Goal: Information Seeking & Learning: Check status

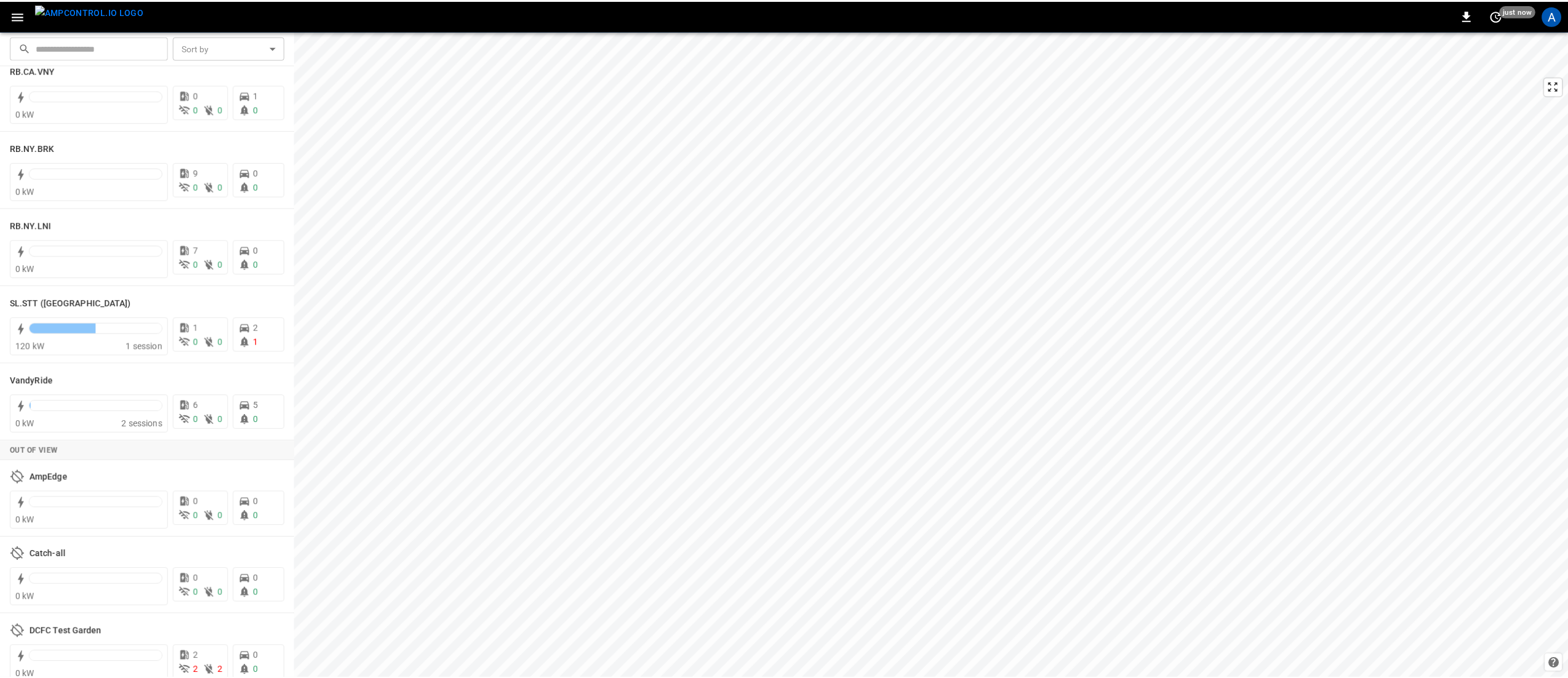
scroll to position [2155, 0]
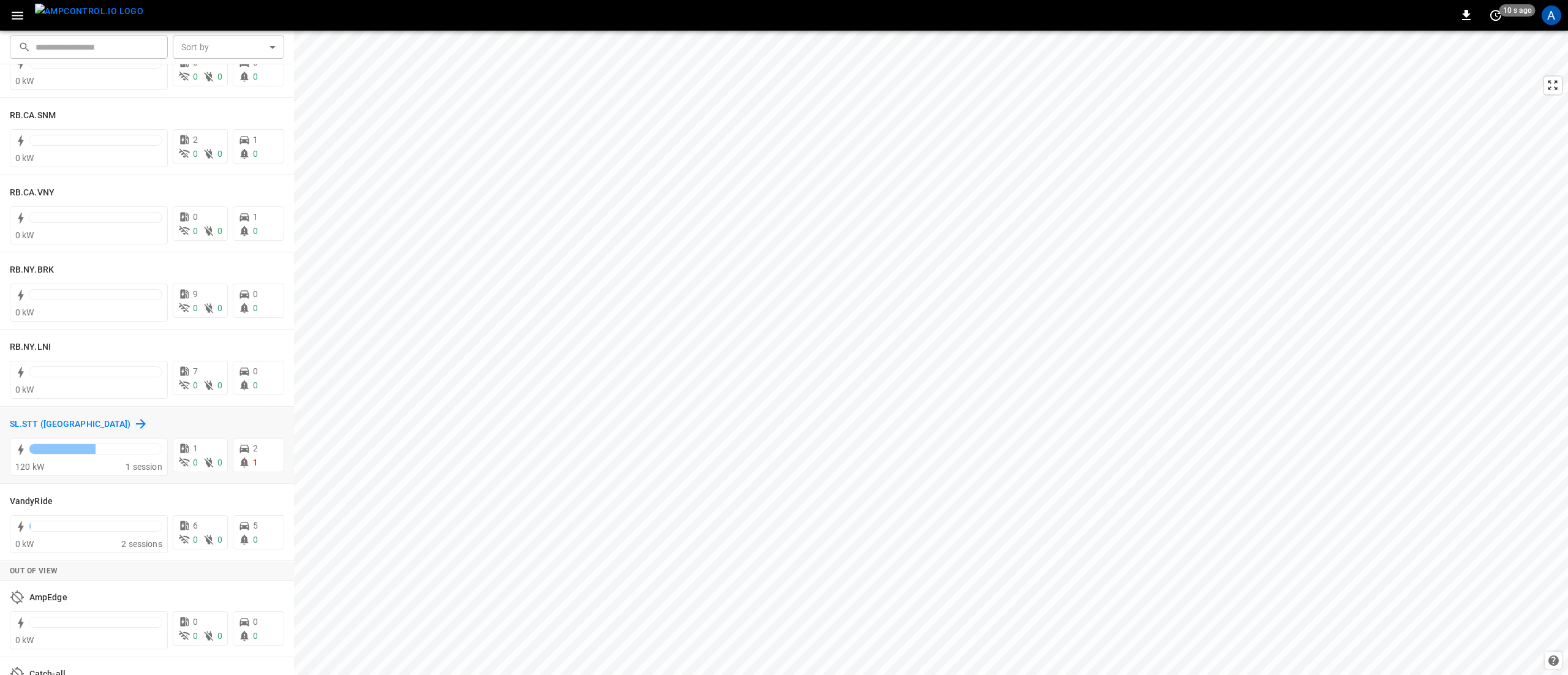
click at [16, 421] on h6 "SL.STT ([GEOGRAPHIC_DATA])" at bounding box center [70, 425] width 121 height 14
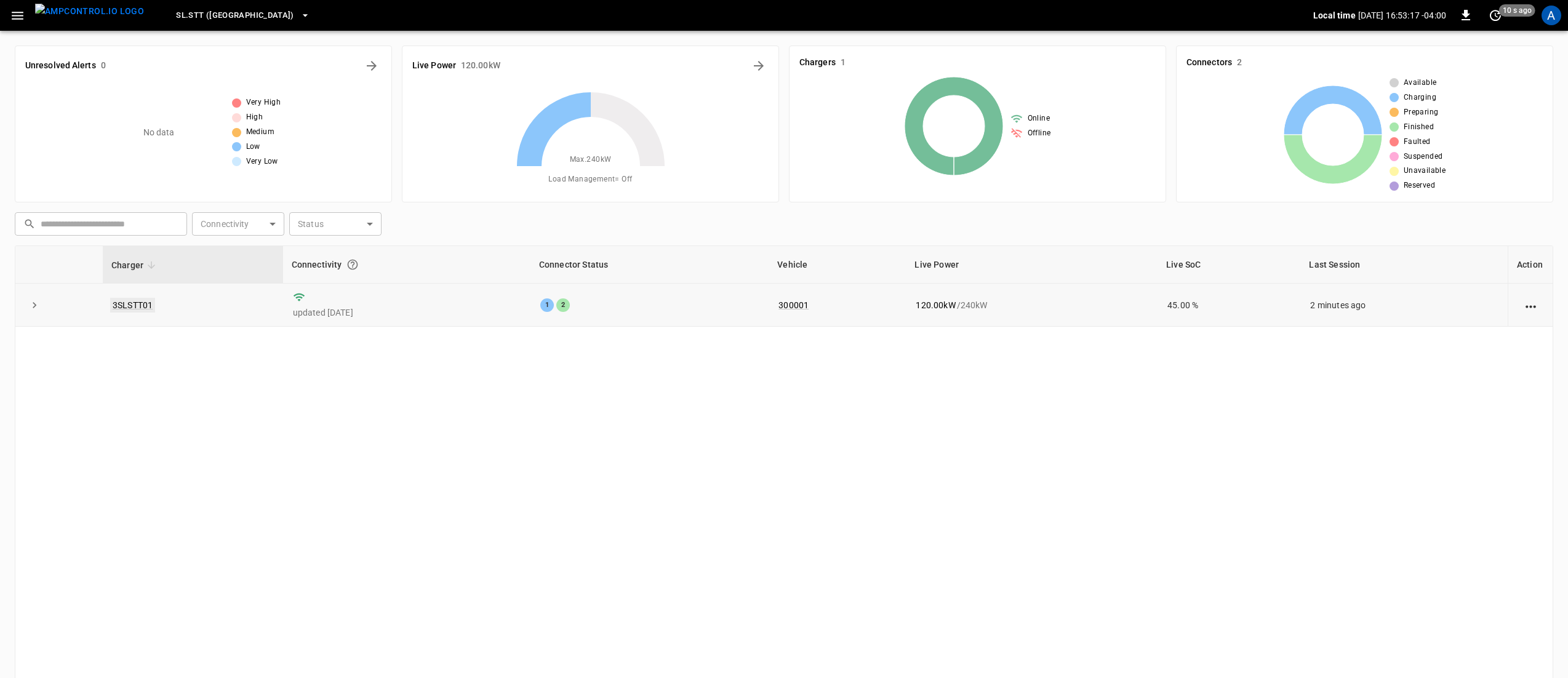
click at [138, 300] on link "3SLSTT01" at bounding box center [133, 305] width 45 height 14
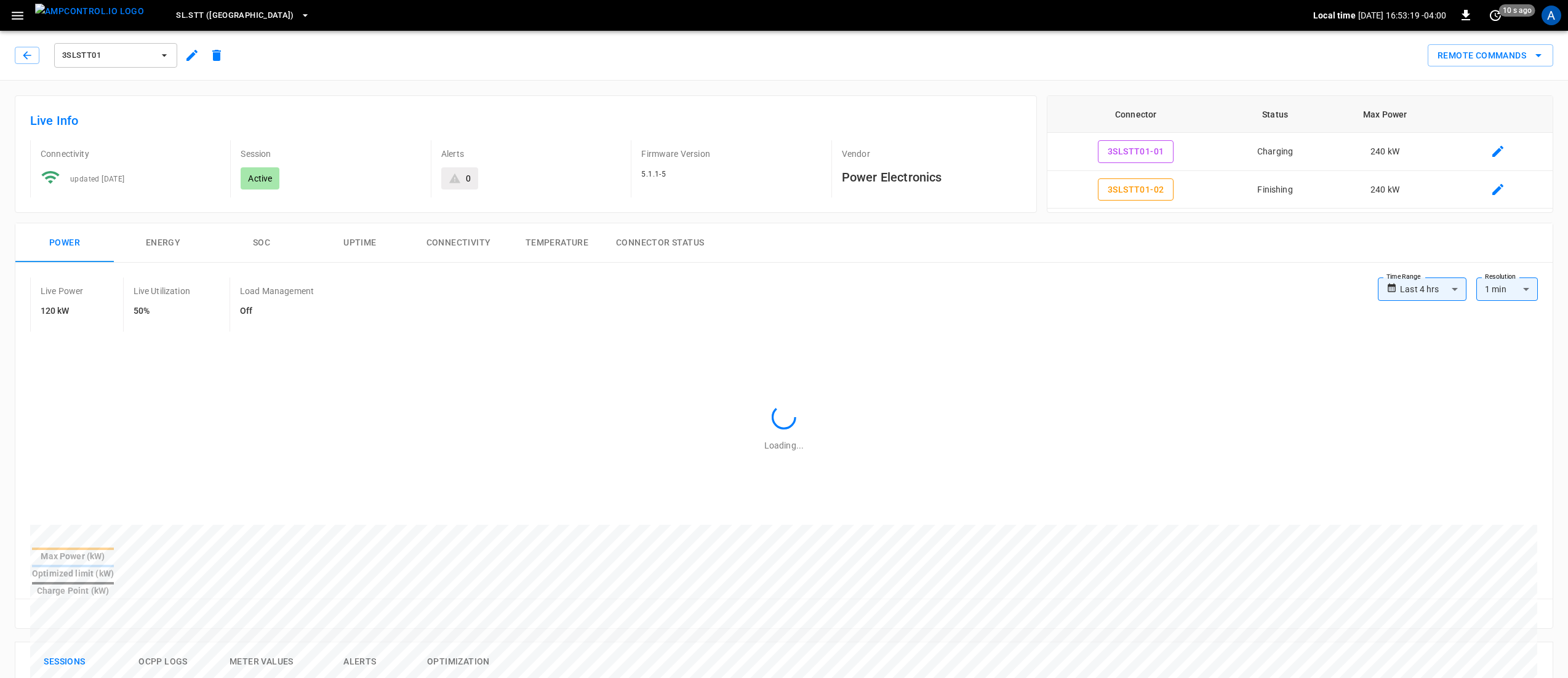
scroll to position [370, 0]
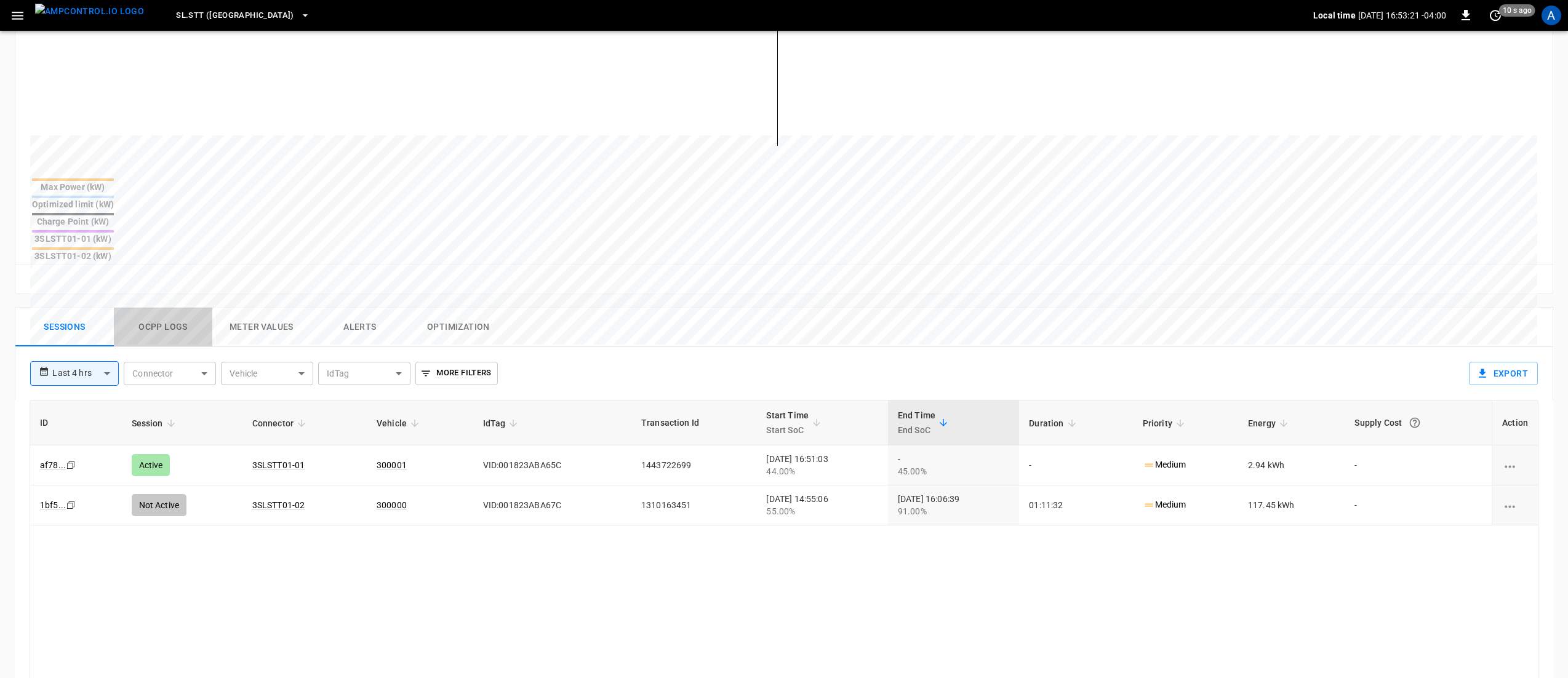
click at [163, 308] on button "Ocpp logs" at bounding box center [163, 327] width 99 height 39
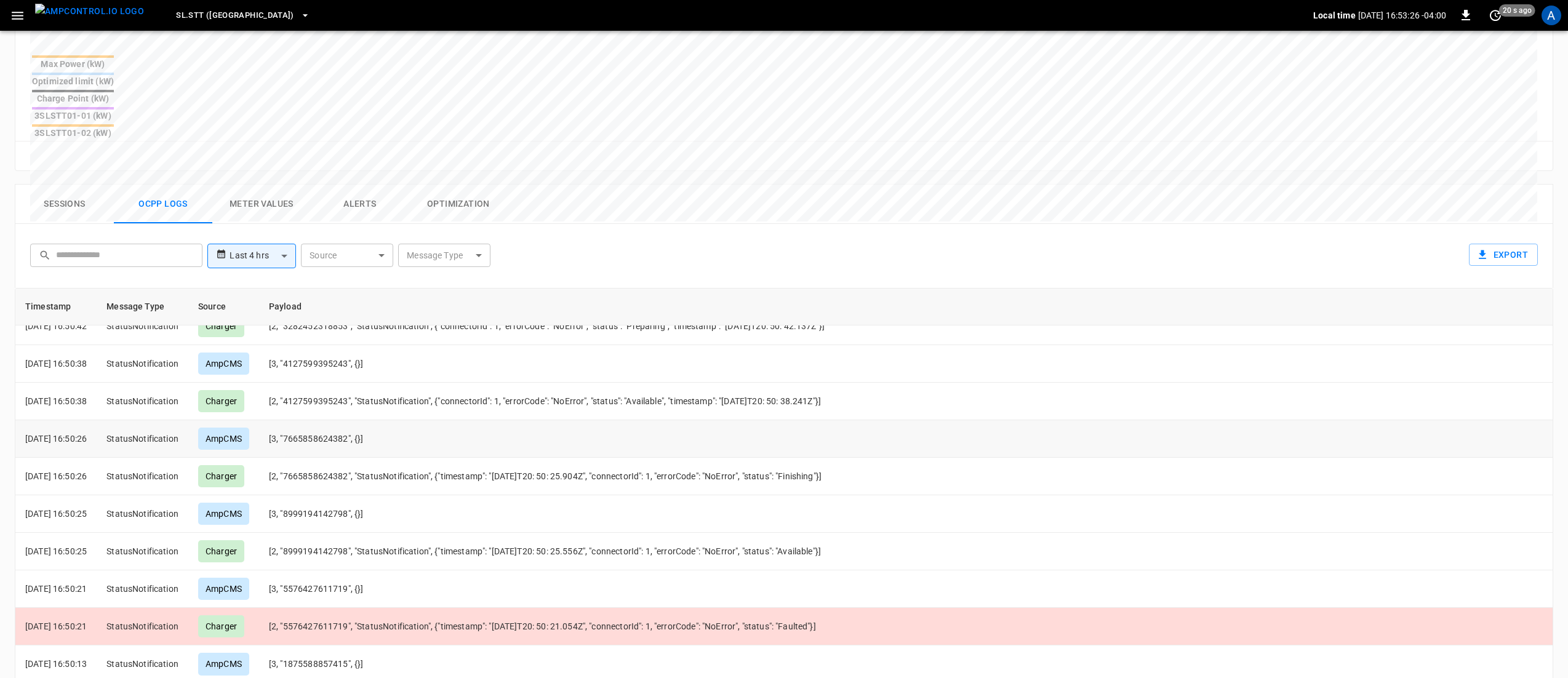
scroll to position [862, 0]
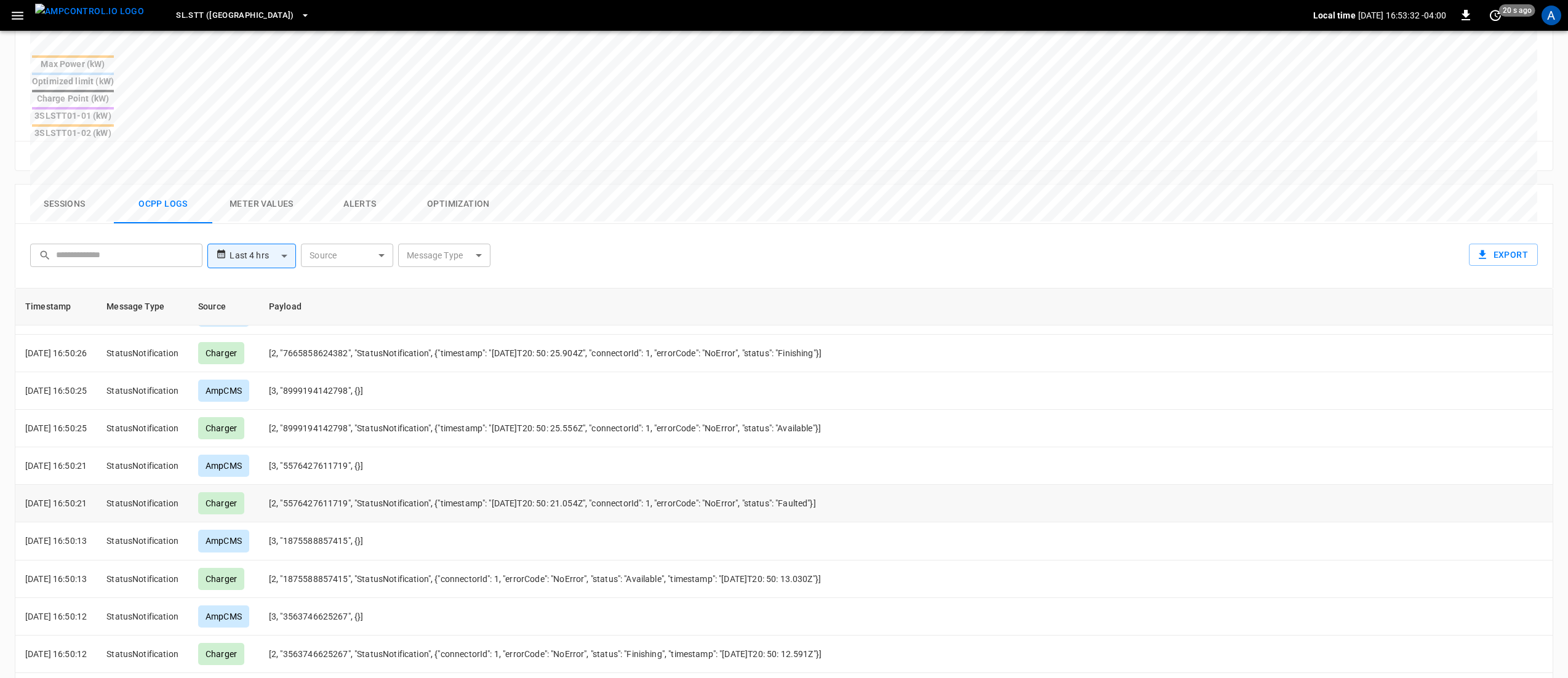
click at [168, 485] on td "StatusNotification" at bounding box center [143, 504] width 92 height 37
click at [77, 497] on p "[DATE] 16:50:21" at bounding box center [56, 503] width 61 height 12
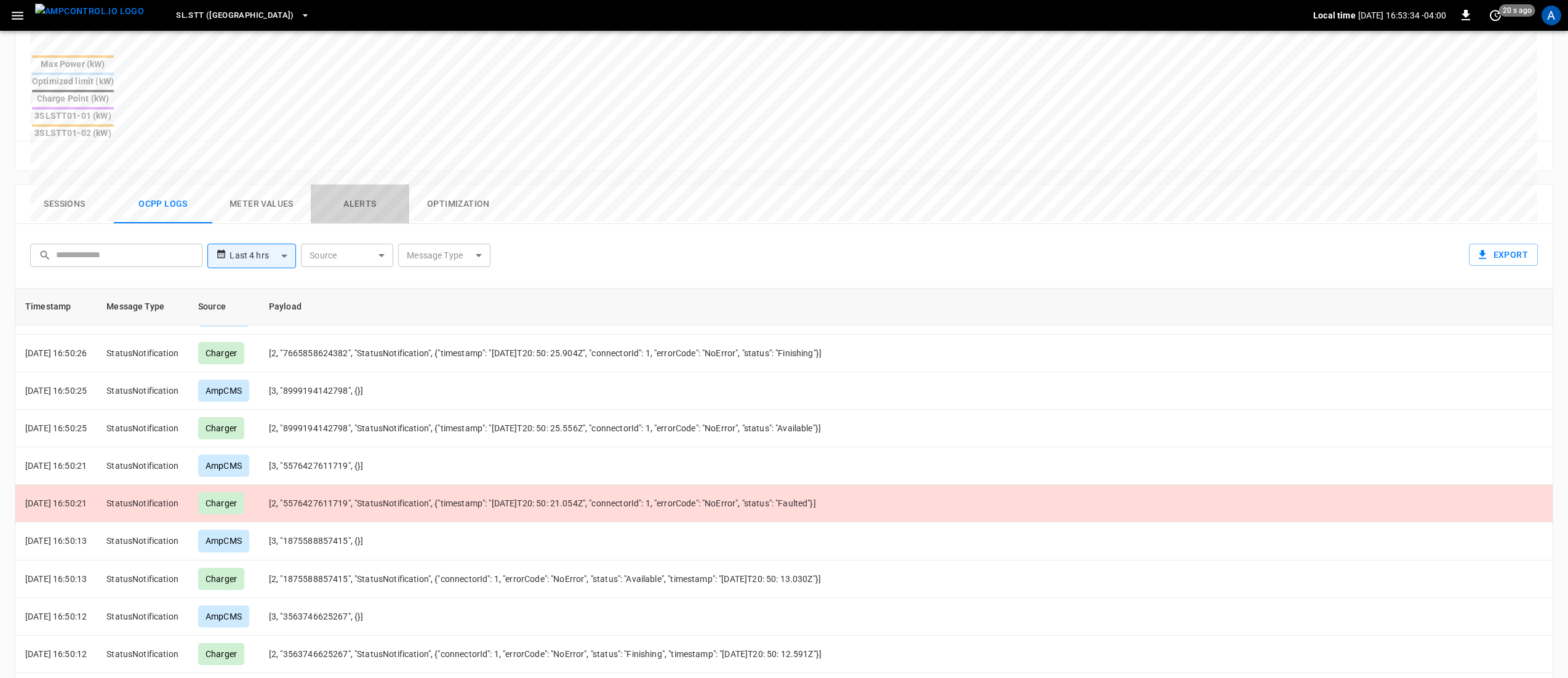
click at [364, 184] on button "Alerts" at bounding box center [360, 204] width 99 height 39
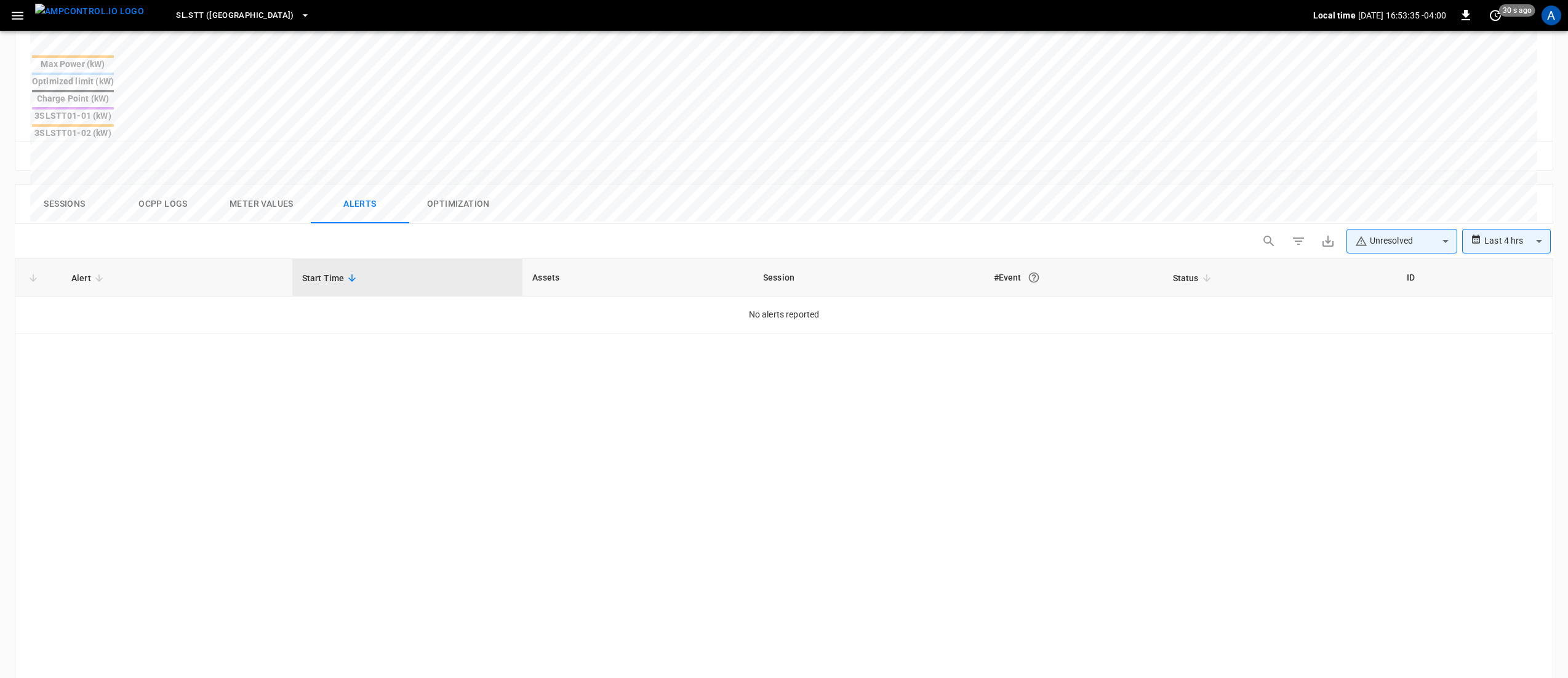
click at [1419, 184] on body "**********" at bounding box center [784, 178] width 1568 height 1339
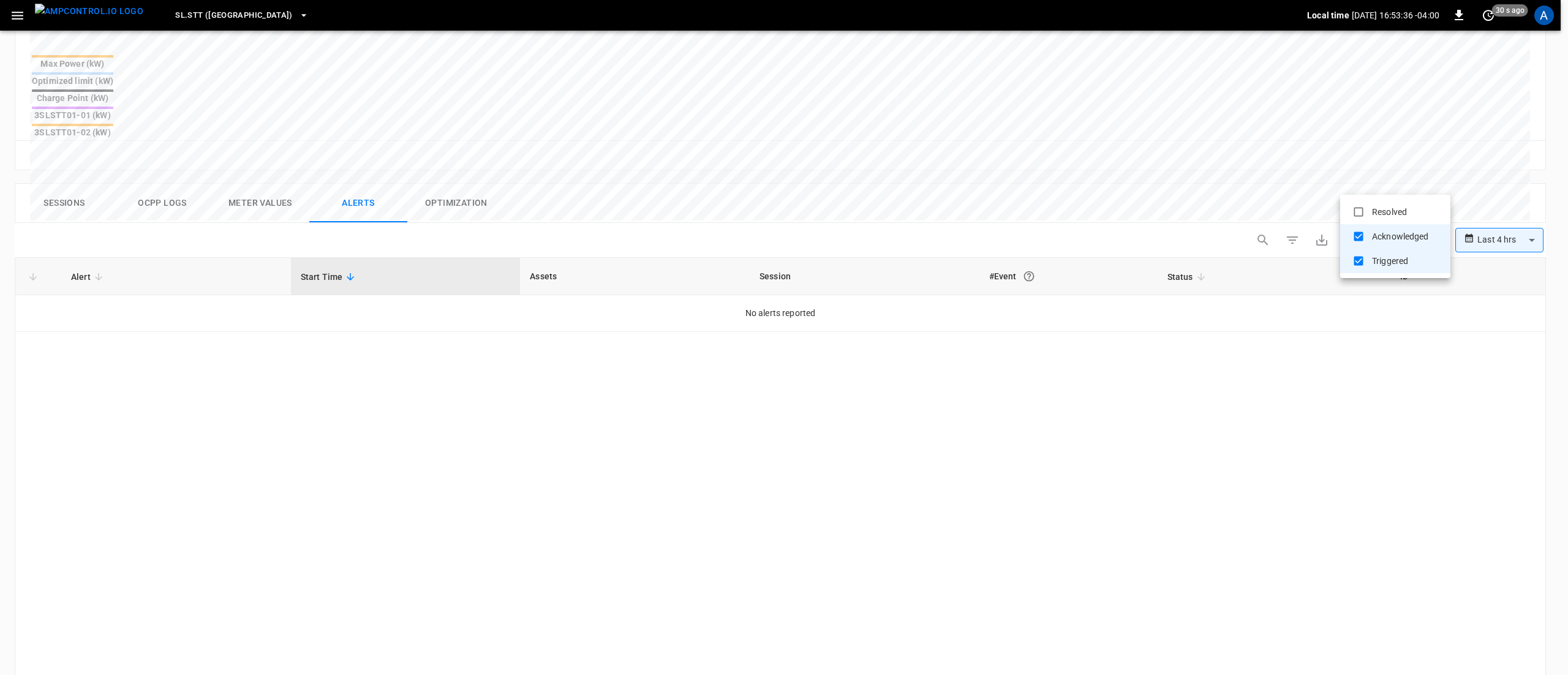
click at [1410, 213] on li "Resolved" at bounding box center [1395, 211] width 110 height 25
type input "**********"
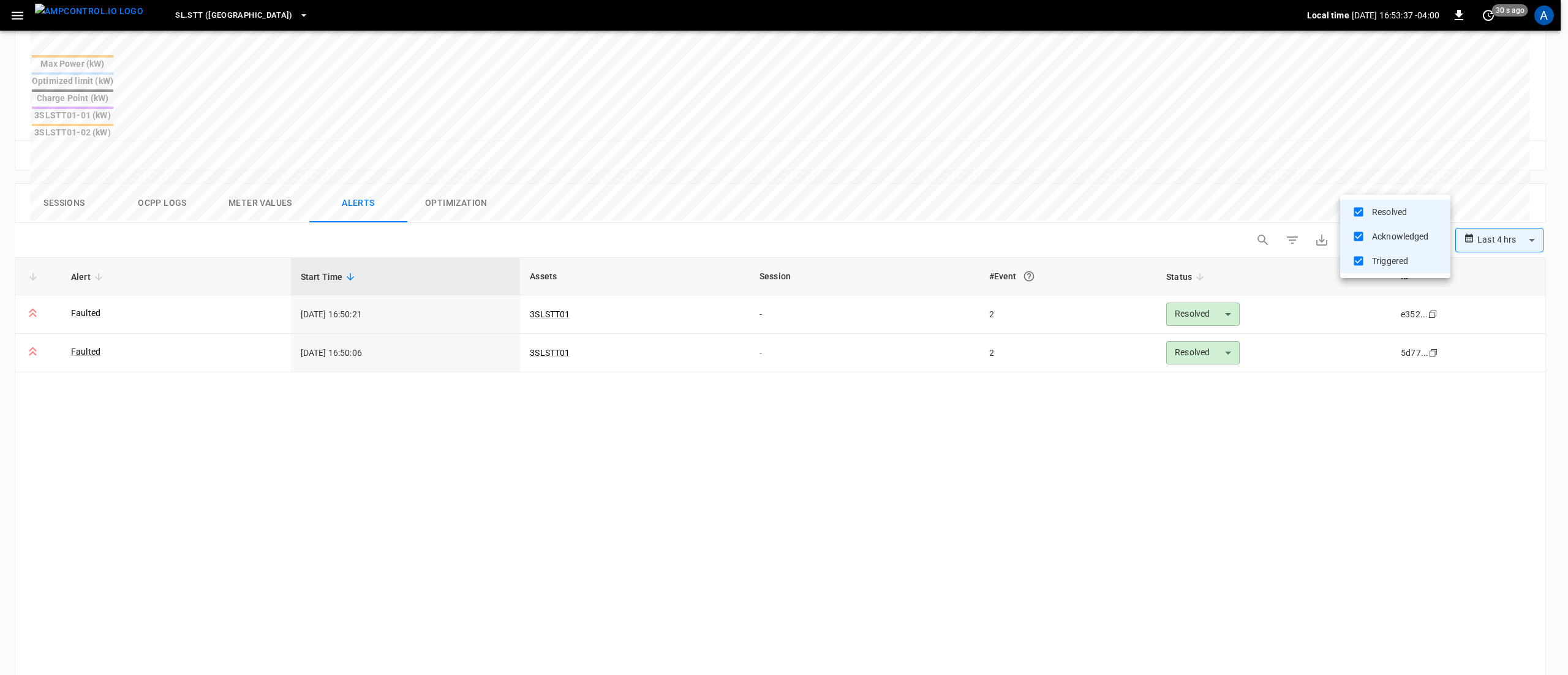
click at [104, 333] on div at bounding box center [784, 338] width 1568 height 675
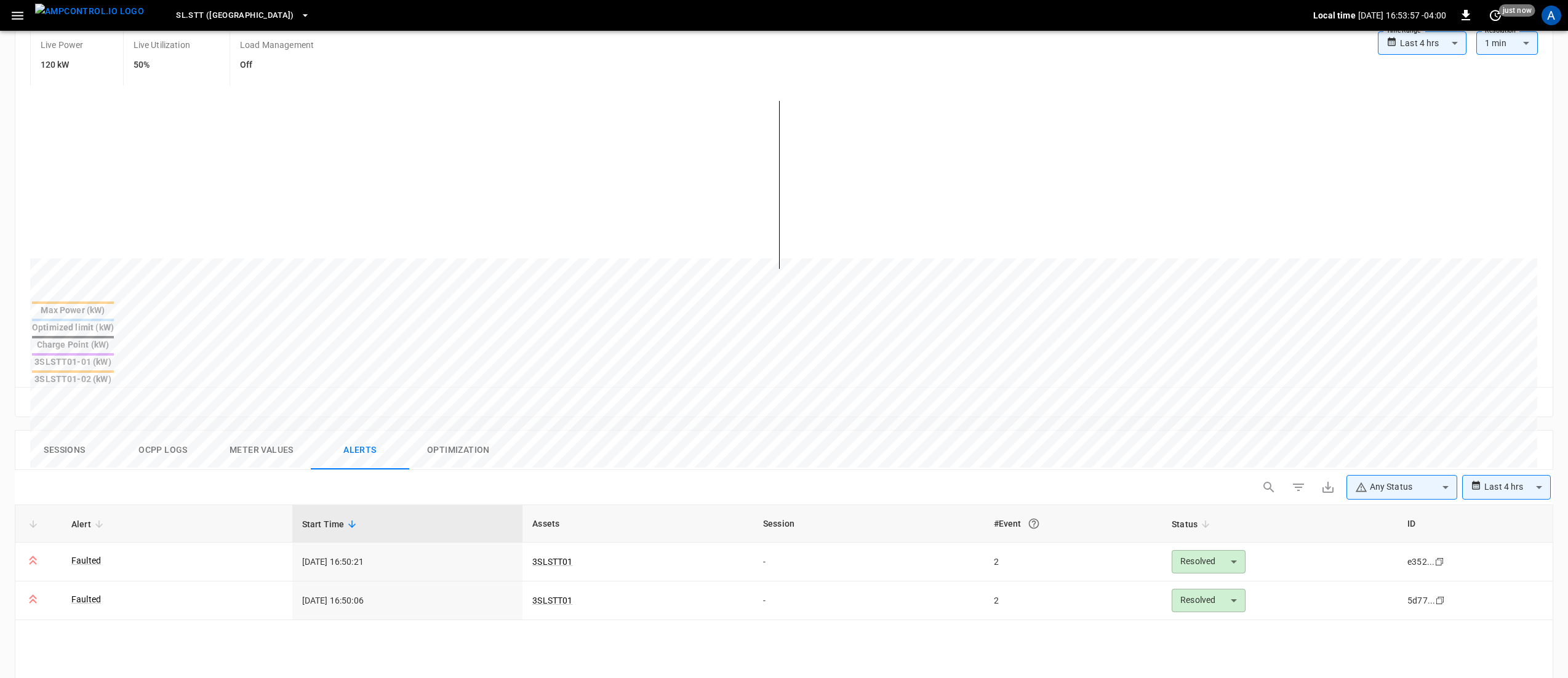
scroll to position [370, 0]
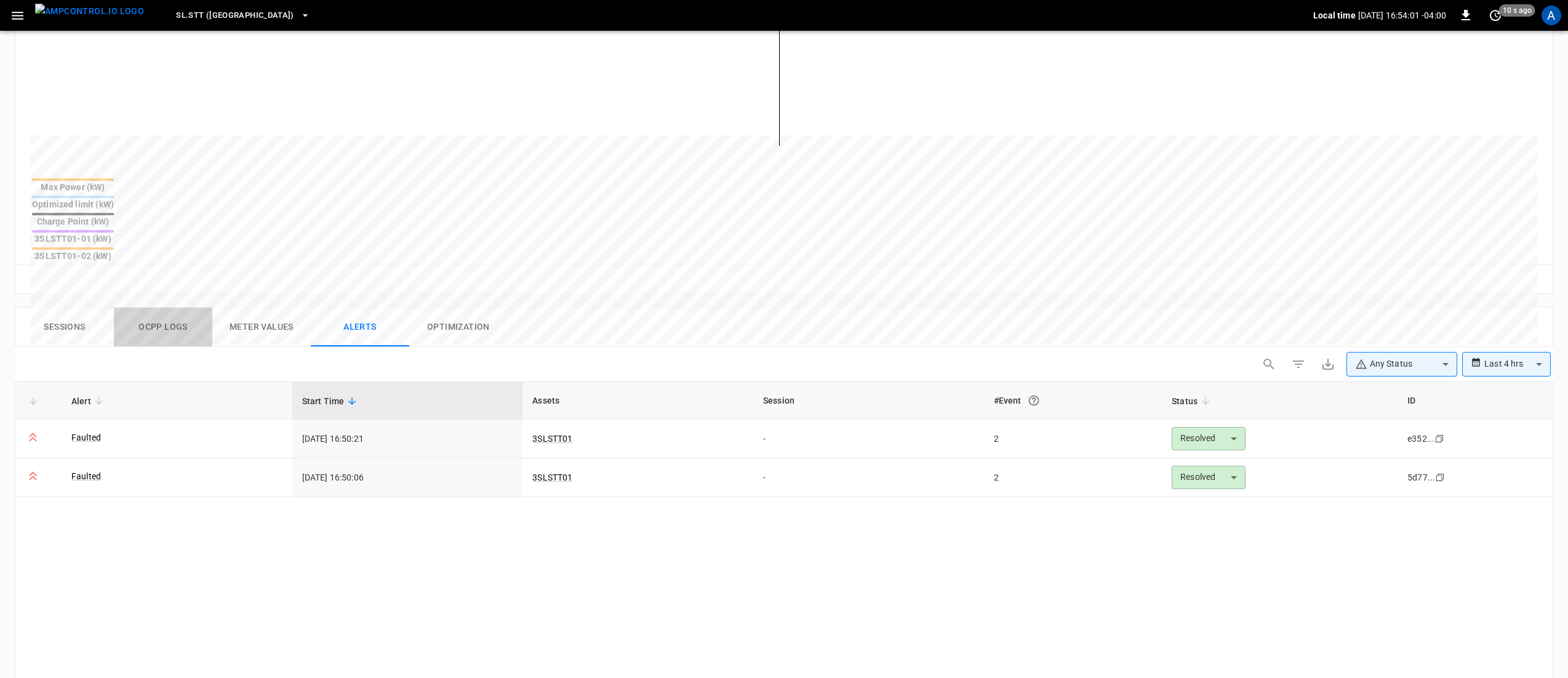
click at [175, 308] on button "Ocpp logs" at bounding box center [163, 327] width 99 height 39
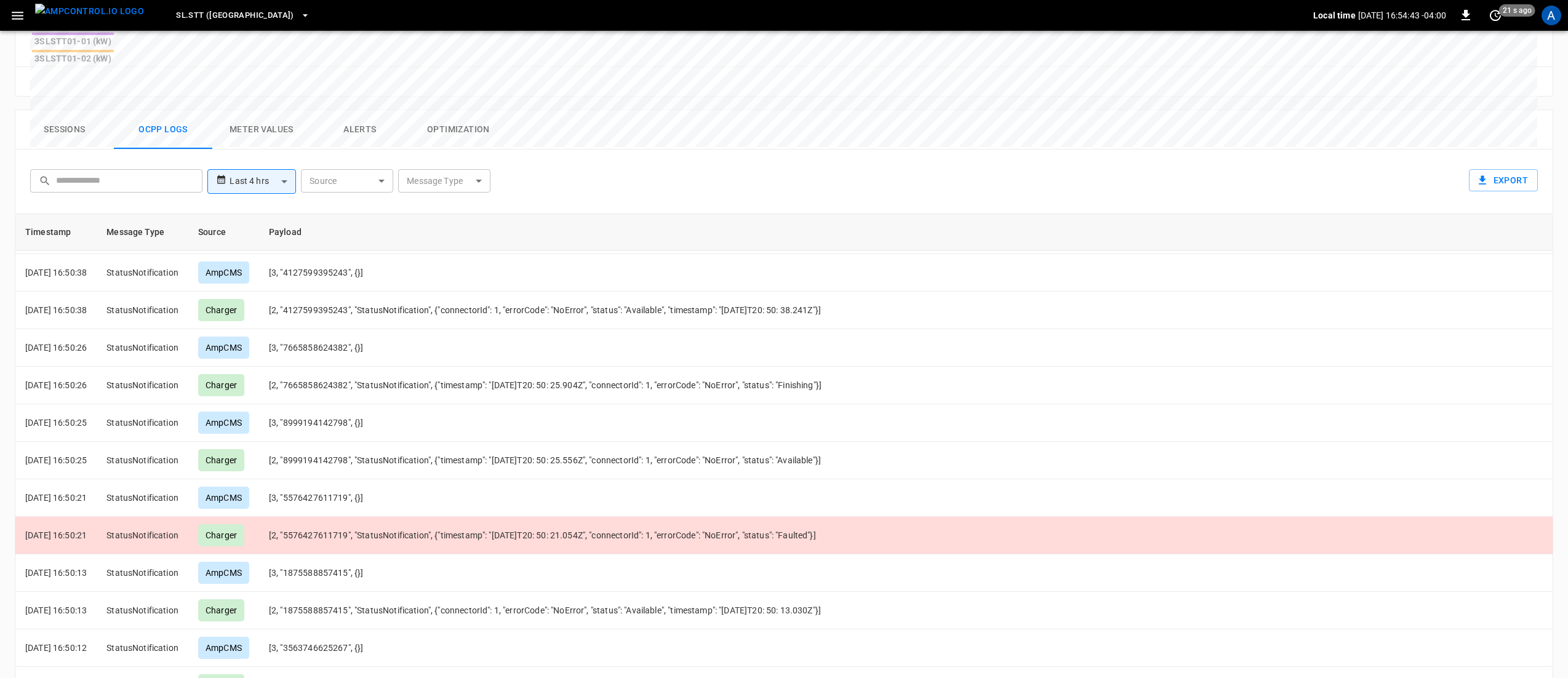
scroll to position [1214, 0]
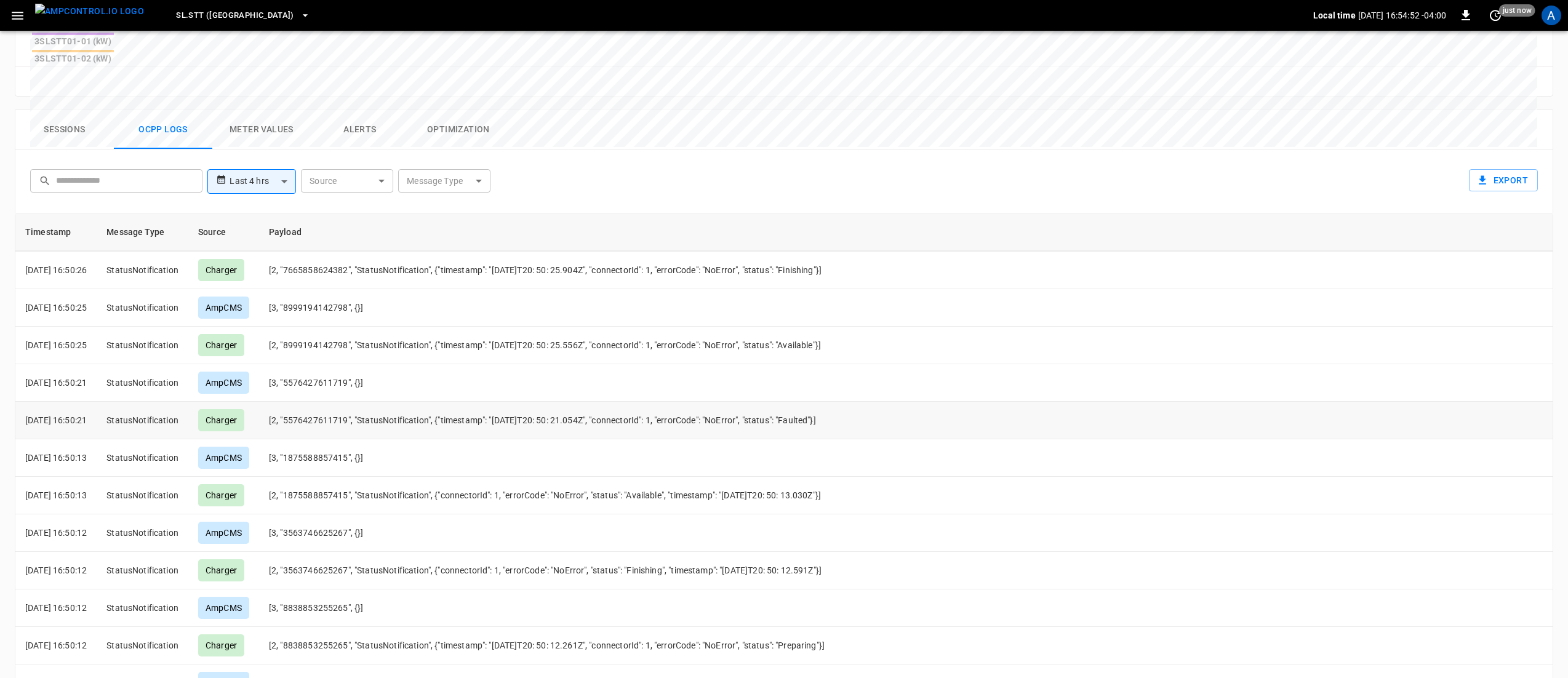
drag, startPoint x: 747, startPoint y: 368, endPoint x: 638, endPoint y: 370, distance: 109.0
click at [638, 402] on td "[2, "5576427611719", "StatusNotification", {"timestamp": "[DATE]T20: 50: 21.054…" at bounding box center [675, 421] width 832 height 37
click at [699, 402] on td "[2, "5576427611719", "StatusNotification", {"timestamp": "[DATE]T20: 50: 21.054…" at bounding box center [675, 421] width 832 height 37
drag, startPoint x: 678, startPoint y: 365, endPoint x: 694, endPoint y: 365, distance: 16.0
click at [694, 402] on td "[2, "5576427611719", "StatusNotification", {"timestamp": "[DATE]T20: 50: 21.054…" at bounding box center [675, 421] width 832 height 37
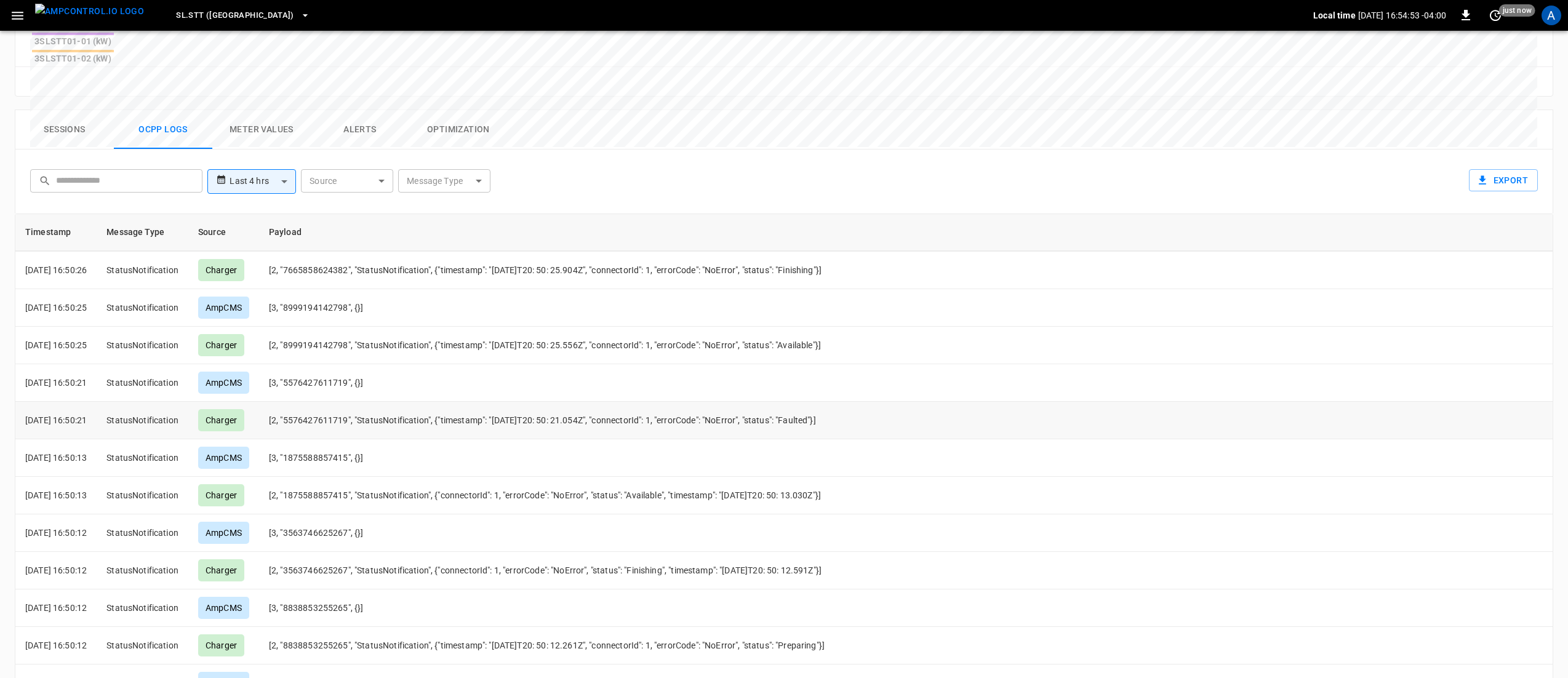
click at [697, 402] on td "[2, "5576427611719", "StatusNotification", {"timestamp": "[DATE]T20: 50: 21.054…" at bounding box center [675, 421] width 832 height 37
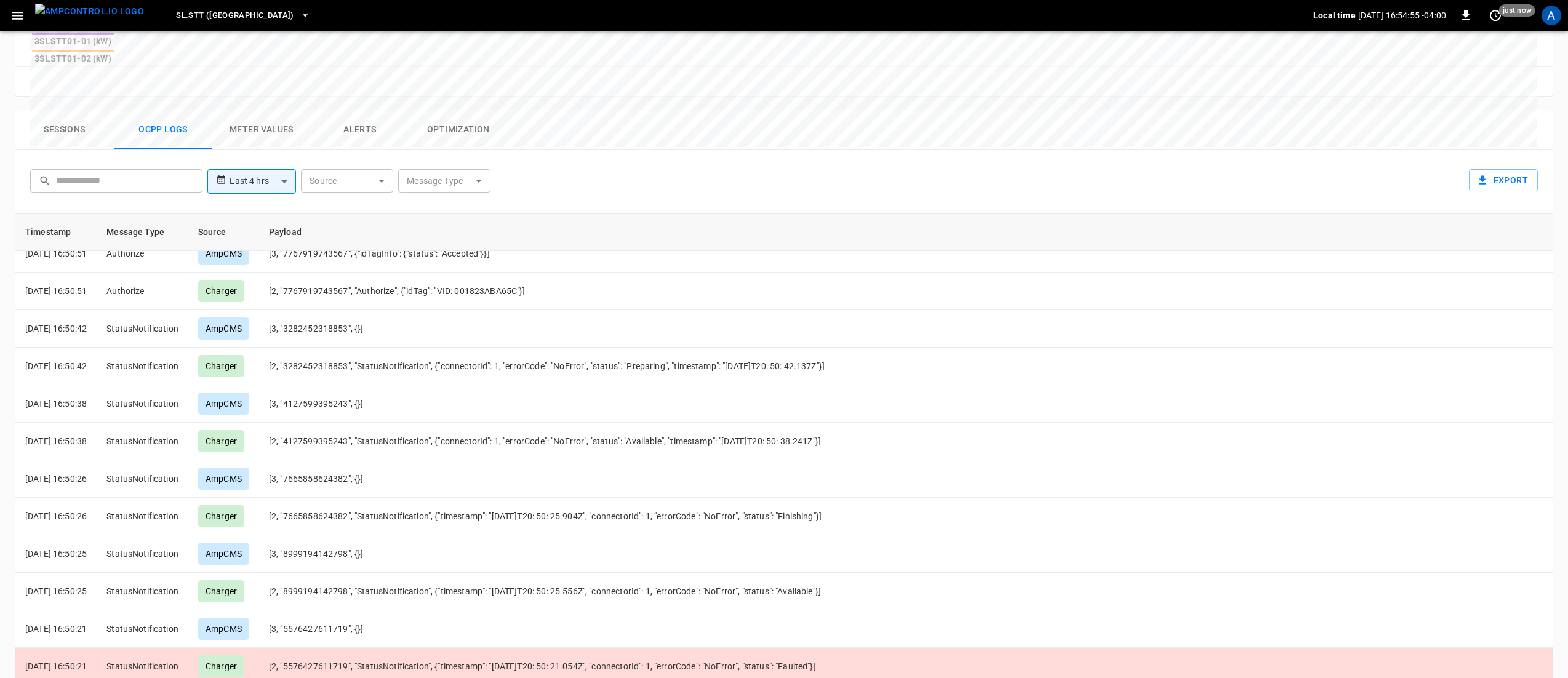
click at [369, 110] on button "Alerts" at bounding box center [360, 130] width 99 height 39
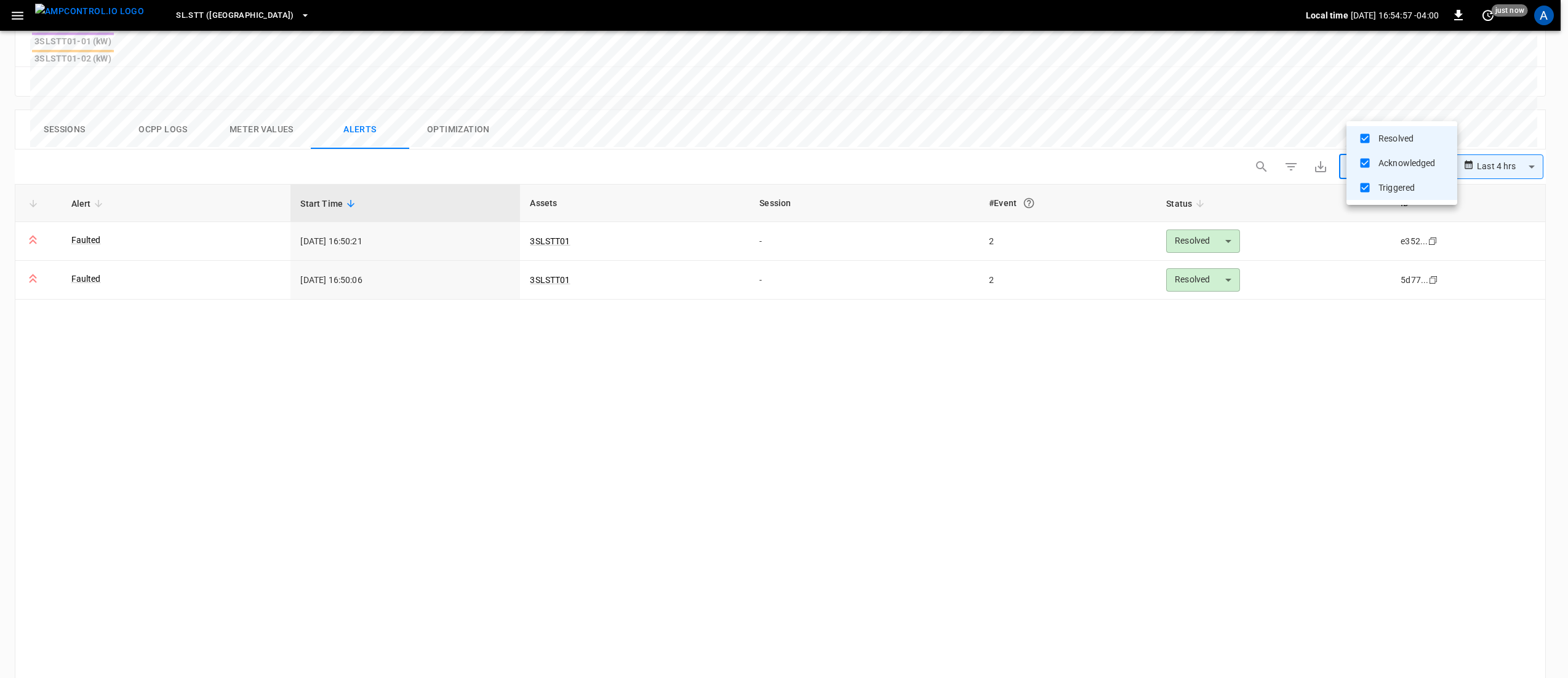
click at [1406, 115] on body "**********" at bounding box center [784, 103] width 1568 height 1339
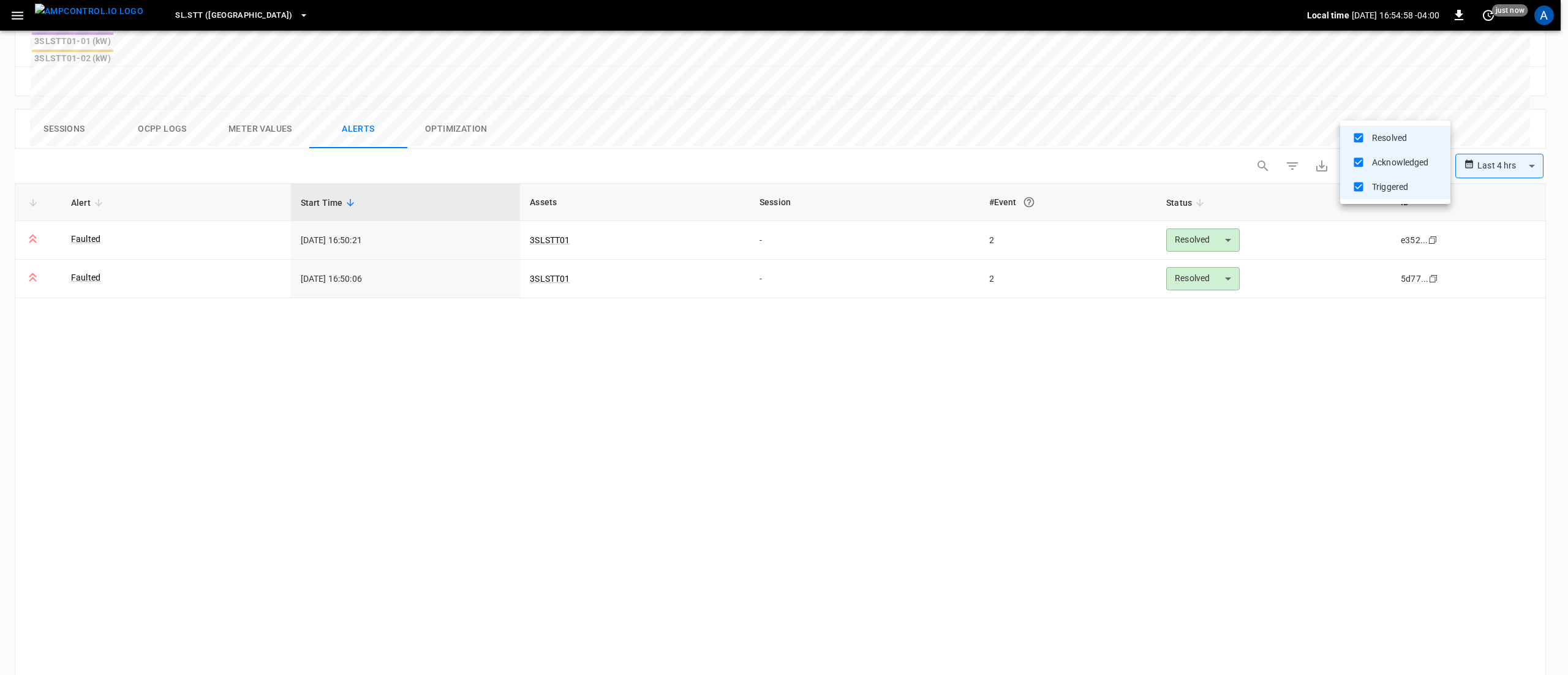
click at [368, 85] on div at bounding box center [784, 338] width 1568 height 675
click at [1392, 107] on body "**********" at bounding box center [784, 102] width 1568 height 1333
click at [1384, 137] on li "Resolved" at bounding box center [1395, 137] width 110 height 25
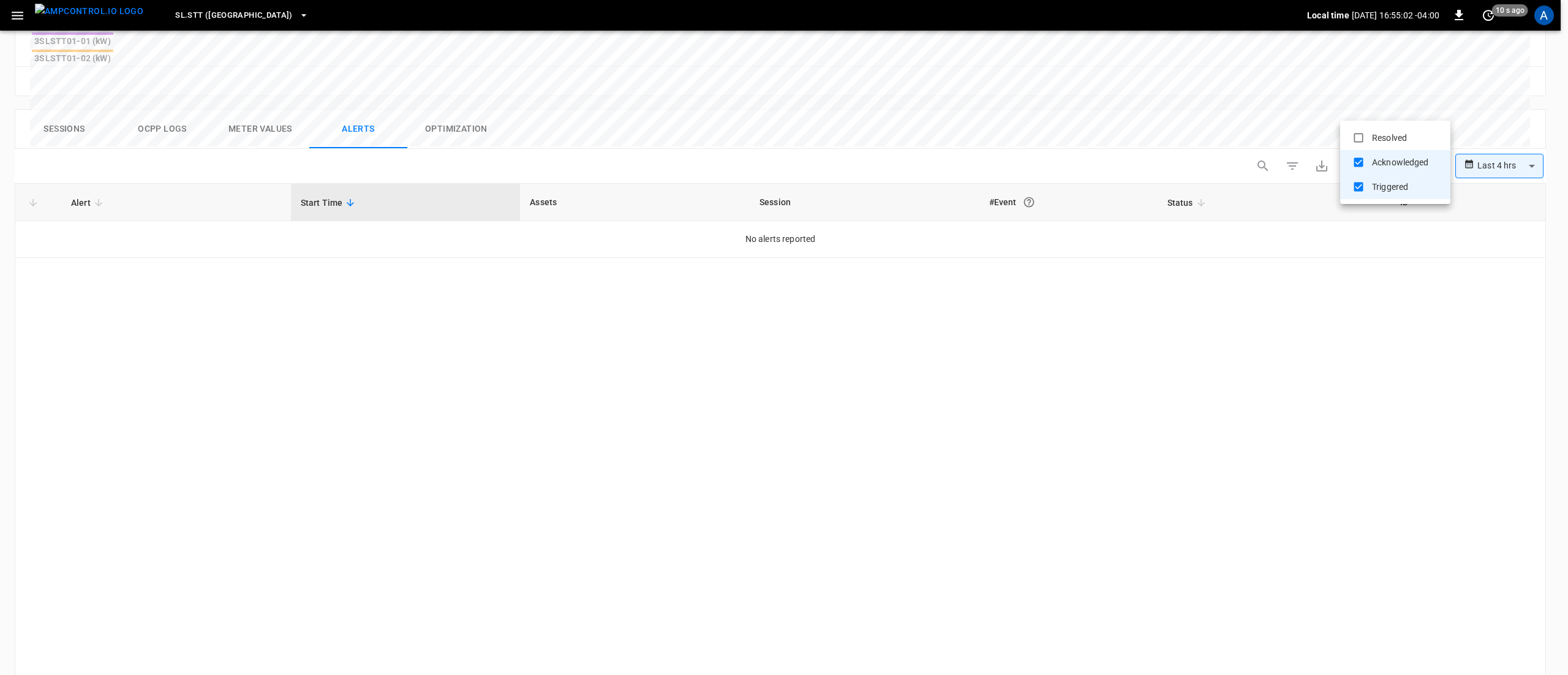
click at [1384, 156] on li "Acknowledged" at bounding box center [1395, 162] width 110 height 25
type input "*********"
click at [1379, 188] on li "Triggered" at bounding box center [1395, 186] width 110 height 25
click at [1370, 163] on li "Acknowledged" at bounding box center [1395, 162] width 110 height 25
click at [1370, 146] on li "Resolved" at bounding box center [1395, 137] width 110 height 25
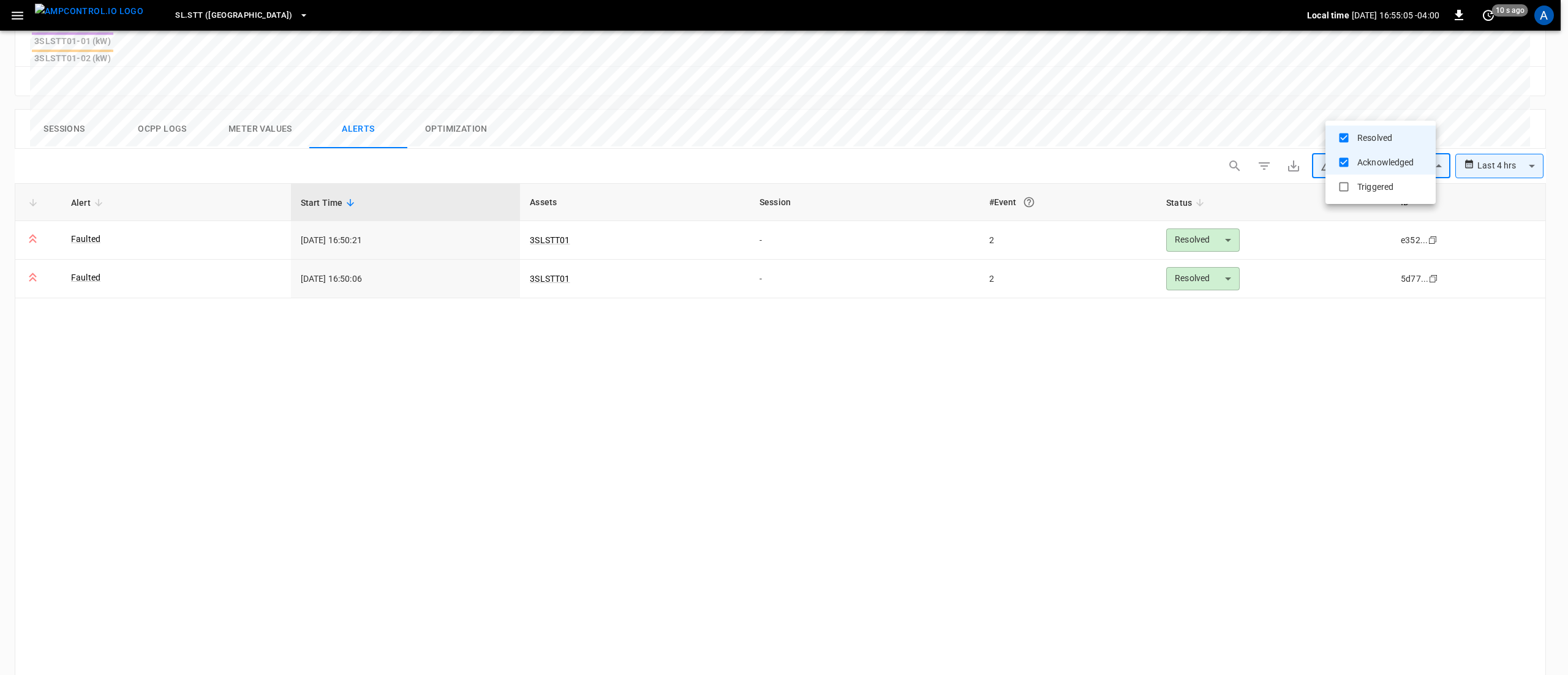
click at [1371, 140] on li "Resolved" at bounding box center [1380, 137] width 110 height 25
type input "**********"
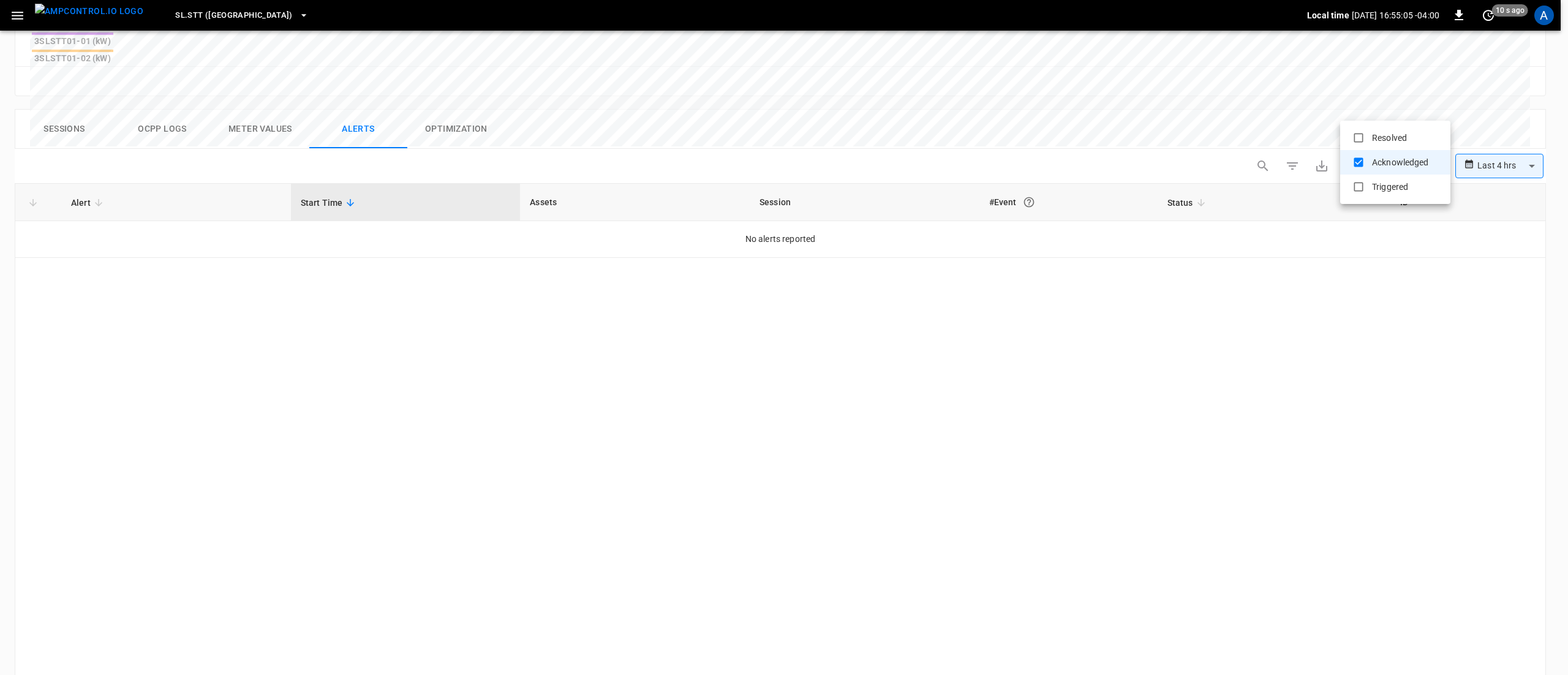
click at [1368, 161] on li "Acknowledged" at bounding box center [1395, 162] width 110 height 25
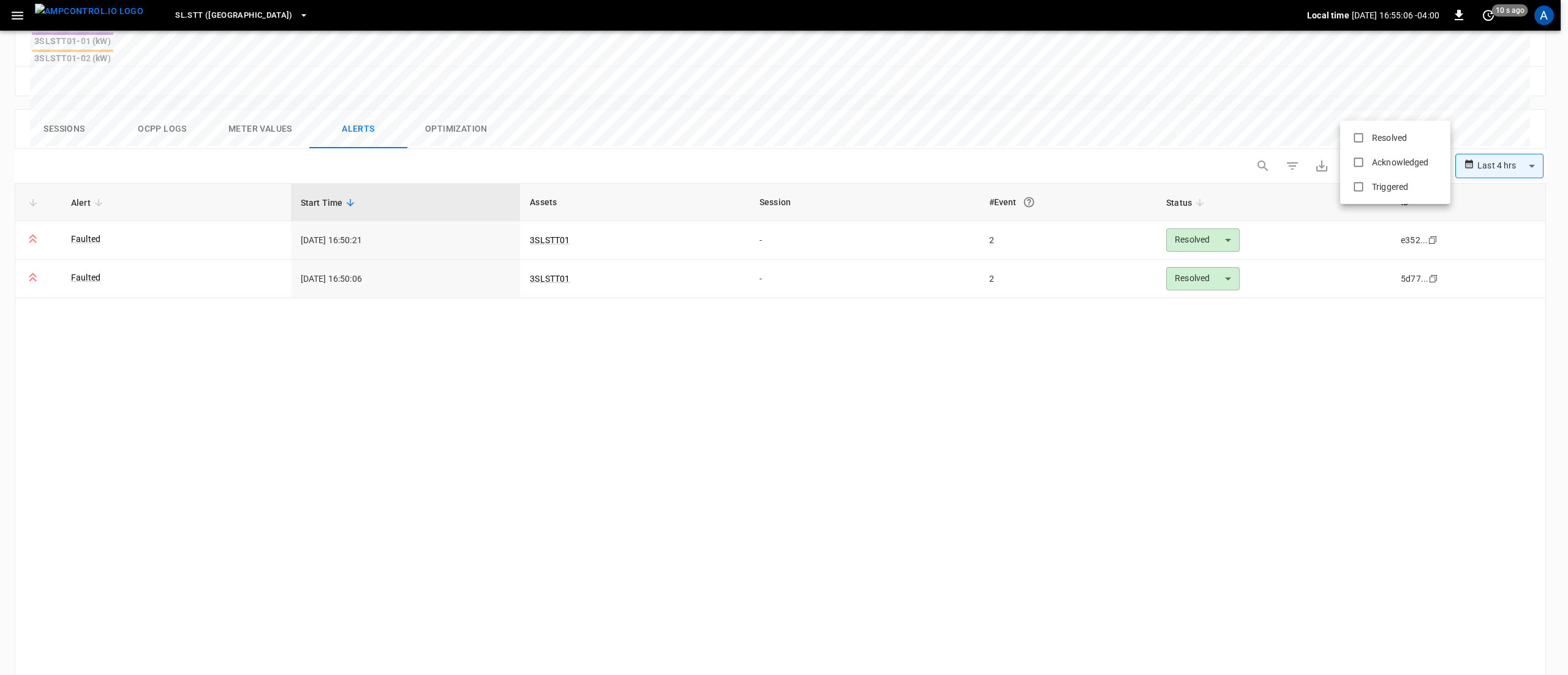
click at [1280, 278] on div at bounding box center [784, 338] width 1568 height 675
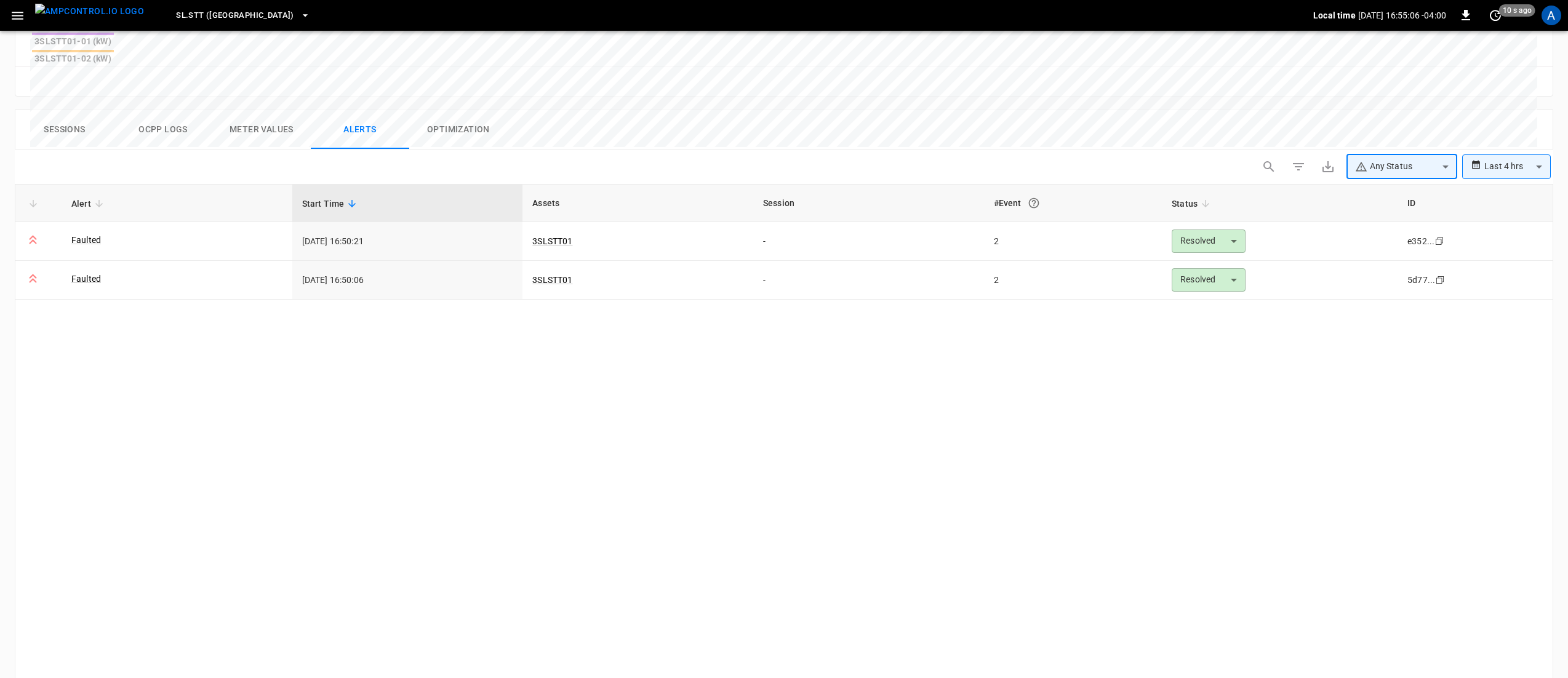
click at [1401, 110] on body "**********" at bounding box center [784, 103] width 1568 height 1339
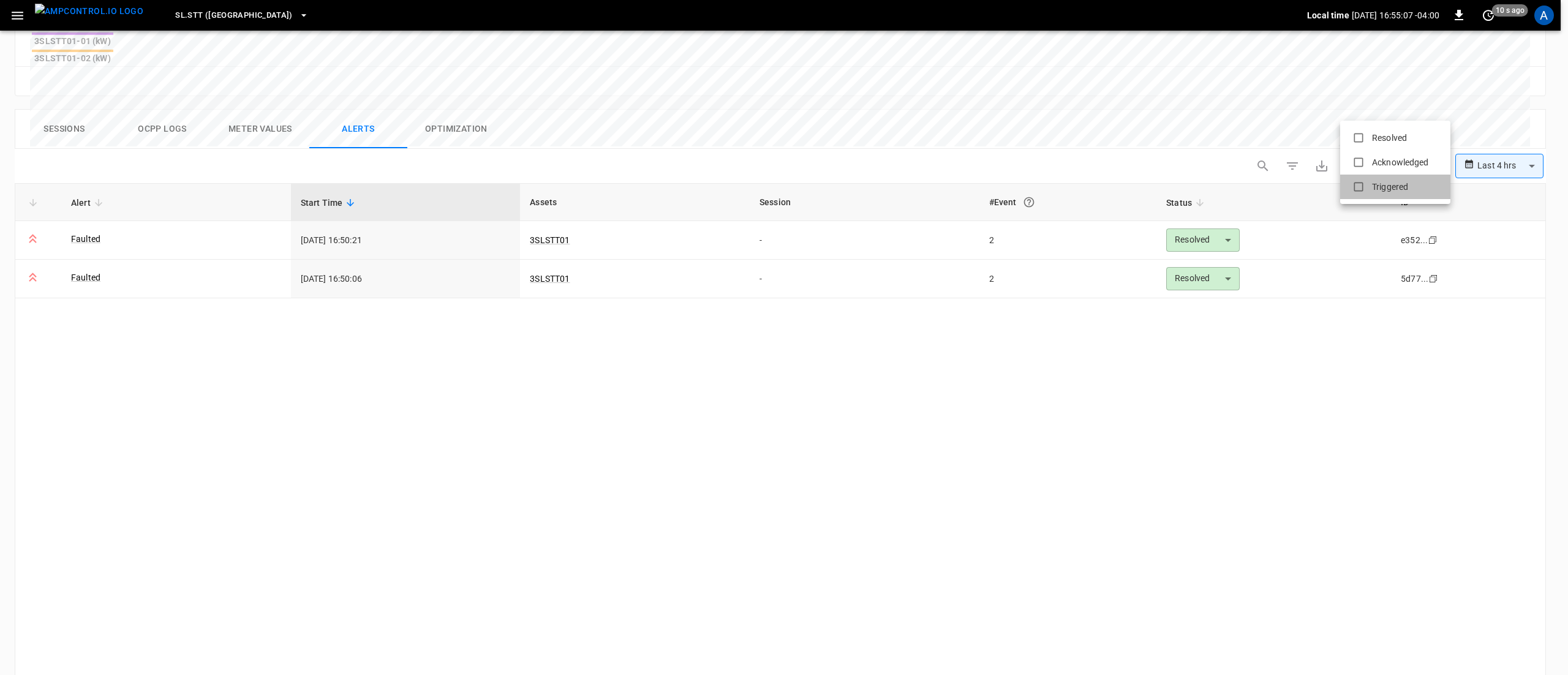
click at [1379, 192] on li "Triggered" at bounding box center [1395, 186] width 110 height 25
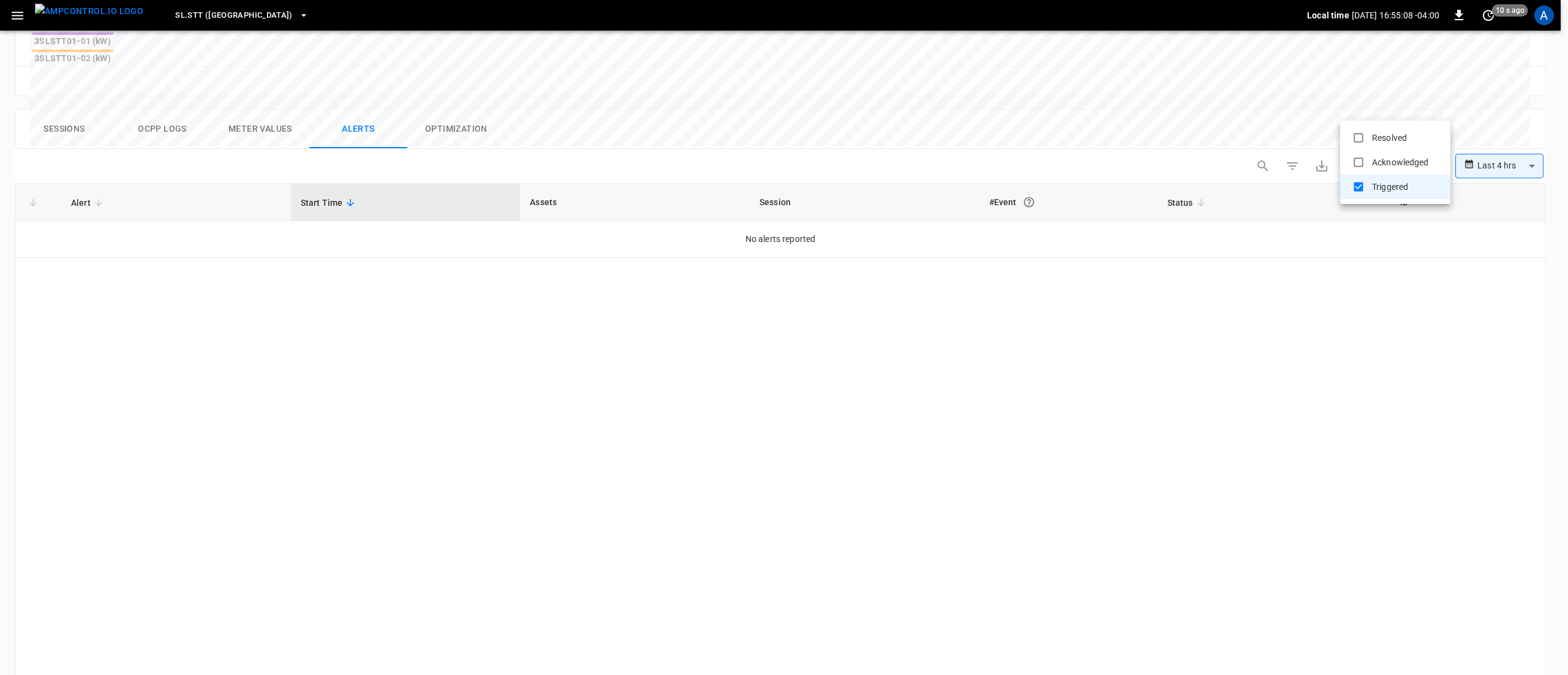
click at [885, 250] on div at bounding box center [784, 338] width 1568 height 675
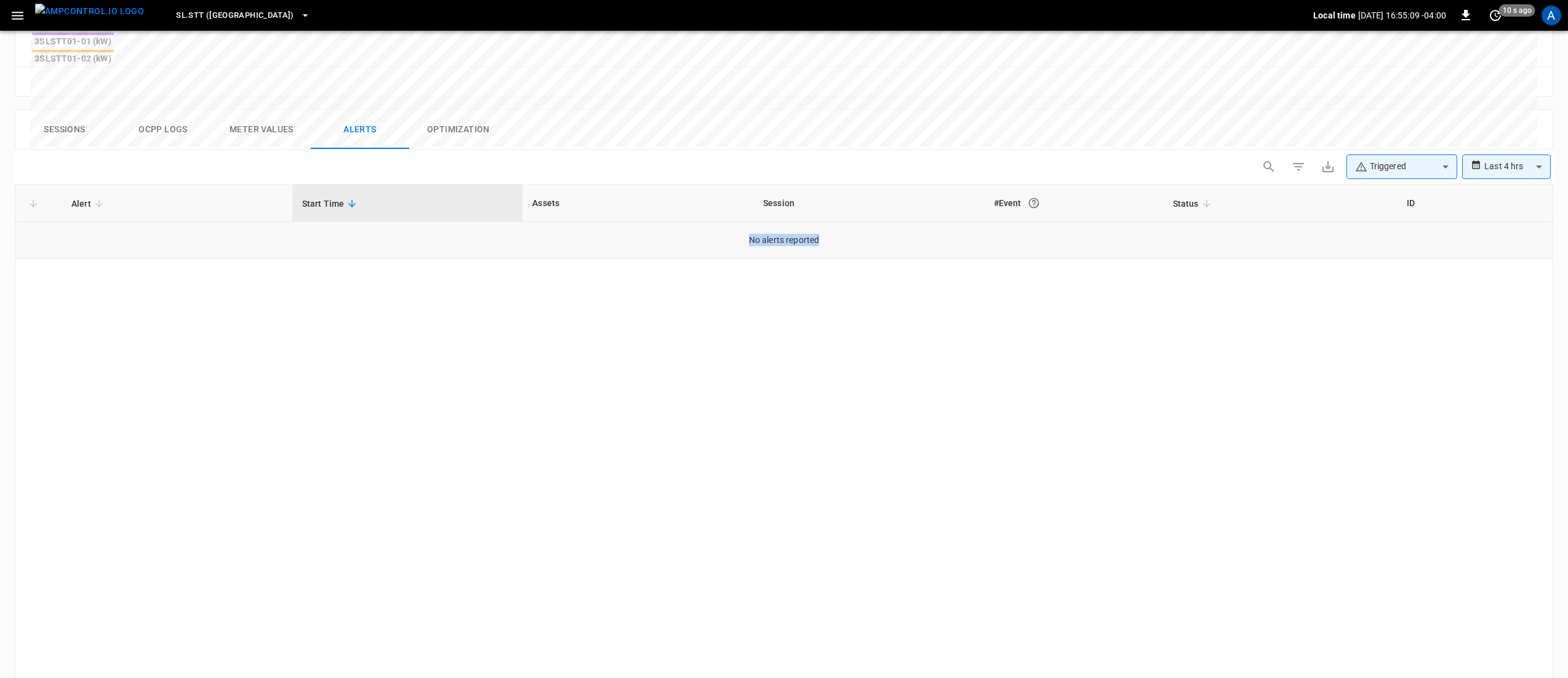
drag, startPoint x: 785, startPoint y: 182, endPoint x: 738, endPoint y: 179, distance: 47.1
click at [737, 222] on td "No alerts reported" at bounding box center [783, 240] width 1537 height 37
click at [1358, 99] on body "**********" at bounding box center [784, 103] width 1568 height 1339
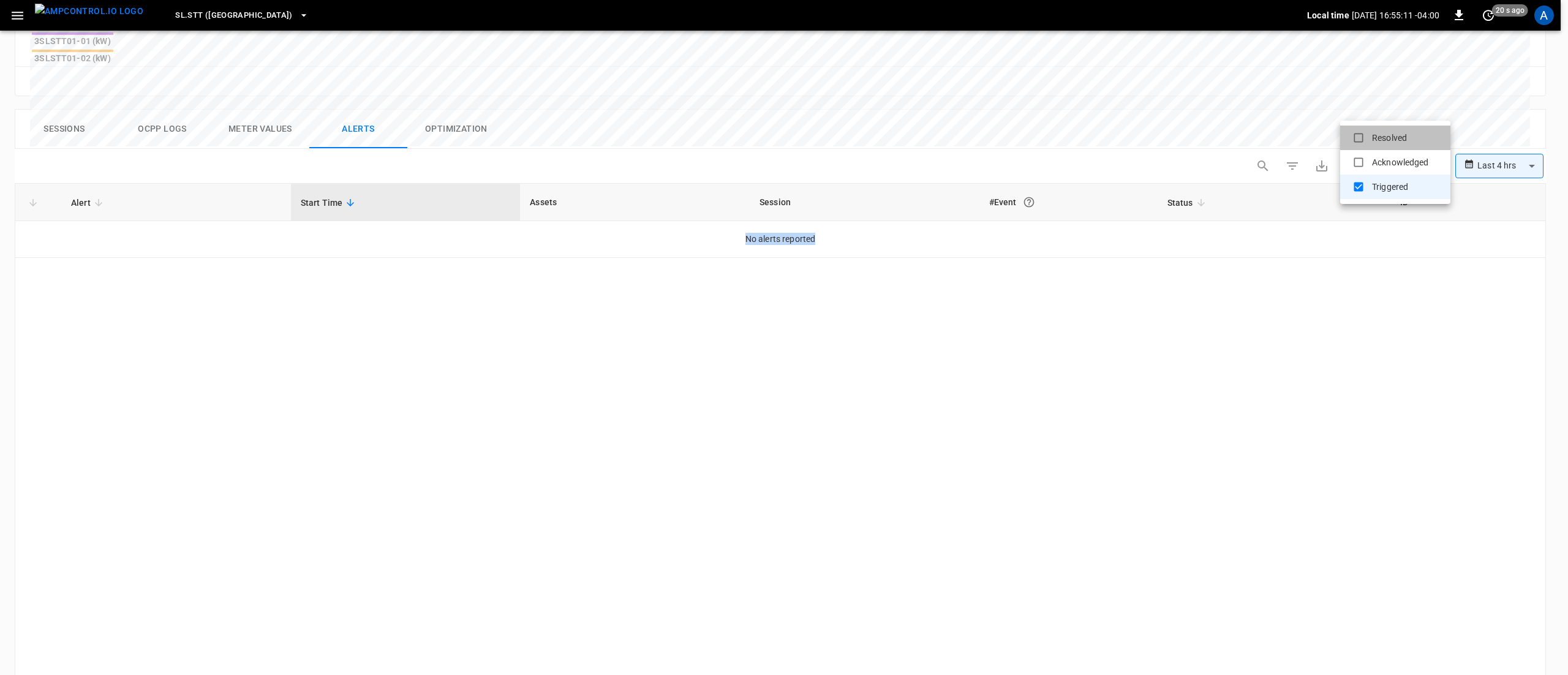
click at [1404, 134] on li "Resolved" at bounding box center [1395, 137] width 110 height 25
click at [1403, 161] on li "Acknowledged" at bounding box center [1391, 162] width 110 height 25
type input "**********"
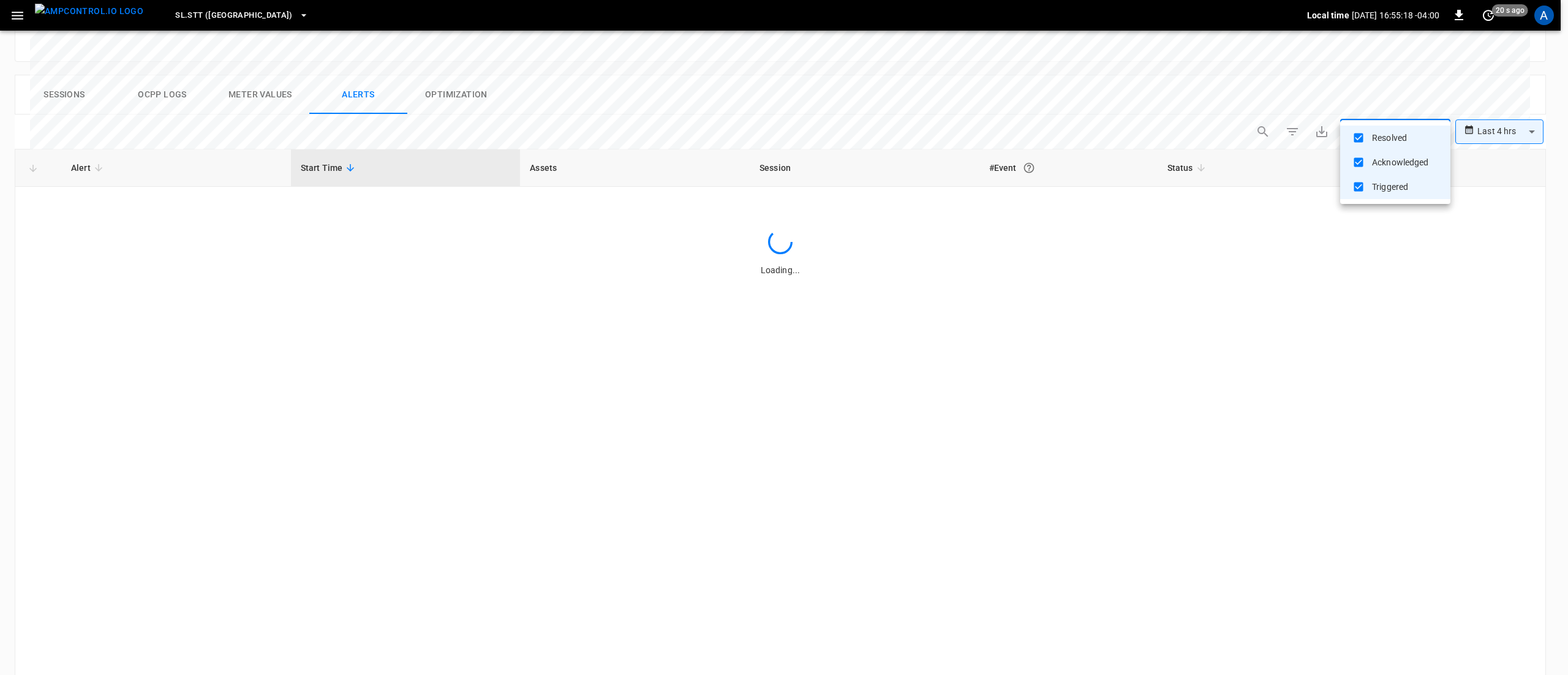
click at [919, 390] on div at bounding box center [784, 338] width 1568 height 675
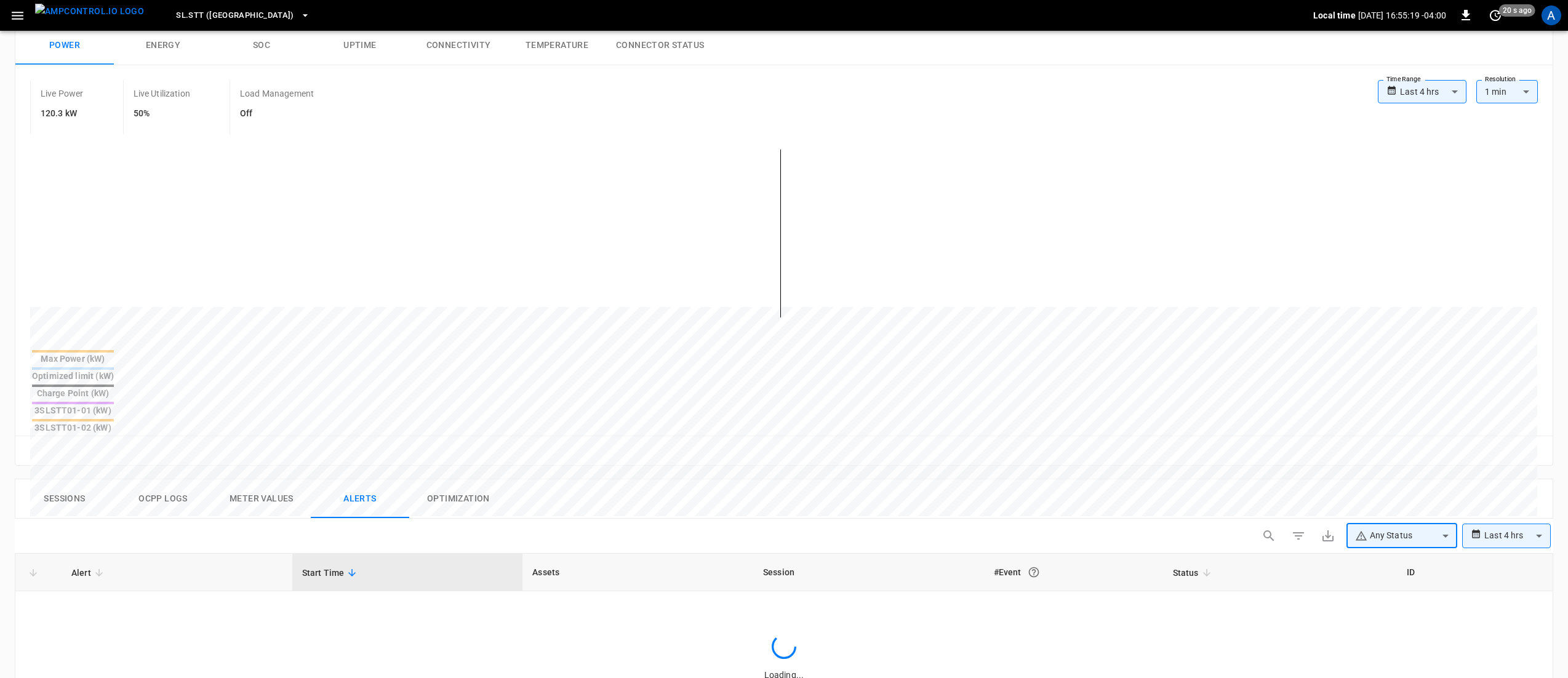
scroll to position [444, 0]
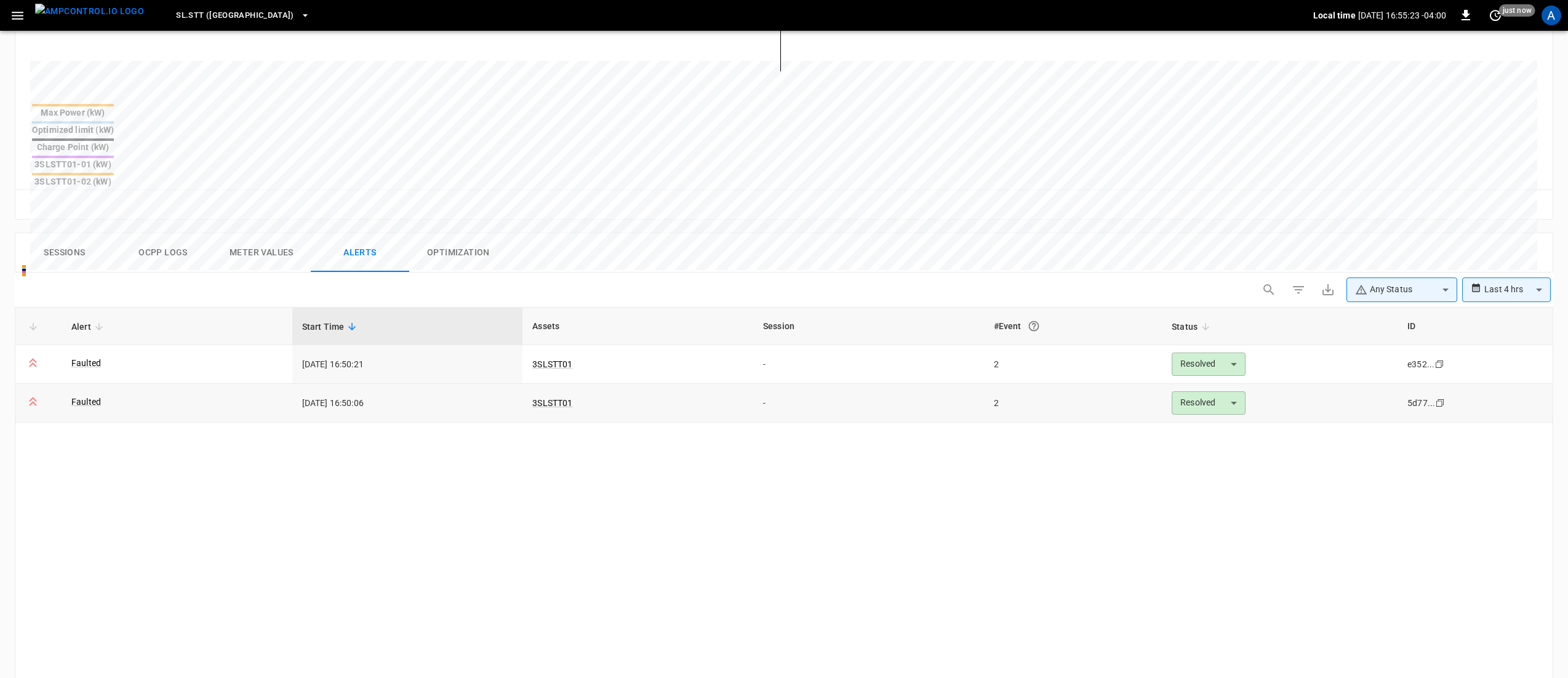
drag, startPoint x: 1284, startPoint y: 342, endPoint x: 1054, endPoint y: 327, distance: 230.5
click at [1054, 384] on tr "Faulted [DATE] 16:50:06 3SLSTT01 - 2 Resolved ******** ​ 5d77... Copy" at bounding box center [783, 404] width 1537 height 39
drag, startPoint x: 387, startPoint y: 353, endPoint x: 347, endPoint y: 347, distance: 40.4
click at [347, 384] on td "[DATE] 16:50:06" at bounding box center [408, 404] width 231 height 39
drag, startPoint x: 384, startPoint y: 313, endPoint x: 325, endPoint y: 309, distance: 59.1
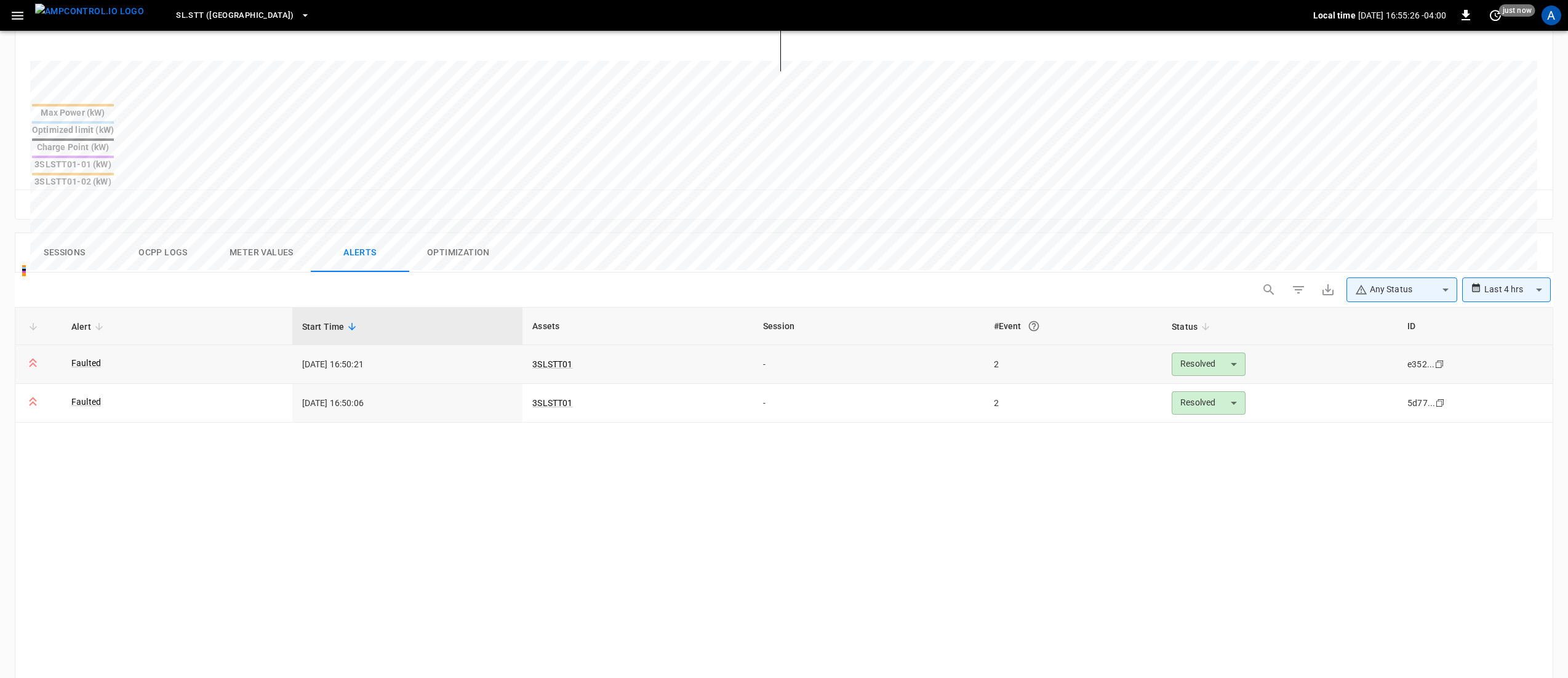
click at [325, 345] on td "[DATE] 16:50:21" at bounding box center [408, 364] width 231 height 39
click at [365, 345] on td "[DATE] 16:50:21" at bounding box center [408, 364] width 231 height 39
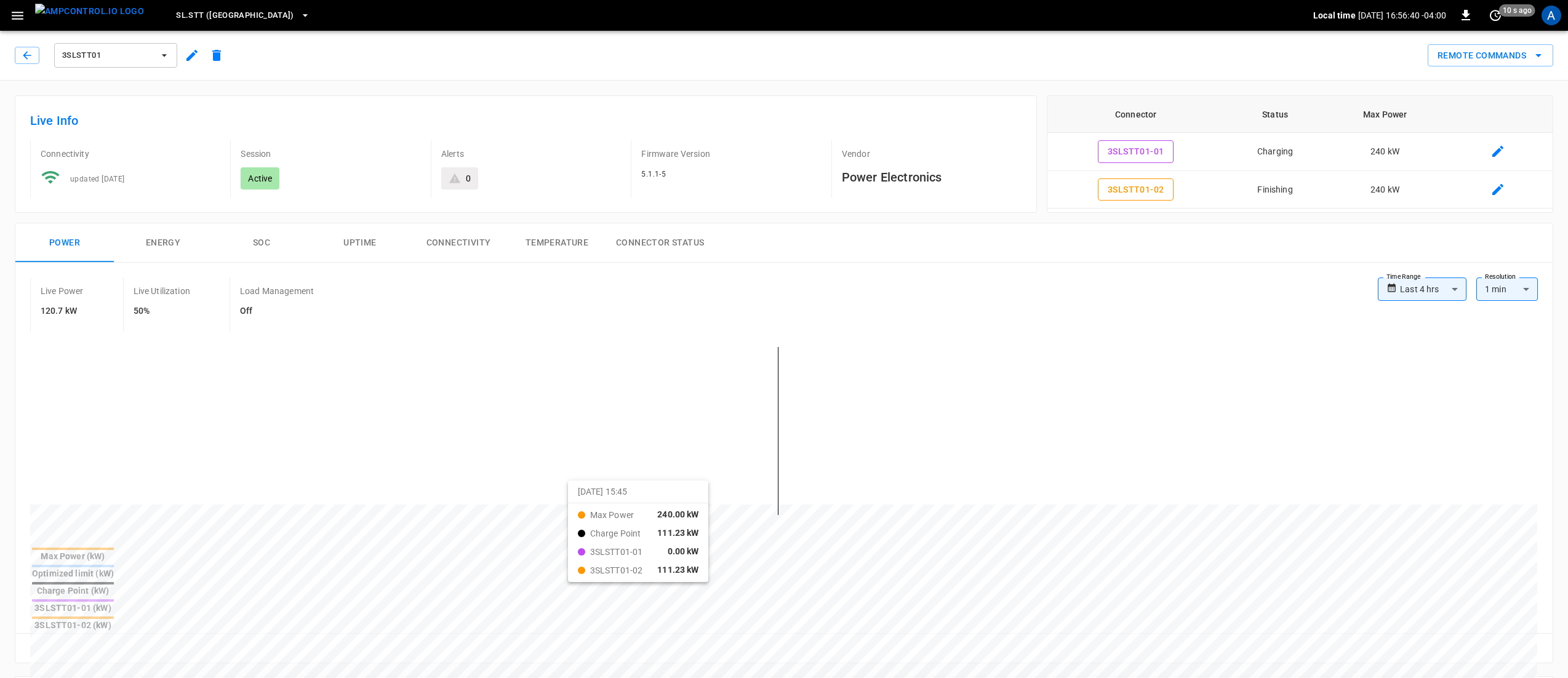
scroll to position [123, 0]
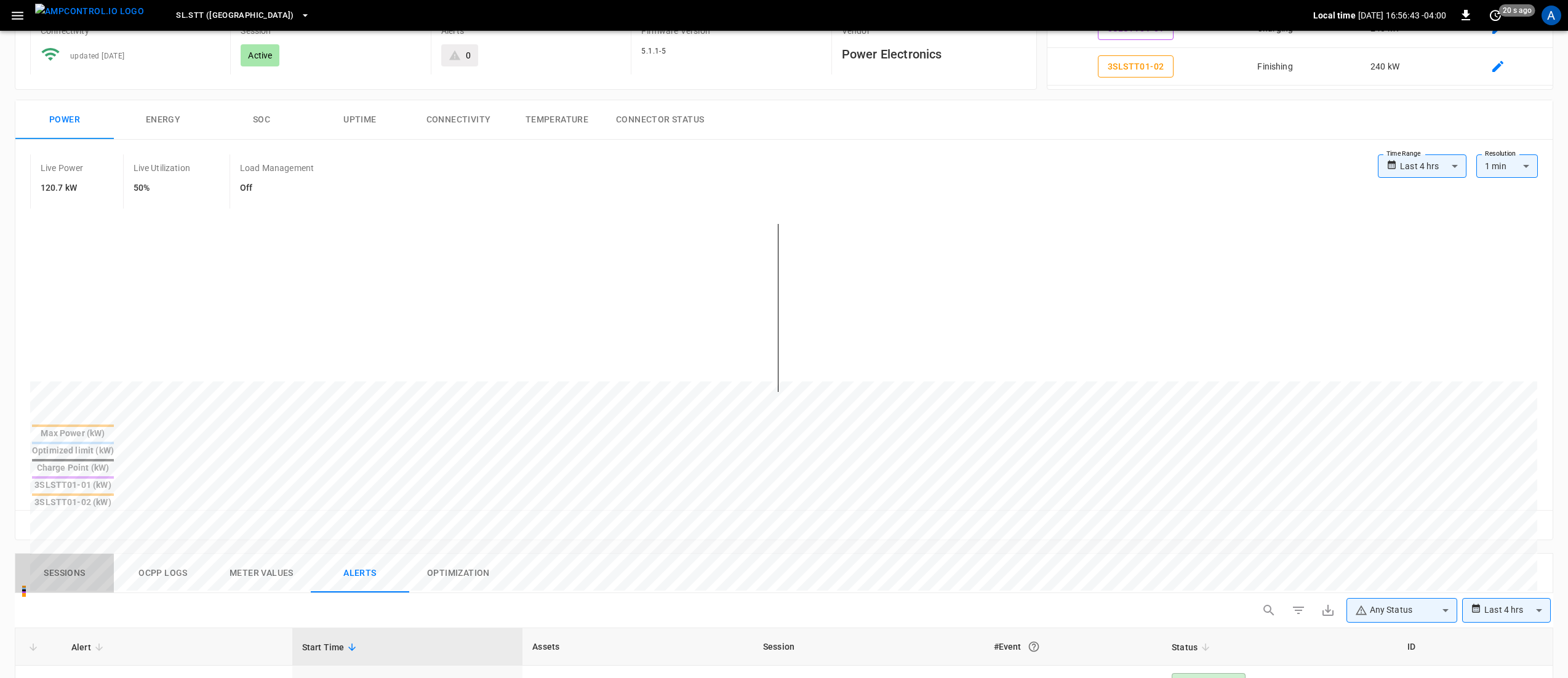
click at [75, 554] on button "Sessions" at bounding box center [65, 573] width 99 height 39
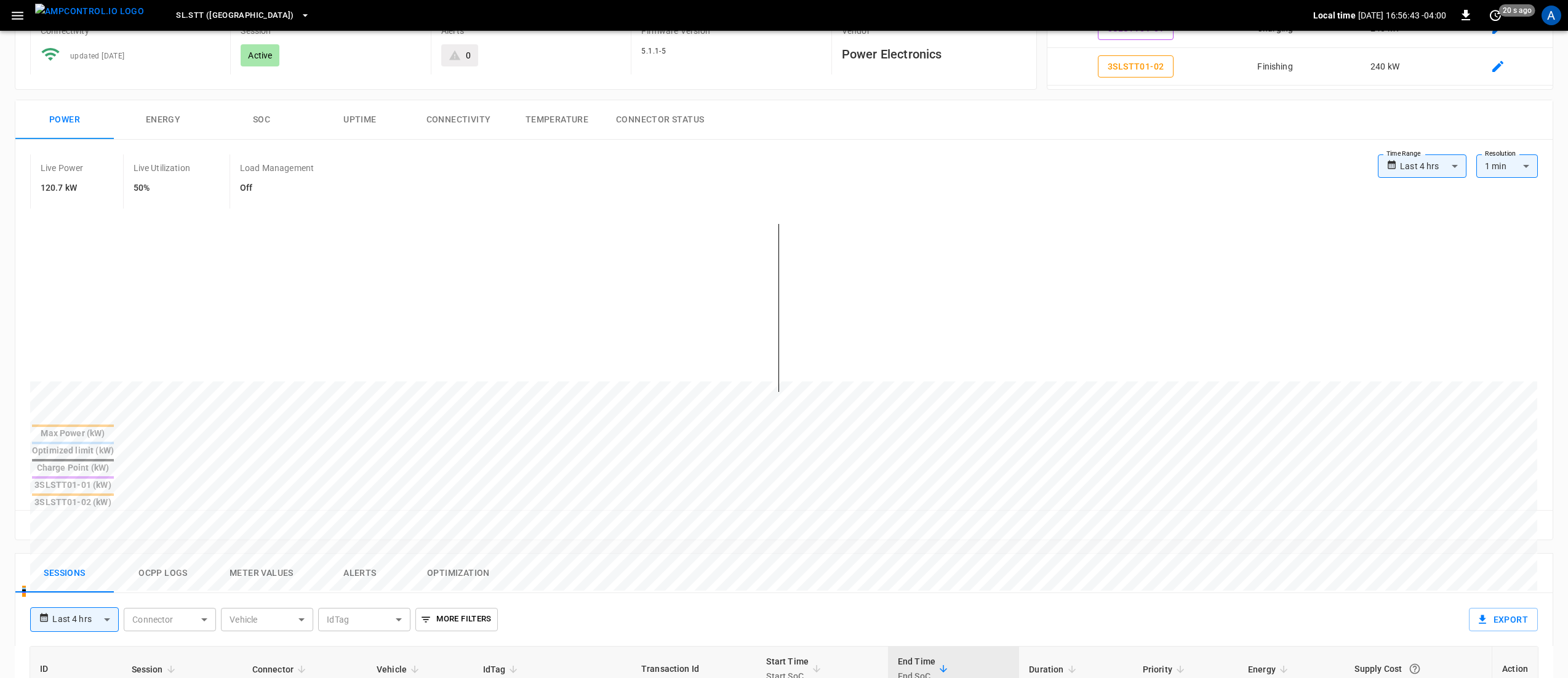
scroll to position [246, 0]
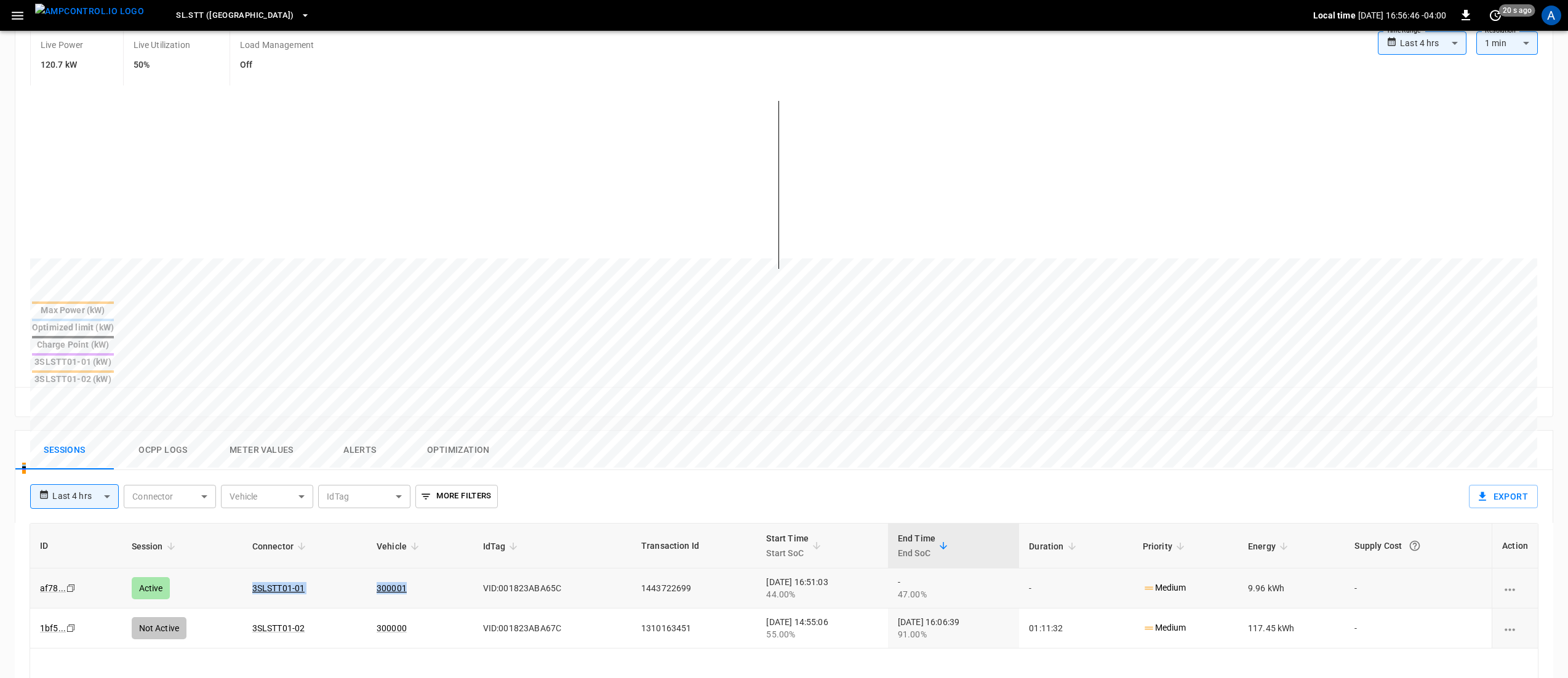
drag, startPoint x: 215, startPoint y: 523, endPoint x: 431, endPoint y: 534, distance: 216.3
click at [431, 568] on tr "af78 ... Copy Active 3SLSTT01-01 300001 VID:001823ABA65C 1443722699 [DATE] 16:5…" at bounding box center [783, 588] width 1508 height 40
click at [324, 568] on td "3SLSTT01-01" at bounding box center [304, 588] width 124 height 40
click at [307, 568] on td "3SLSTT01-01" at bounding box center [304, 588] width 124 height 40
drag, startPoint x: 781, startPoint y: 527, endPoint x: 818, endPoint y: 523, distance: 37.2
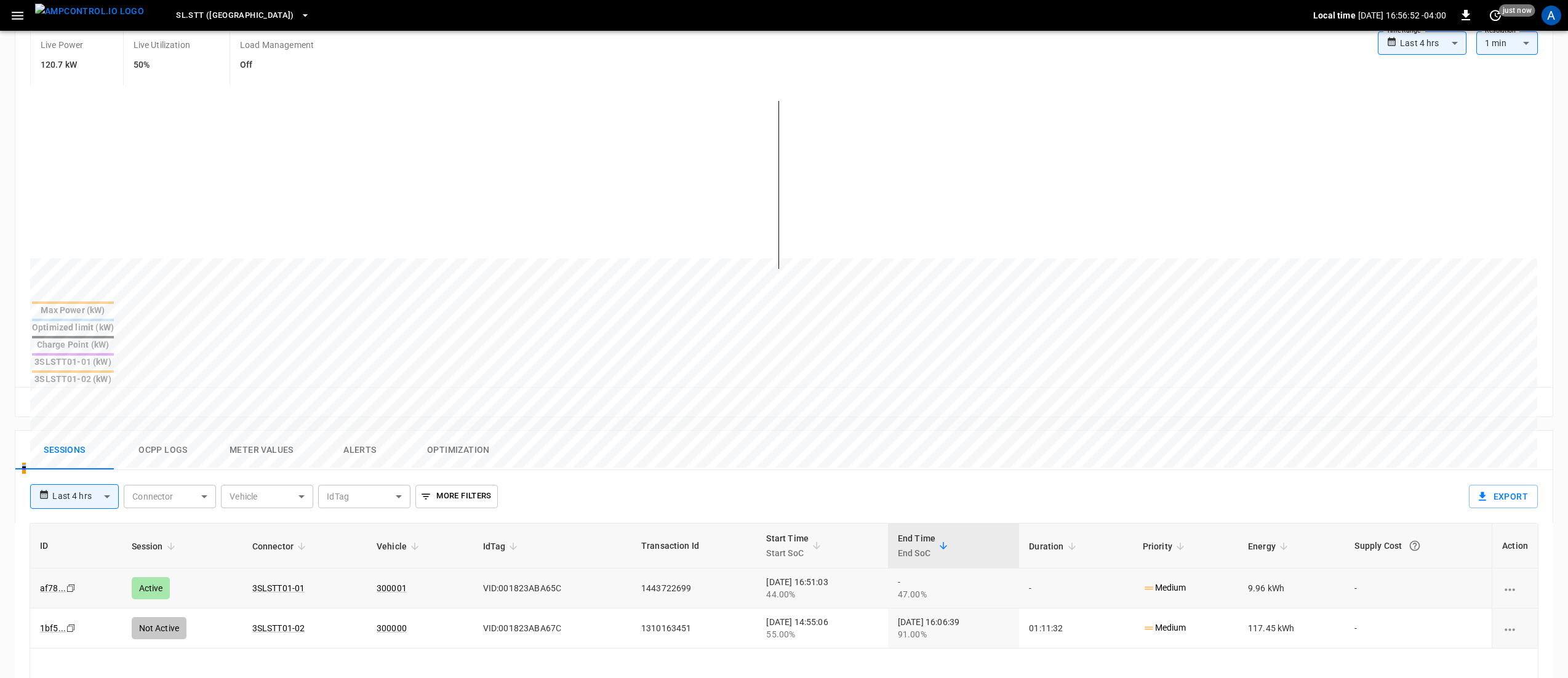
click at [818, 576] on div "[DATE] 16:51:03 44.00%" at bounding box center [821, 588] width 111 height 25
drag, startPoint x: 814, startPoint y: 526, endPoint x: 784, endPoint y: 527, distance: 30.0
click at [784, 576] on div "[DATE] 16:51:03 44.00%" at bounding box center [821, 588] width 111 height 25
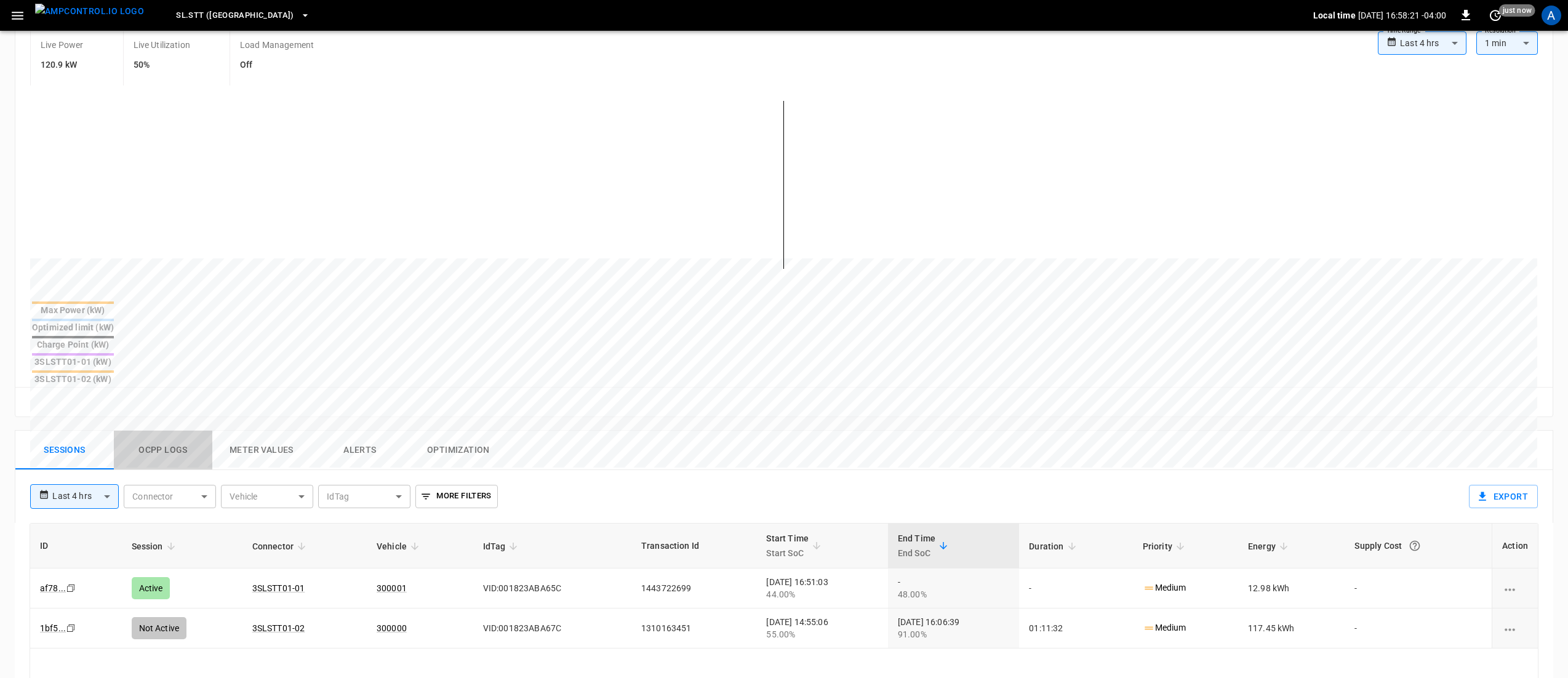
click at [154, 431] on button "Ocpp logs" at bounding box center [163, 450] width 99 height 39
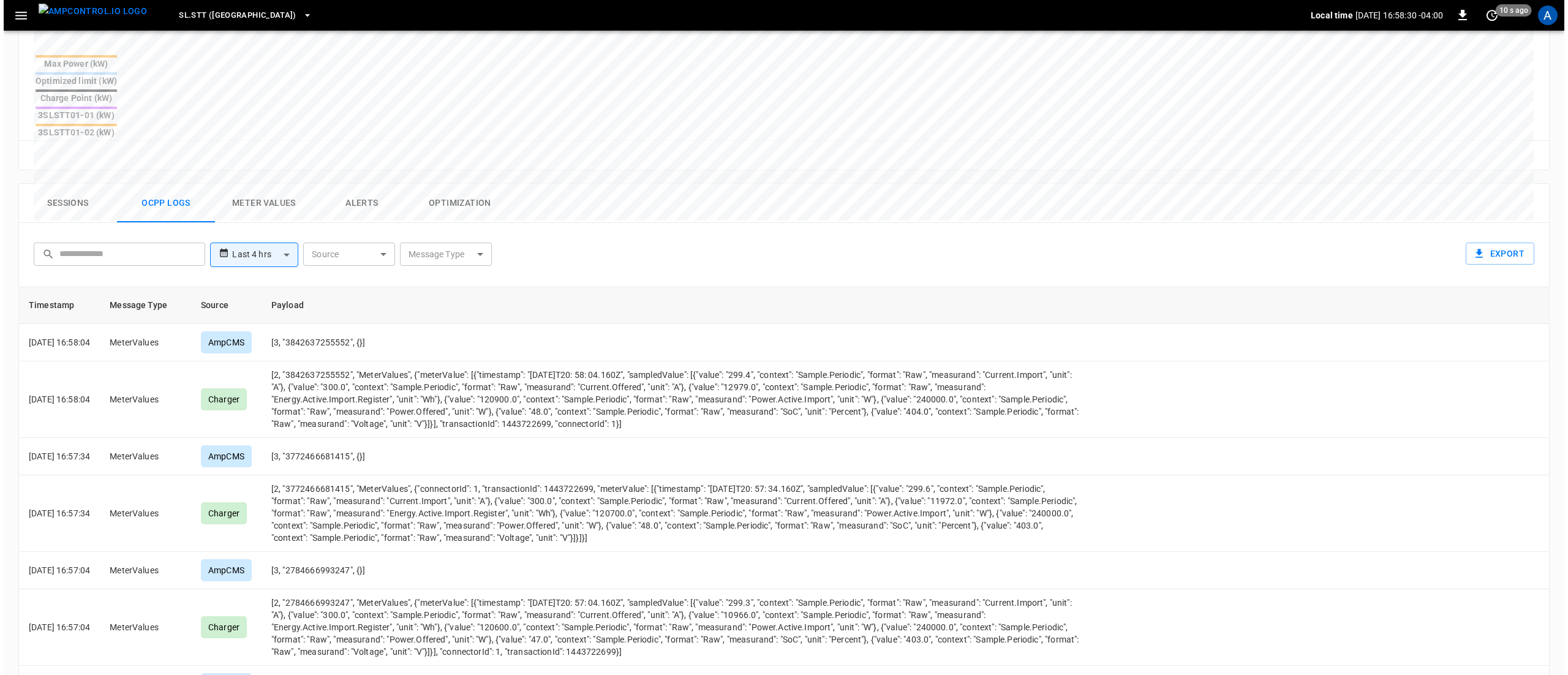
scroll to position [0, 0]
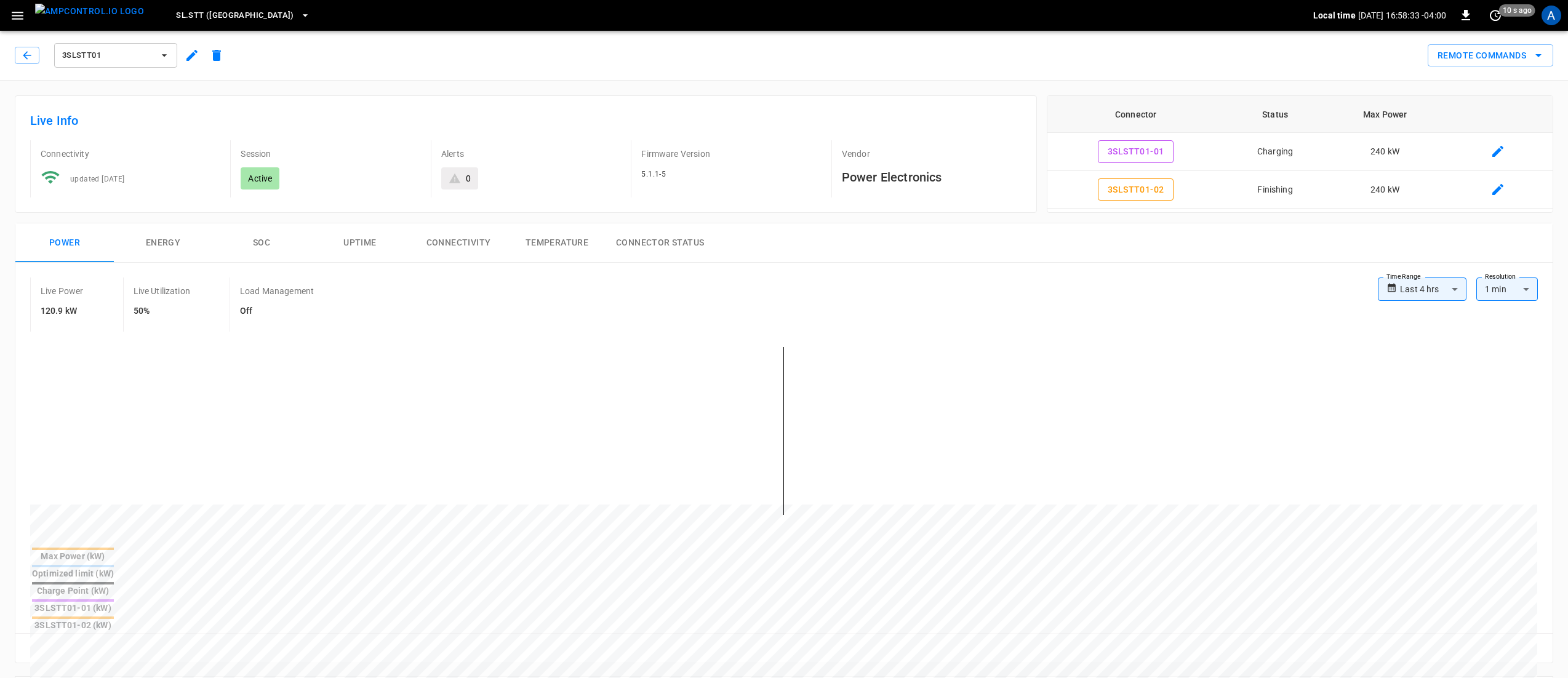
click at [1157, 275] on div "**********" at bounding box center [783, 462] width 1537 height 400
click at [21, 12] on icon "button" at bounding box center [18, 15] width 12 height 8
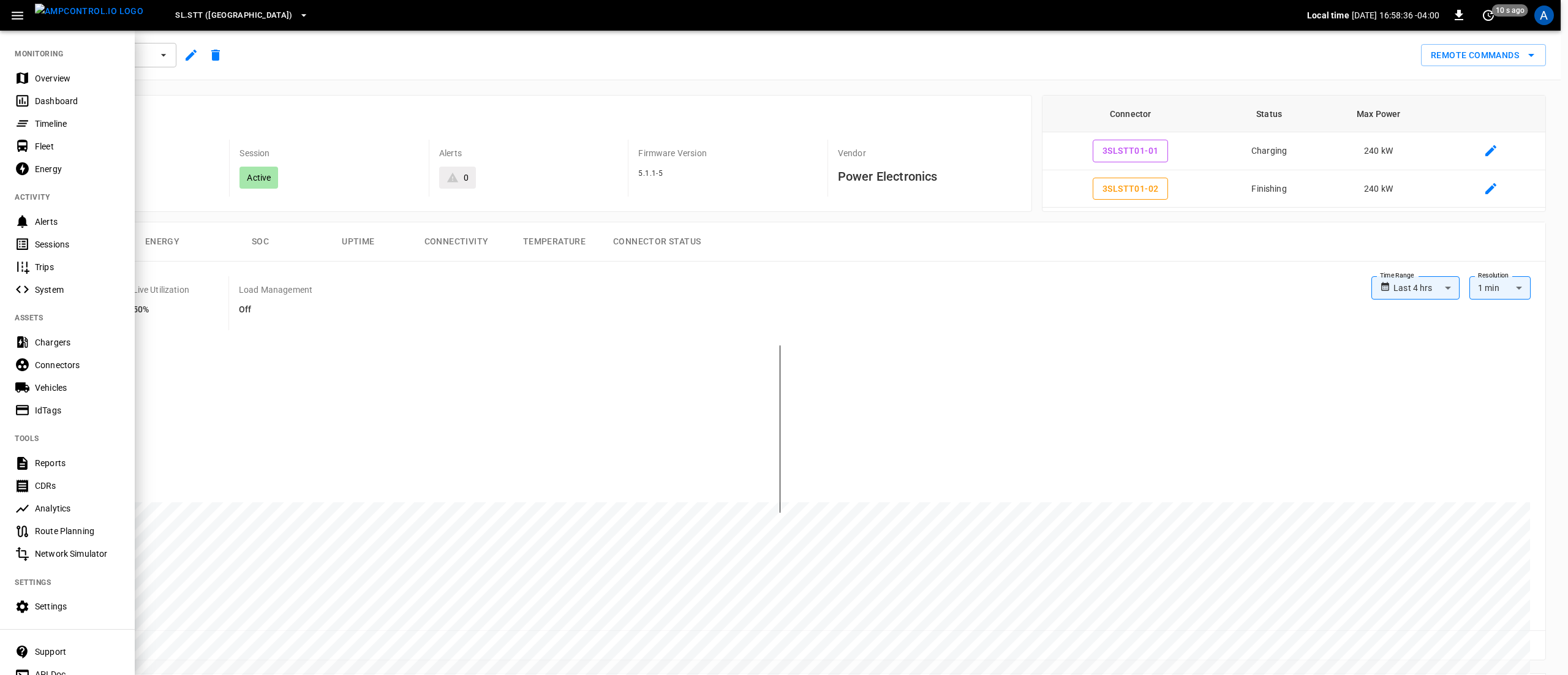
click at [55, 81] on div "Overview" at bounding box center [77, 78] width 85 height 12
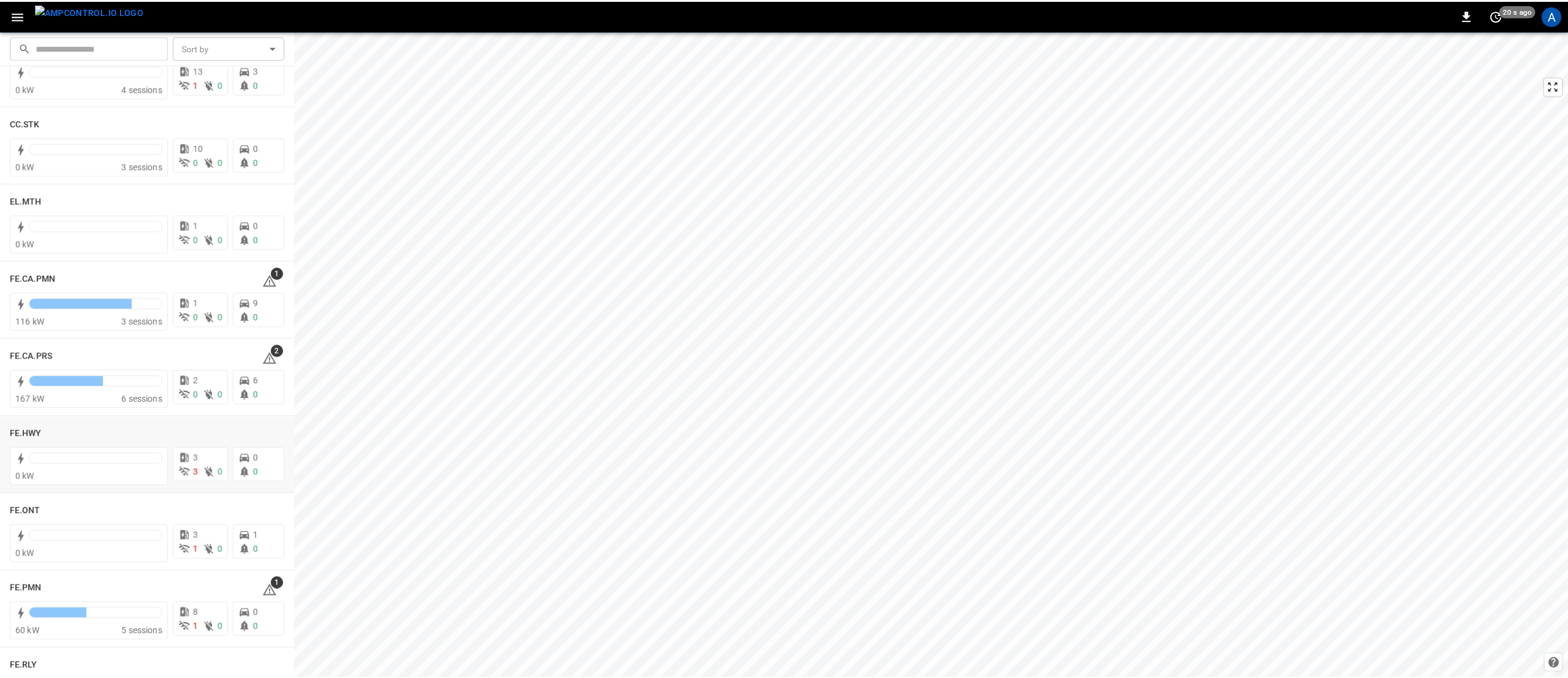
scroll to position [862, 0]
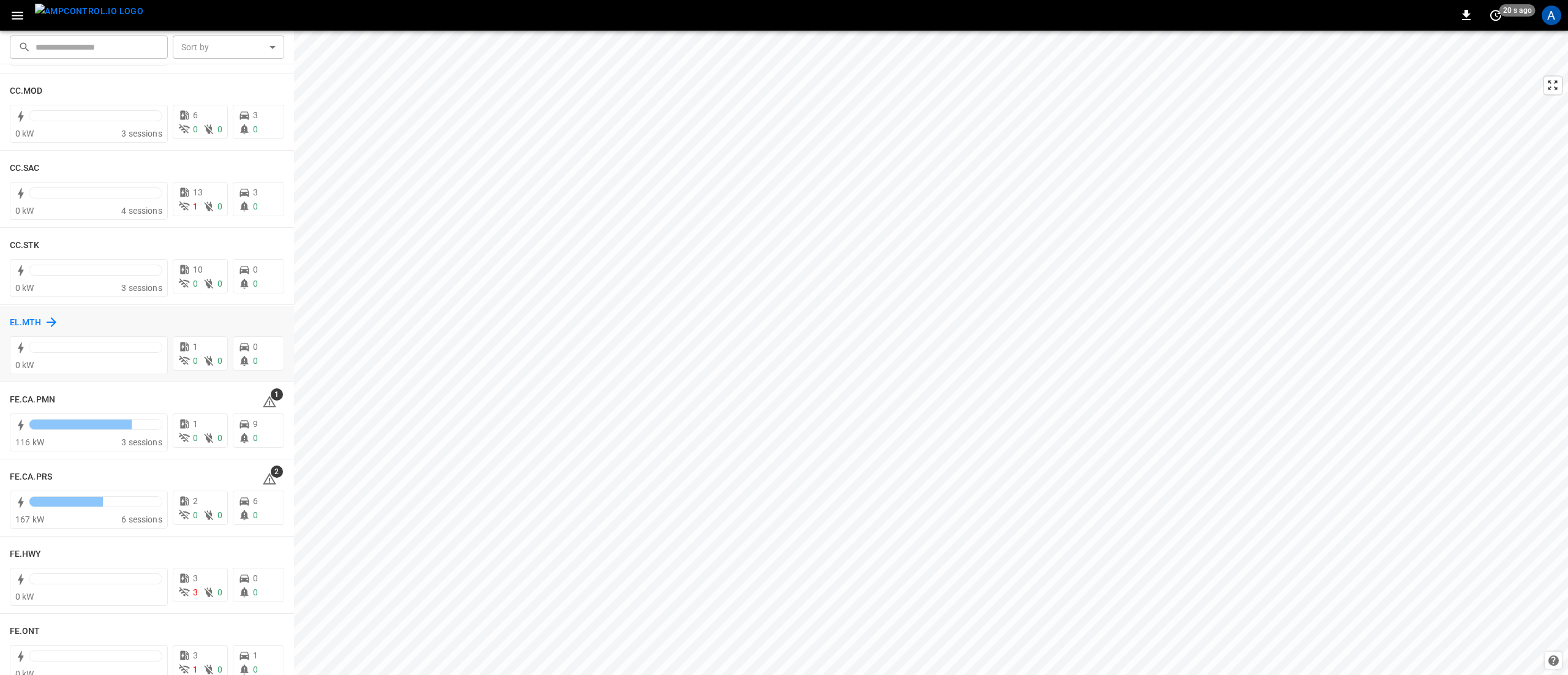
click at [23, 320] on h6 "EL.MTH" at bounding box center [26, 323] width 32 height 14
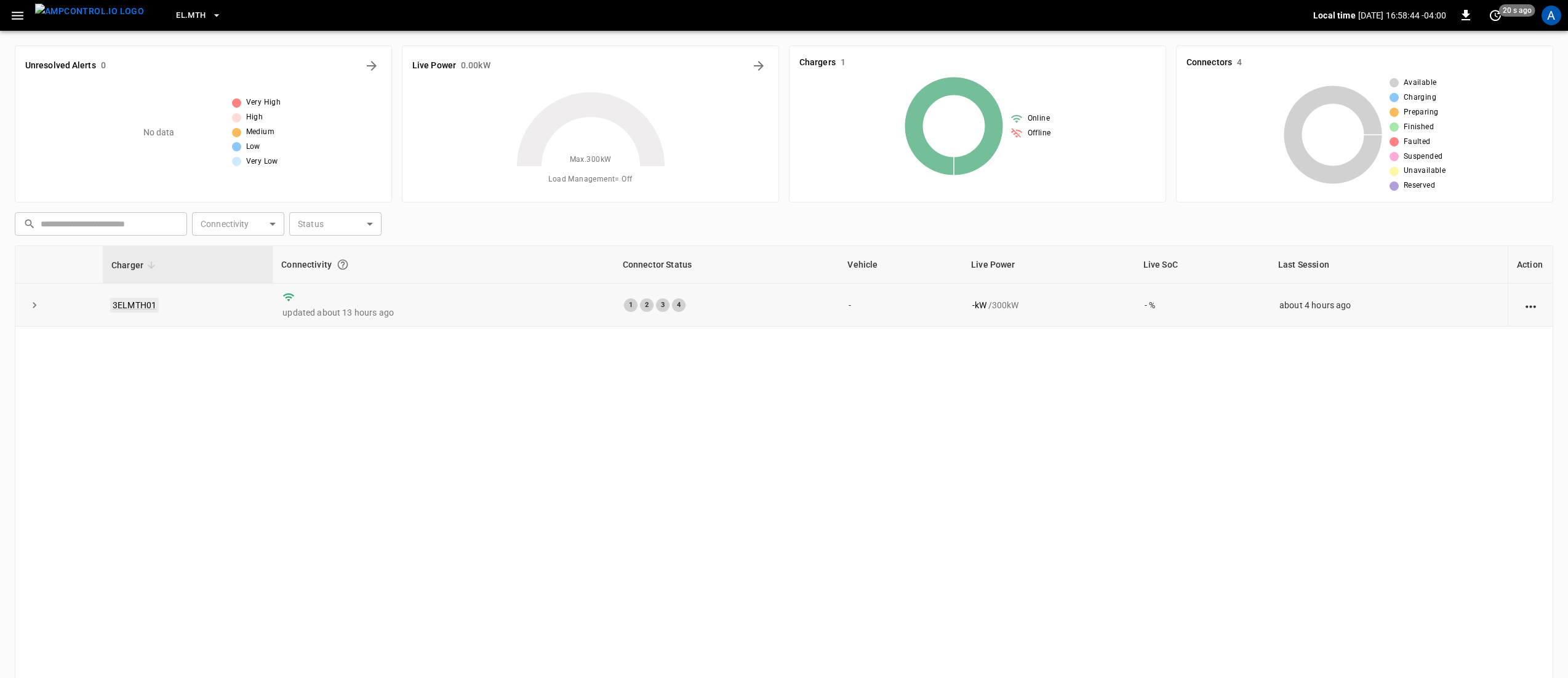
click at [136, 305] on link "3ELMTH01" at bounding box center [134, 305] width 48 height 14
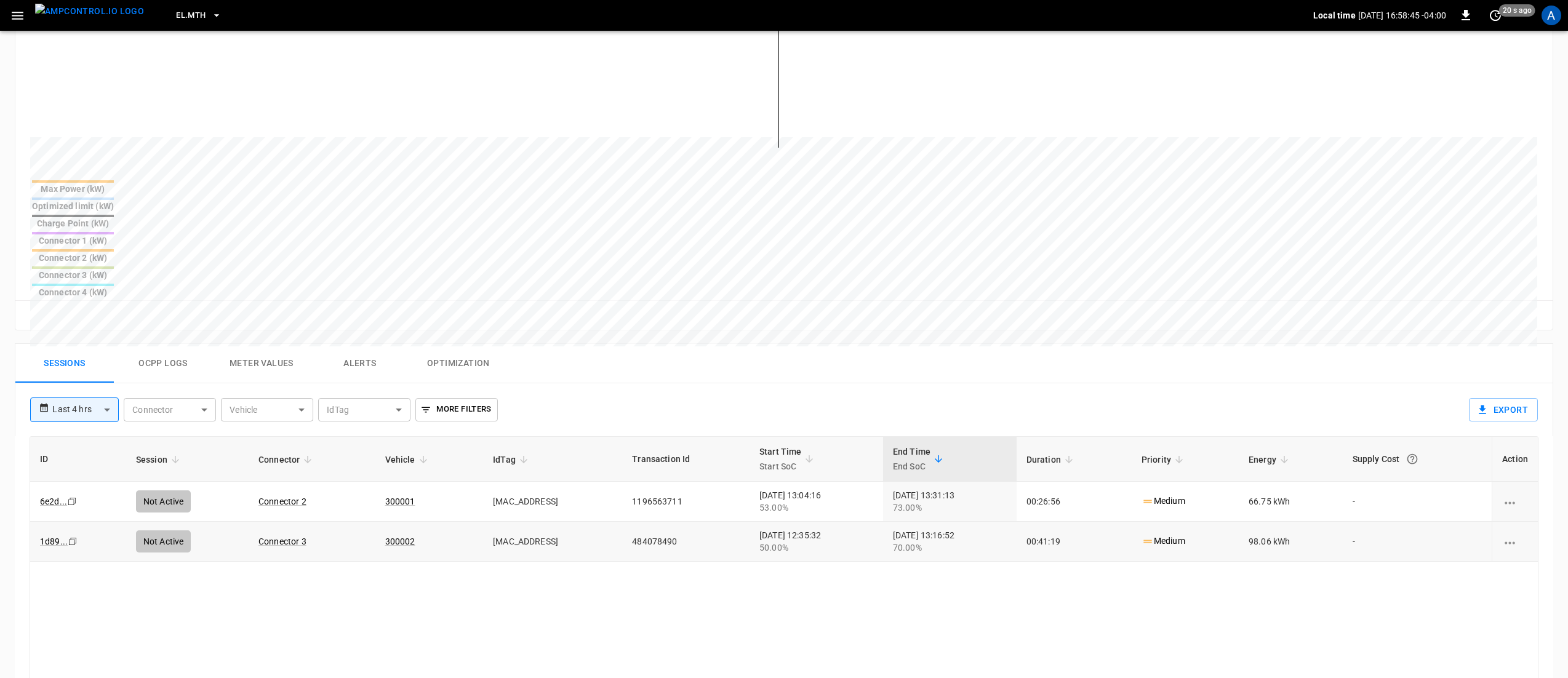
scroll to position [246, 0]
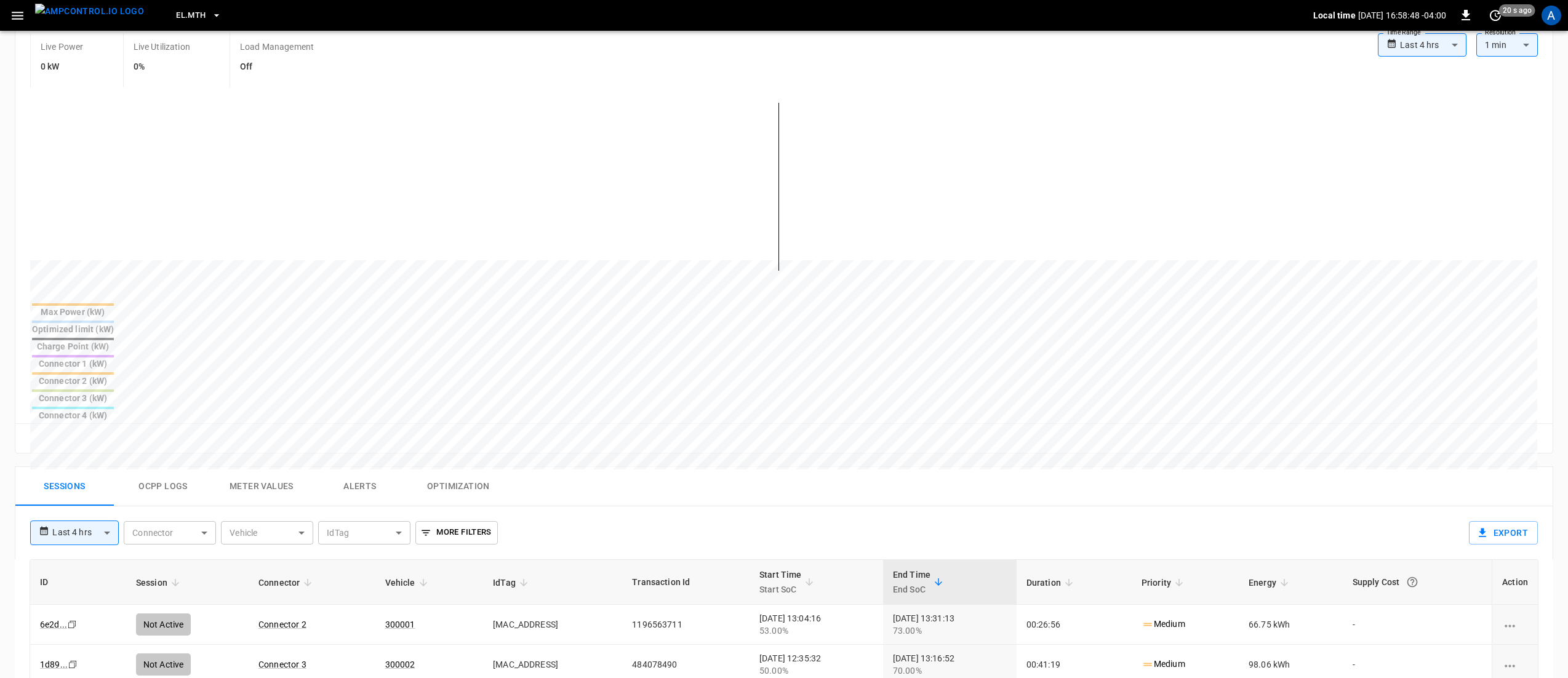
click at [362, 467] on button "Alerts" at bounding box center [360, 487] width 99 height 39
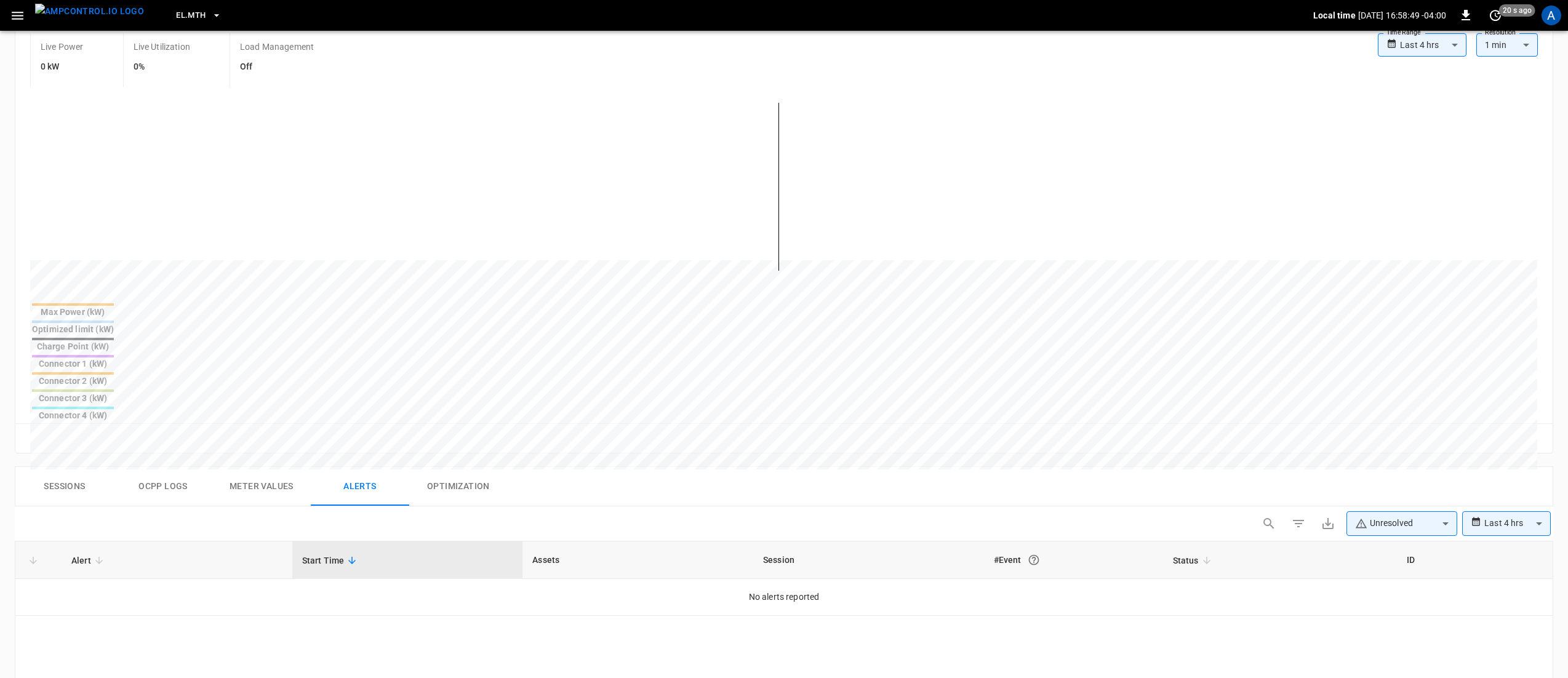
click at [1420, 432] on body "**********" at bounding box center [784, 441] width 1568 height 1376
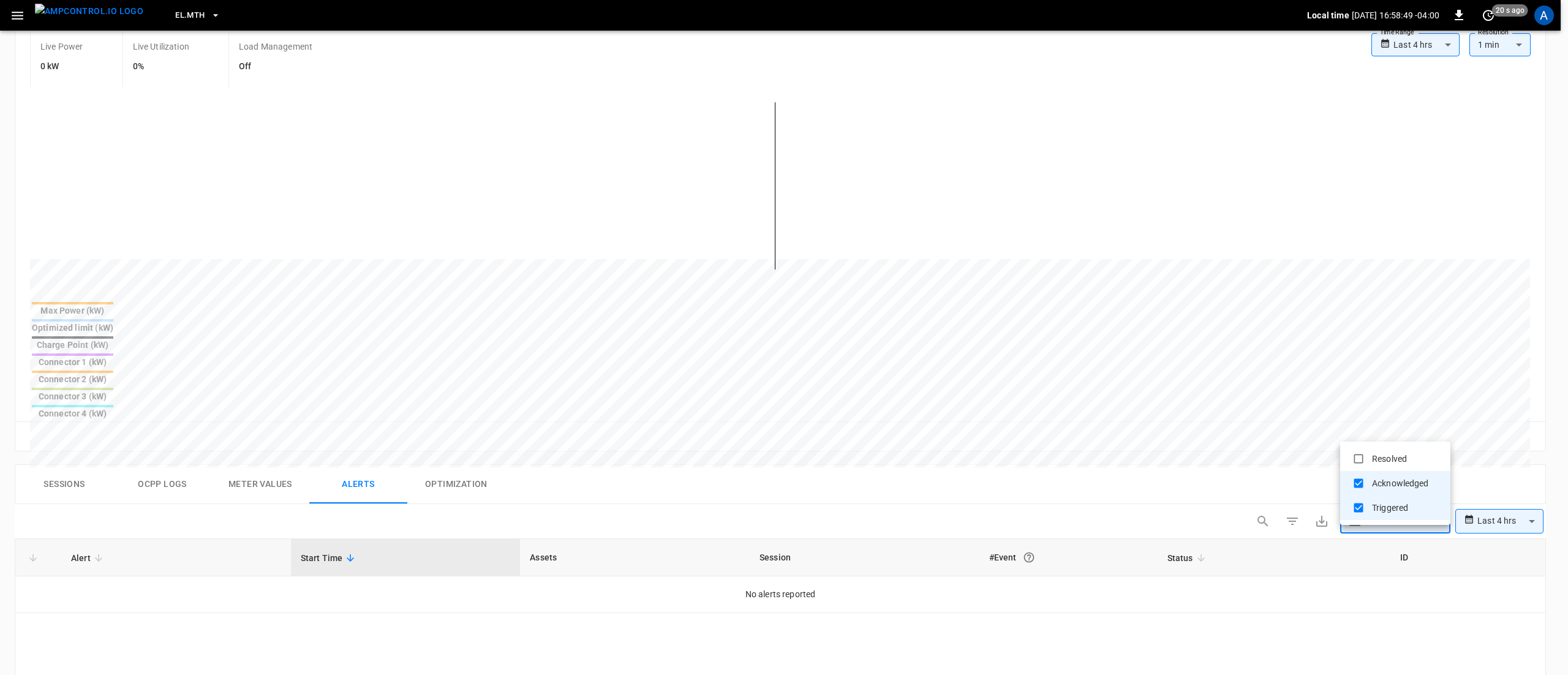
click at [1398, 458] on li "Resolved" at bounding box center [1395, 458] width 110 height 25
type input "**********"
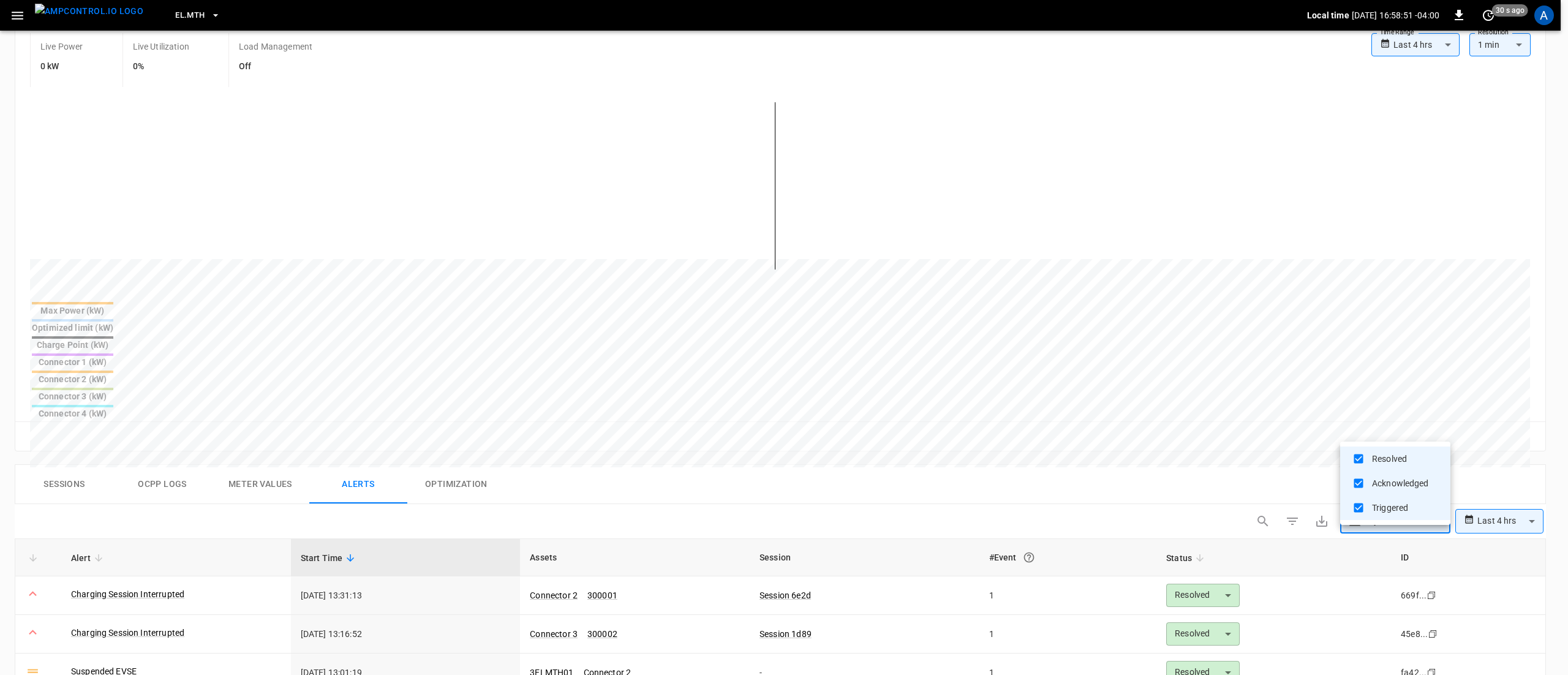
click at [211, 602] on div at bounding box center [784, 338] width 1568 height 675
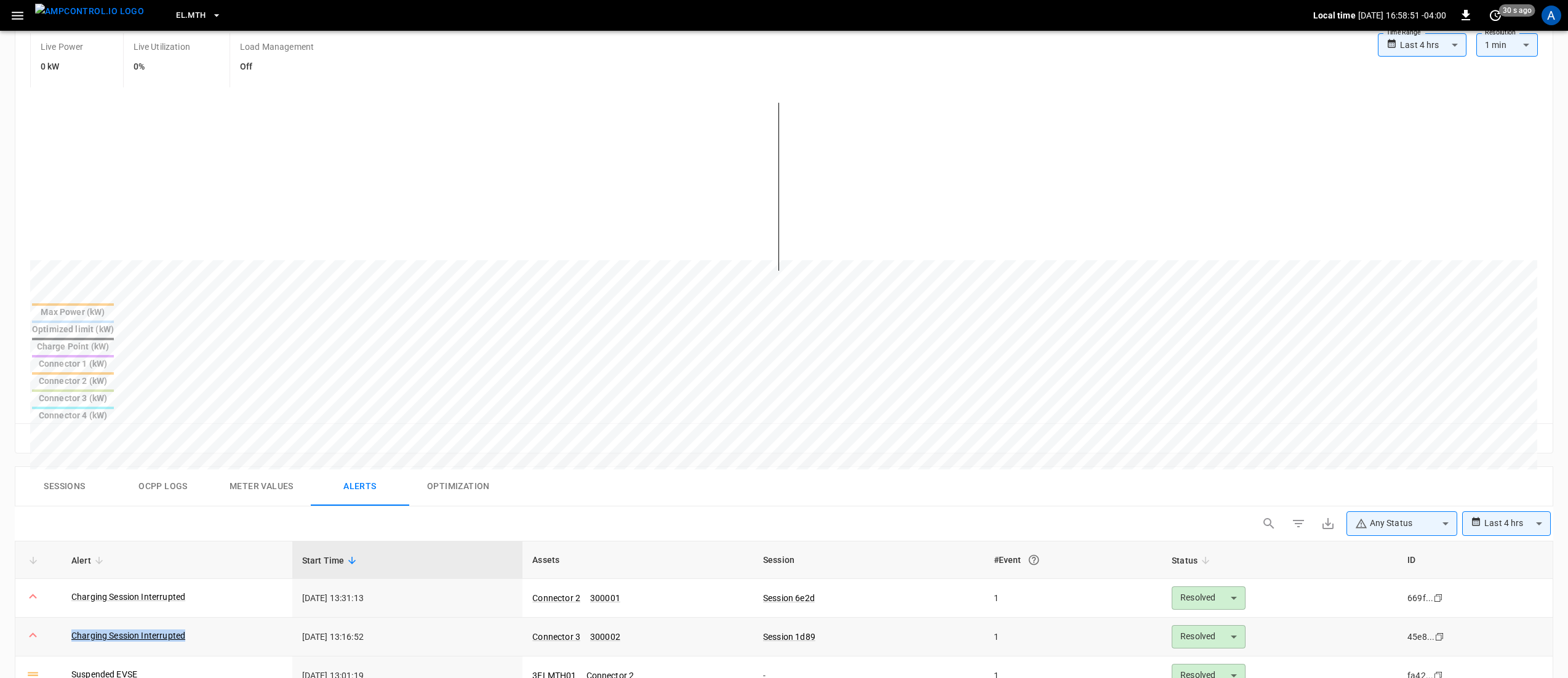
drag, startPoint x: 217, startPoint y: 556, endPoint x: 54, endPoint y: 541, distance: 163.7
click at [54, 618] on tr "Charging Session Interrupted [DATE] 13:16:52 Connector 3 300002 Session 1d89 1 …" at bounding box center [783, 637] width 1537 height 39
drag, startPoint x: 183, startPoint y: 581, endPoint x: 60, endPoint y: 590, distance: 123.3
click at [60, 657] on tr "Suspended EVSE [DATE] 13:01:19 3ELMTH01 Connector 2 - 1 Resolved ******** ​ fa4…" at bounding box center [783, 676] width 1537 height 39
click at [166, 657] on td "Suspended EVSE" at bounding box center [177, 676] width 231 height 39
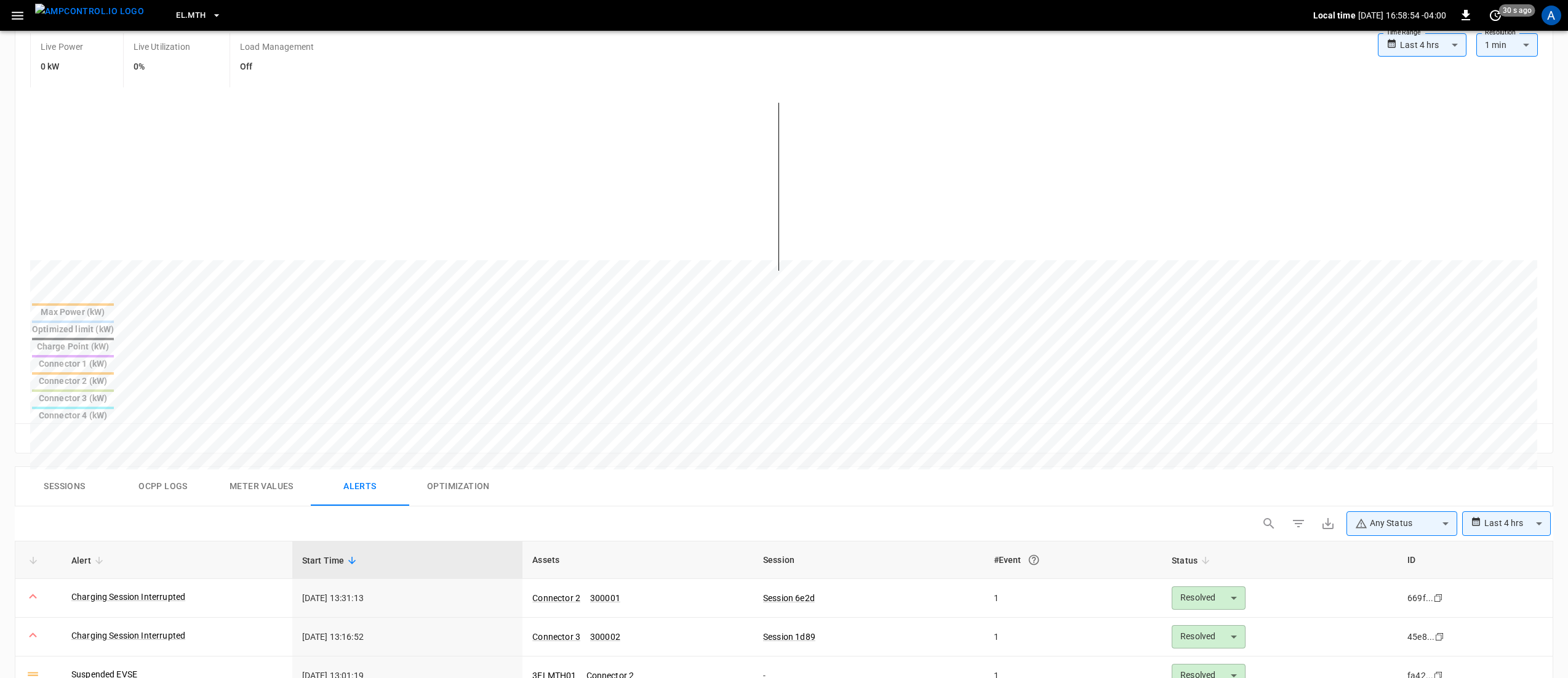
click at [259, 511] on div "**********" at bounding box center [783, 526] width 1538 height 30
click at [187, 467] on button "Ocpp logs" at bounding box center [163, 487] width 99 height 39
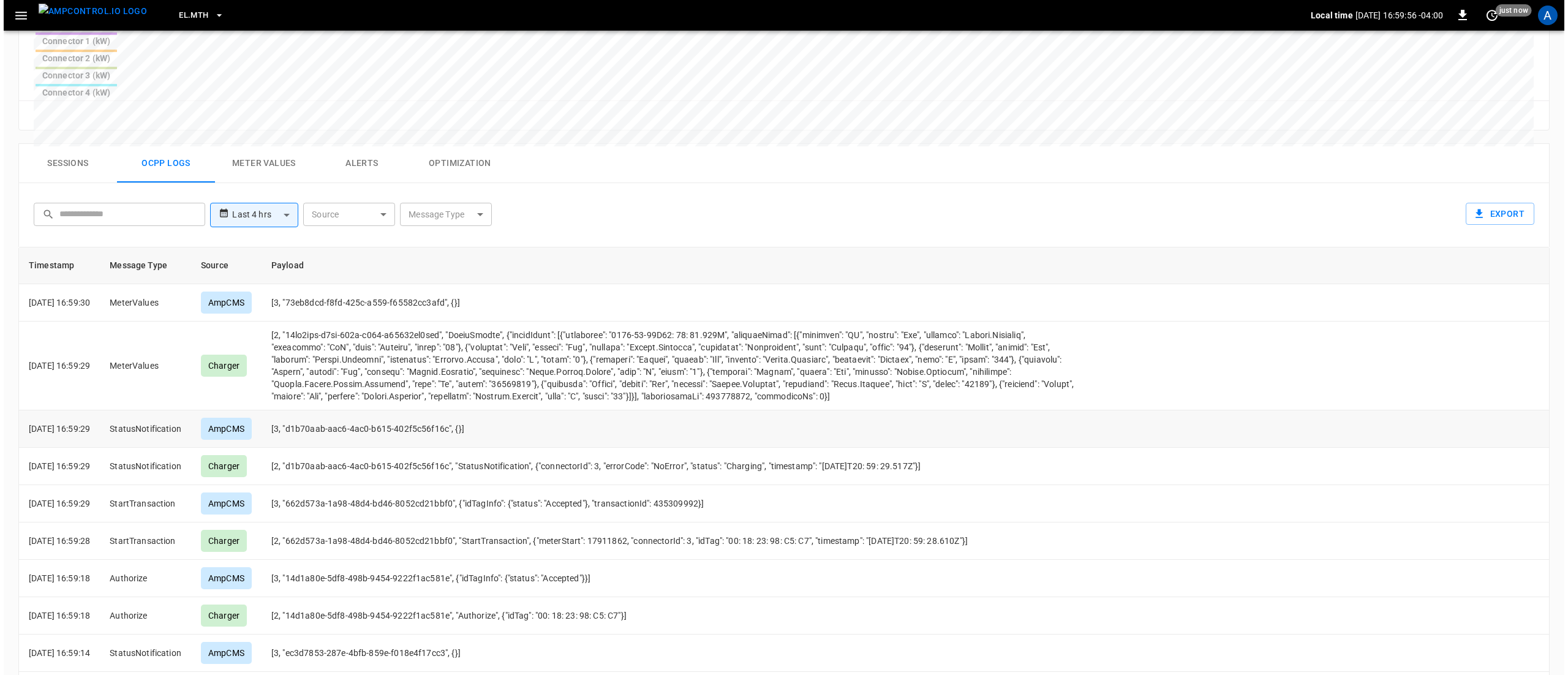
scroll to position [0, 0]
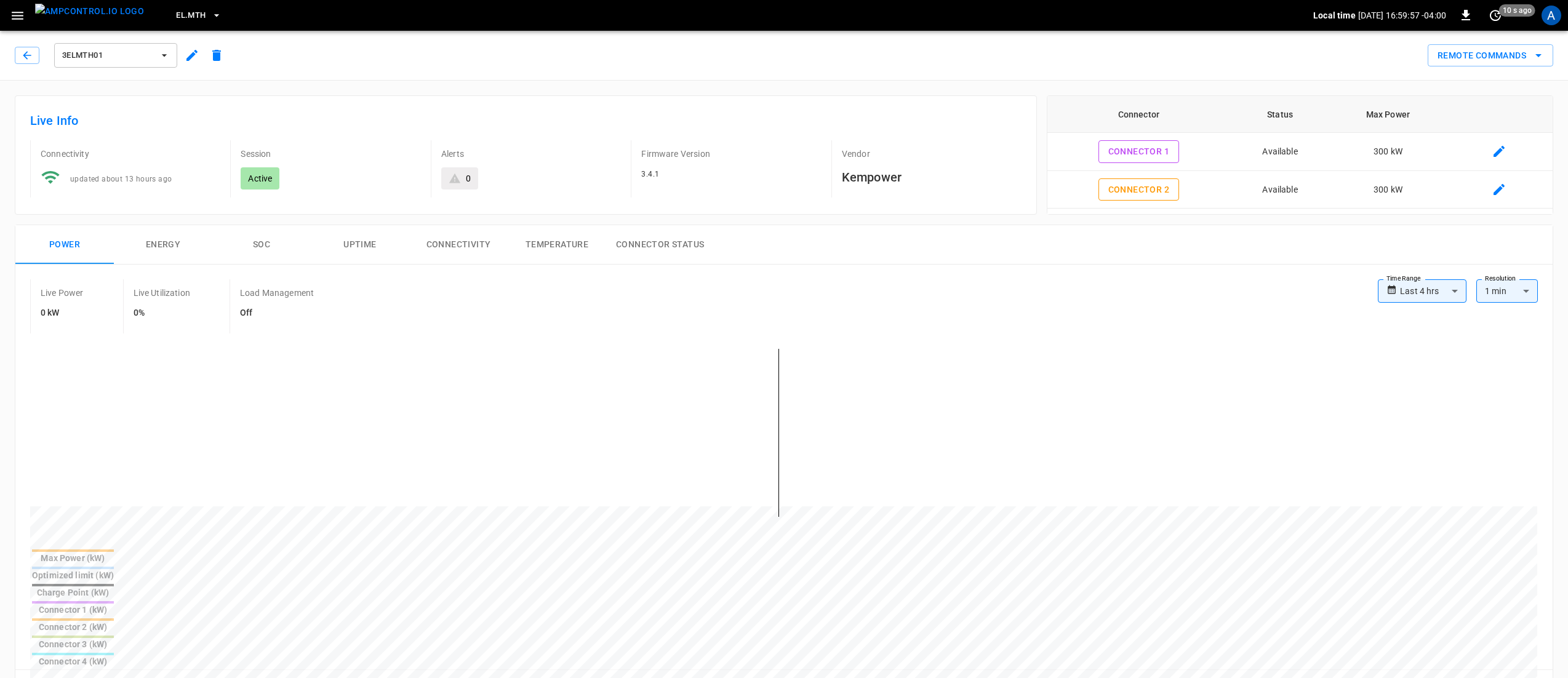
click at [14, 14] on icon "button" at bounding box center [18, 15] width 15 height 15
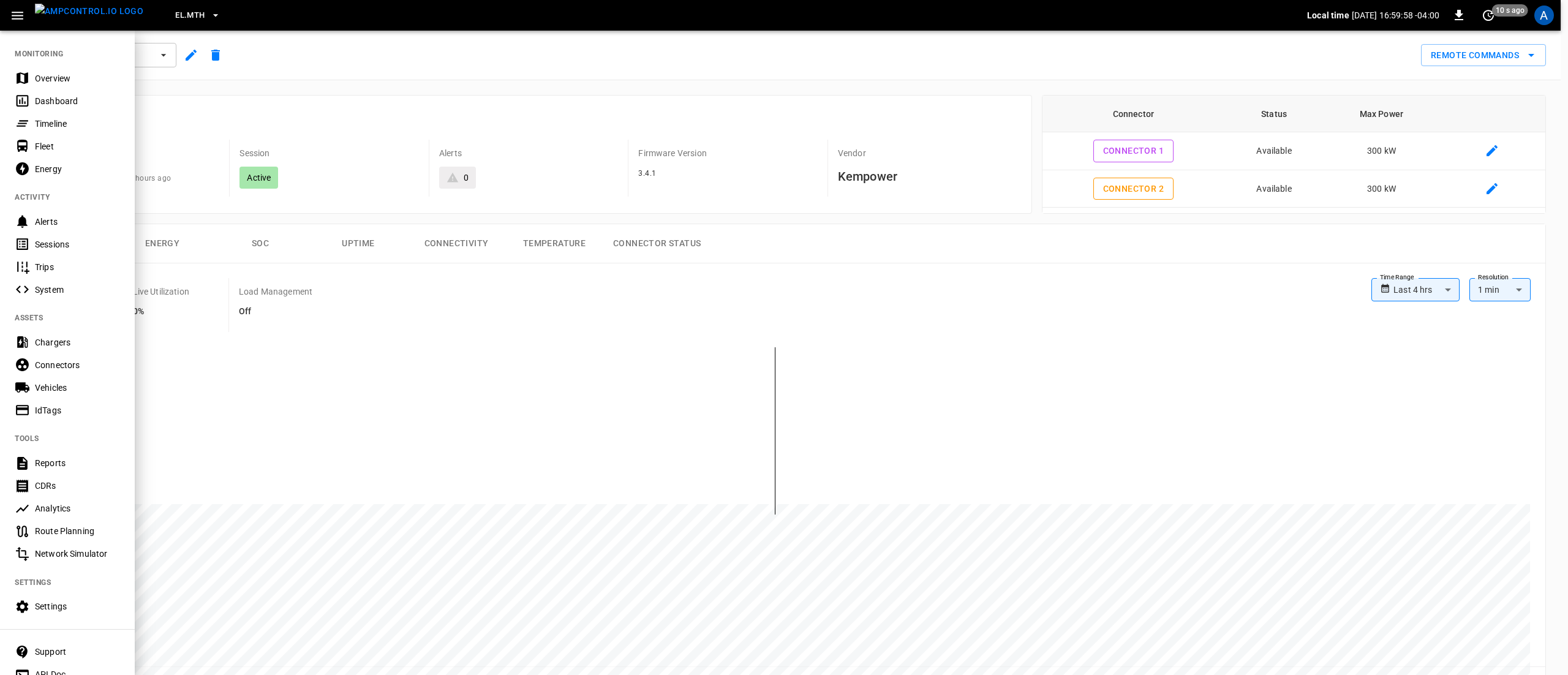
click at [68, 72] on div "Overview" at bounding box center [77, 78] width 85 height 12
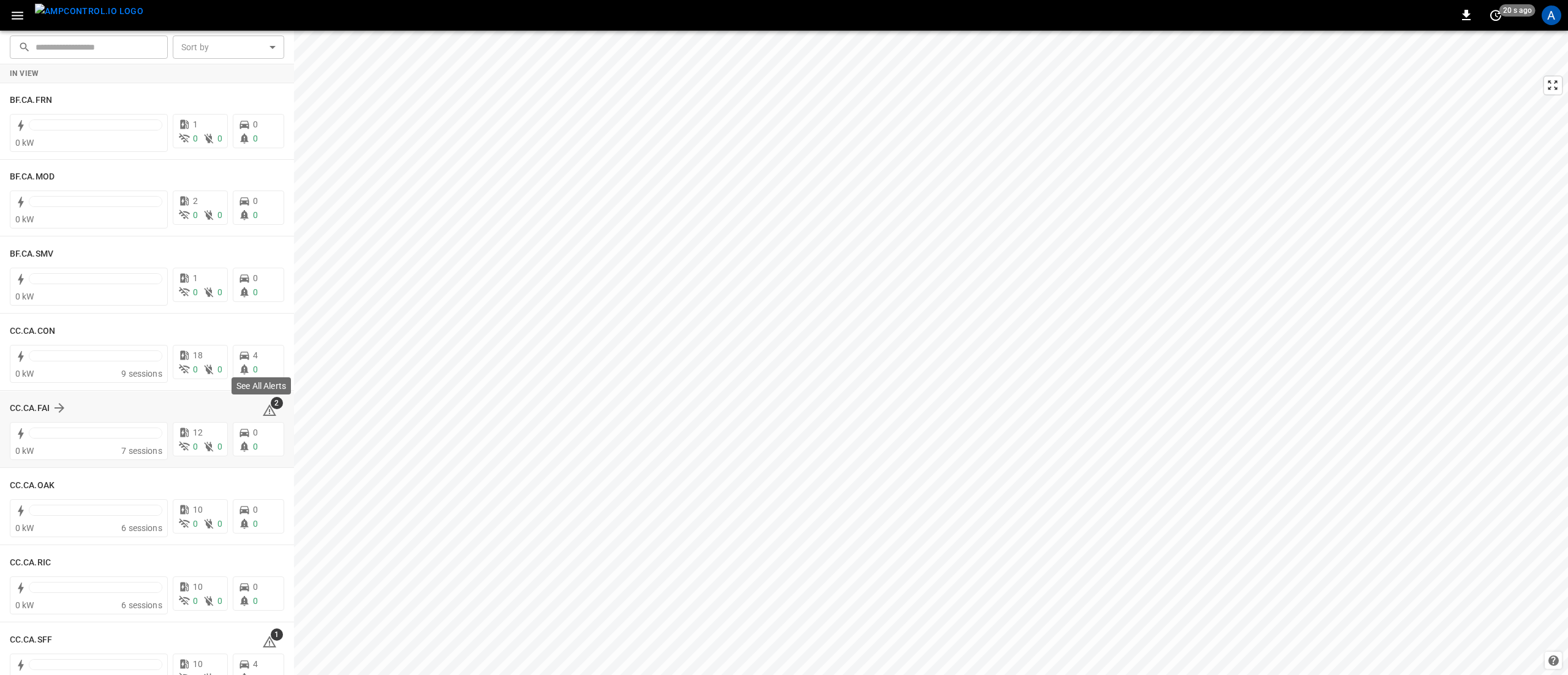
click at [271, 407] on span "2" at bounding box center [277, 403] width 12 height 12
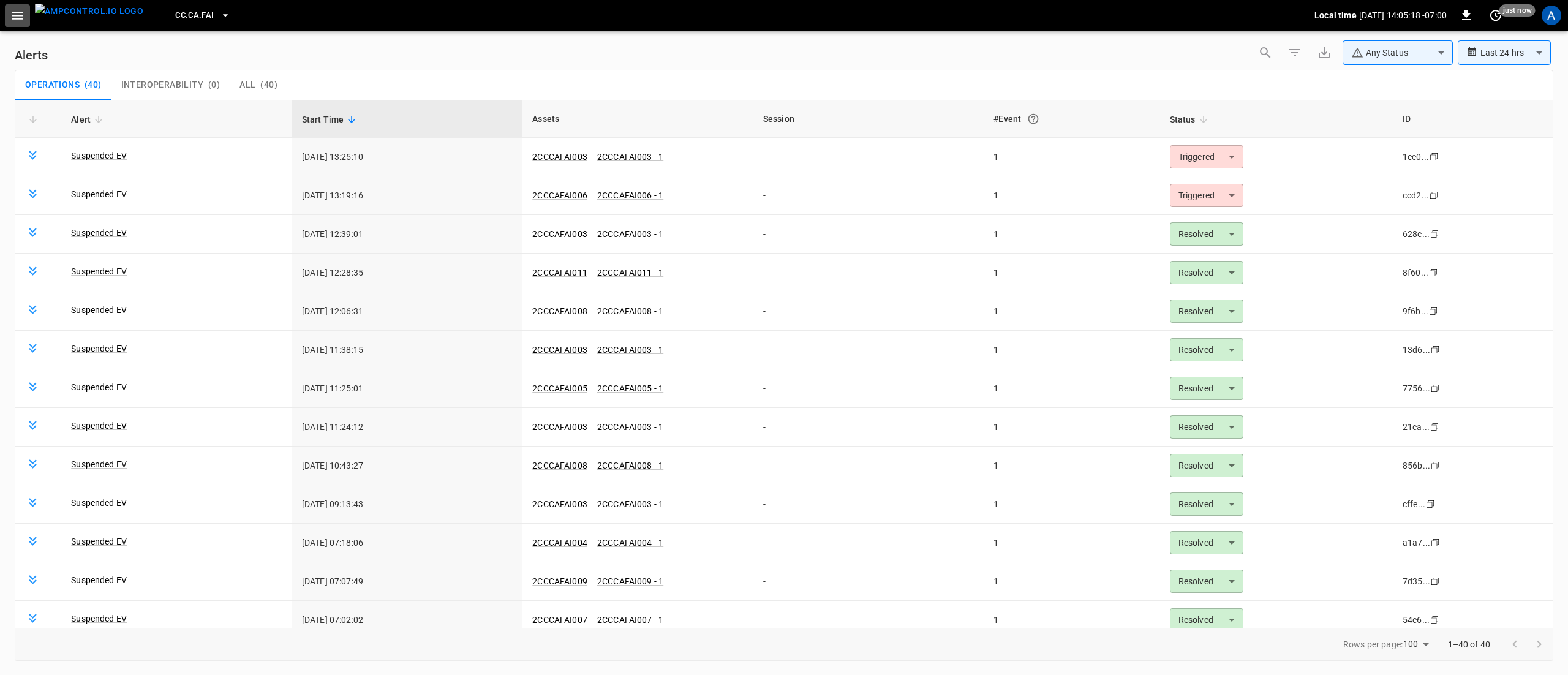
click at [21, 21] on icon "button" at bounding box center [18, 15] width 15 height 15
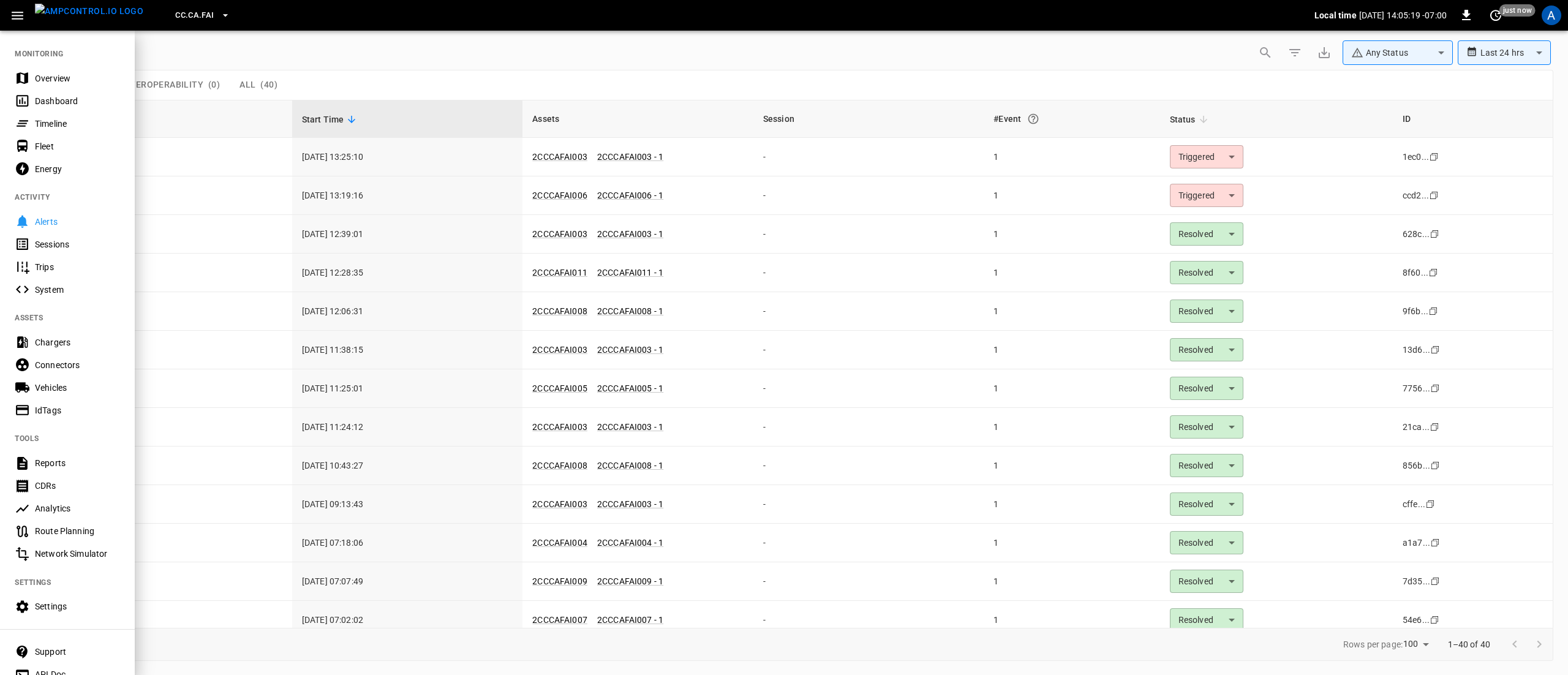
click at [68, 77] on div "Overview" at bounding box center [77, 78] width 85 height 12
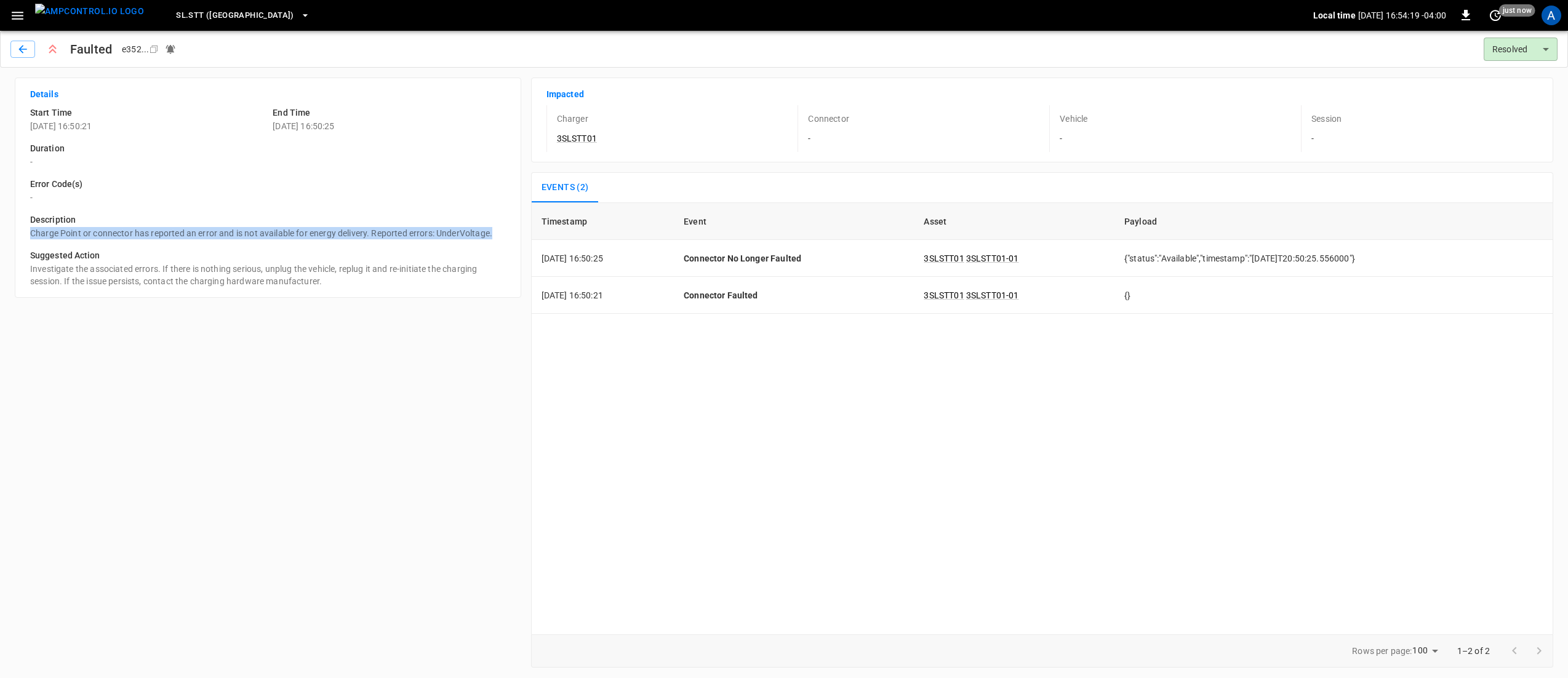
drag, startPoint x: 31, startPoint y: 236, endPoint x: 501, endPoint y: 238, distance: 470.0
click at [501, 238] on p "Charge Point or connector has reported an error and is not available for energy…" at bounding box center [268, 233] width 476 height 12
click at [14, 49] on button "button" at bounding box center [22, 49] width 25 height 17
click at [22, 48] on icon "button" at bounding box center [23, 49] width 12 height 12
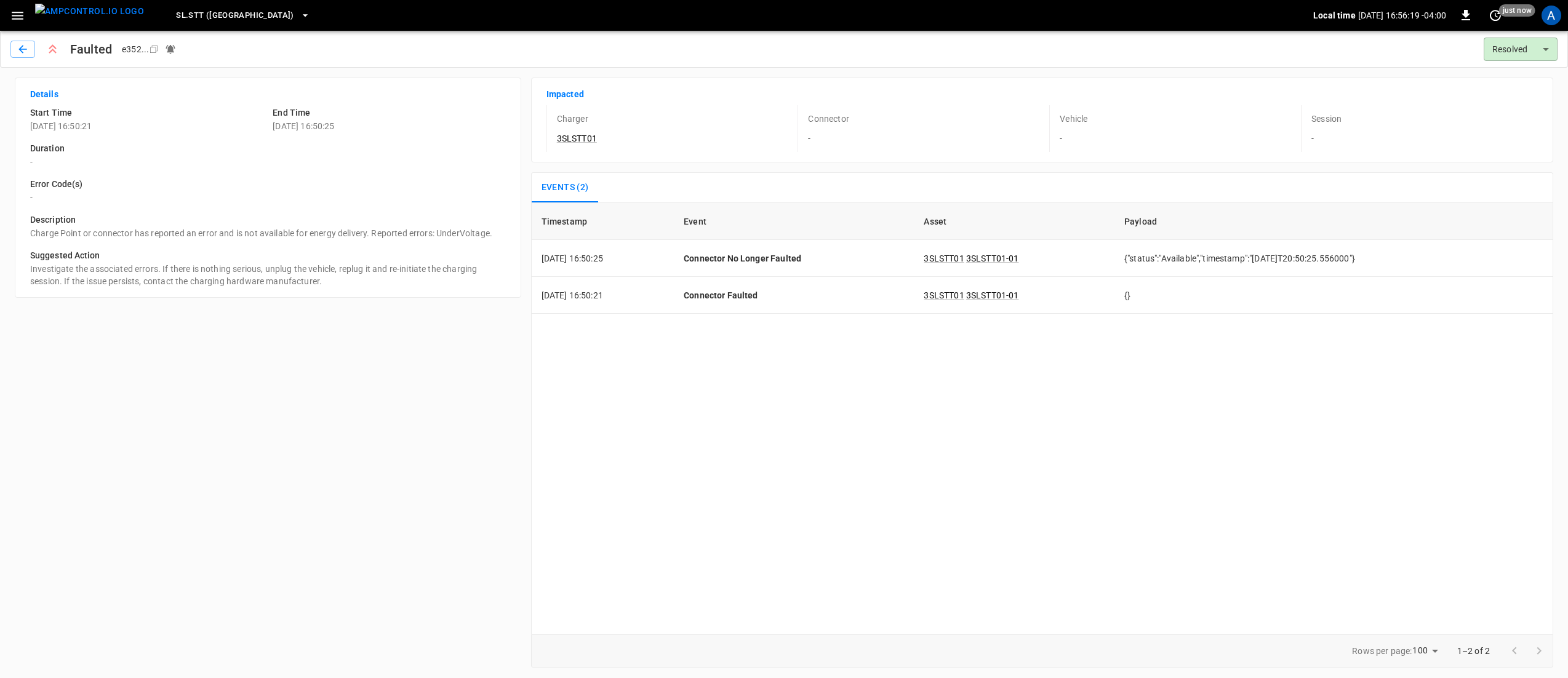
drag, startPoint x: 369, startPoint y: 132, endPoint x: 274, endPoint y: 124, distance: 95.3
click at [274, 124] on div "Start Time 2025-10-07 16:50:21 End Time 2025-10-07 16:50:25 Duration - Error Co…" at bounding box center [262, 192] width 485 height 191
click at [255, 121] on p "[DATE] 16:50:21" at bounding box center [146, 126] width 233 height 12
click at [120, 212] on div "Description Charge Point or connector has reported an error and is not availabl…" at bounding box center [262, 222] width 485 height 36
drag, startPoint x: 37, startPoint y: 164, endPoint x: 20, endPoint y: 164, distance: 17.0
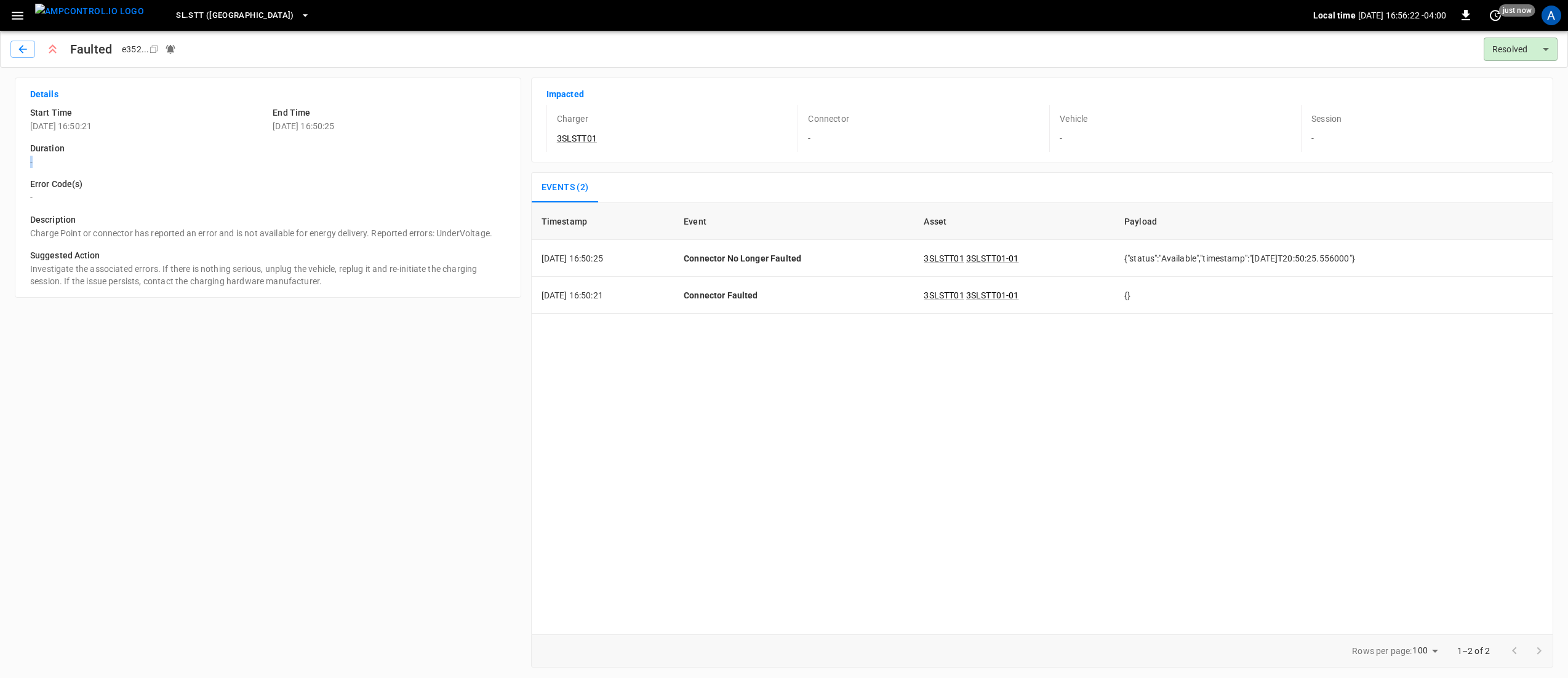
click at [20, 164] on div "Details Start Time 2025-10-07 16:50:21 End Time 2025-10-07 16:50:25 Duration - …" at bounding box center [268, 187] width 506 height 220
click at [40, 160] on p "-" at bounding box center [268, 161] width 476 height 12
drag, startPoint x: 42, startPoint y: 159, endPoint x: 25, endPoint y: 160, distance: 17.0
click at [25, 160] on div "Duration -" at bounding box center [262, 150] width 485 height 36
click at [618, 314] on td "[DATE] 16:50:21" at bounding box center [602, 295] width 142 height 37
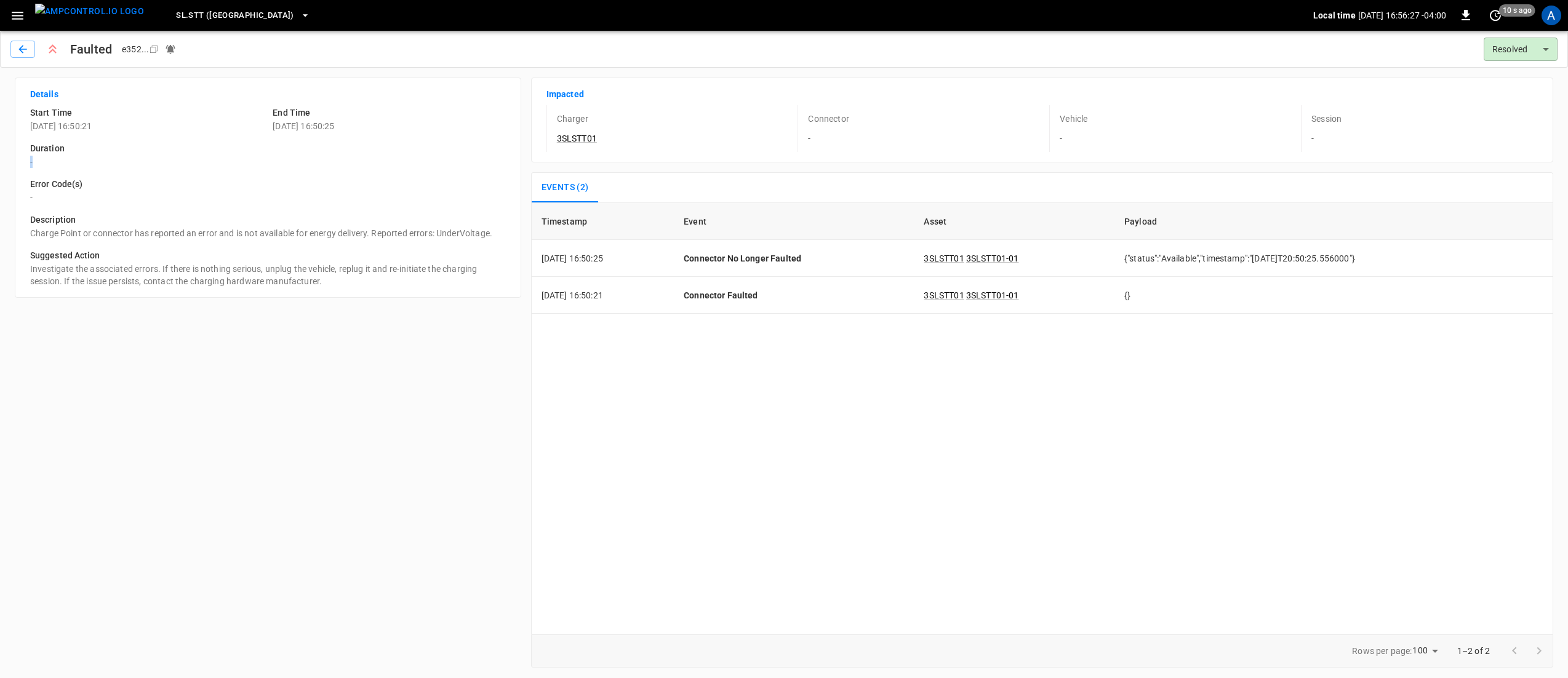
drag, startPoint x: 48, startPoint y: 165, endPoint x: 8, endPoint y: 164, distance: 40.0
click at [8, 164] on div "Details Start Time 2025-10-07 16:50:21 End Time 2025-10-07 16:50:25 Duration - …" at bounding box center [263, 368] width 516 height 600
click at [468, 277] on p "Investigate the associated errors. If there is nothing serious, unplug the vehi…" at bounding box center [268, 274] width 476 height 25
drag, startPoint x: 636, startPoint y: 267, endPoint x: 608, endPoint y: 267, distance: 28.0
click at [608, 267] on td "[DATE] 16:50:11" at bounding box center [602, 257] width 142 height 37
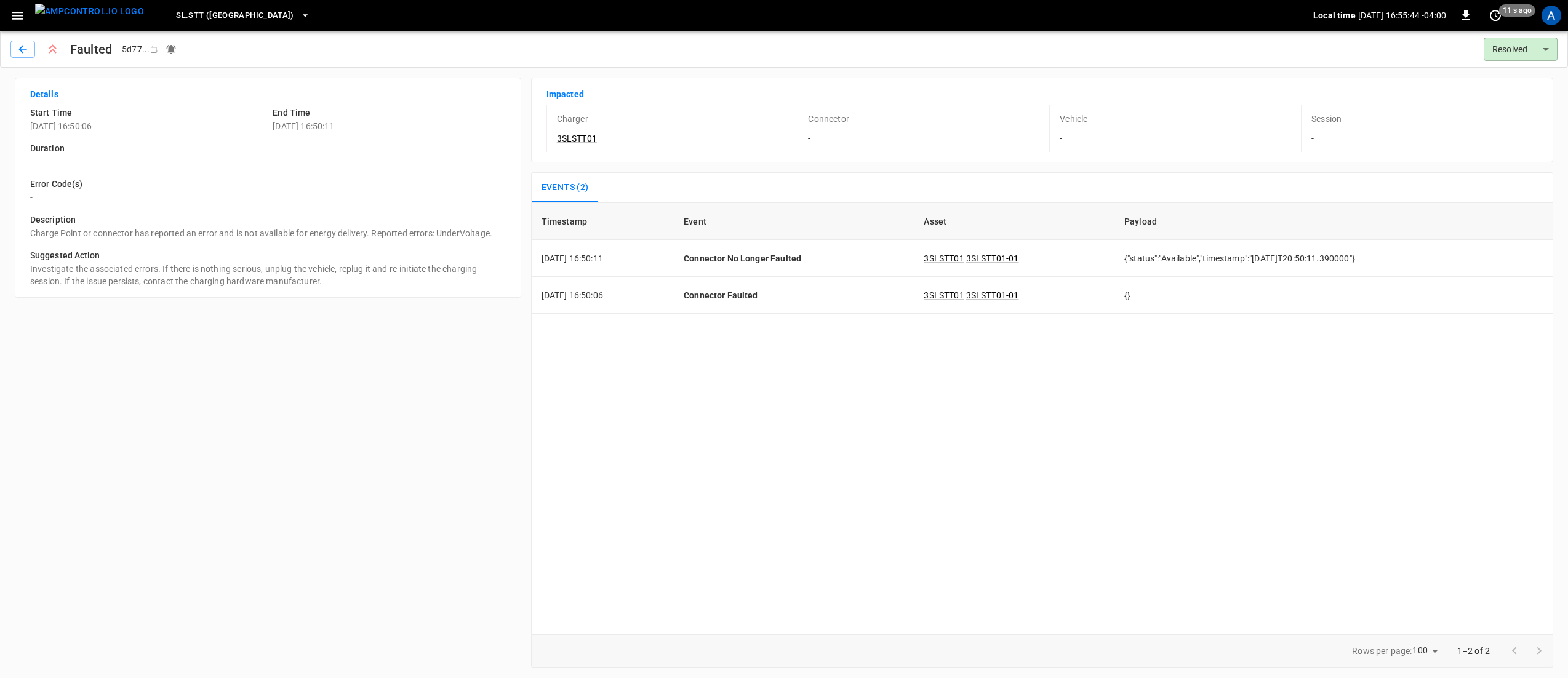
click at [162, 121] on p "[DATE] 16:50:06" at bounding box center [146, 126] width 233 height 12
drag, startPoint x: 855, startPoint y: 140, endPoint x: 774, endPoint y: 140, distance: 81.0
click at [774, 140] on div "Charger 3SLSTT01 Connector - Vehicle - Session -" at bounding box center [1035, 121] width 1006 height 61
click at [787, 138] on div "Connector -" at bounding box center [916, 128] width 237 height 47
click at [652, 331] on div "Timestamp Event Asset Payload 2025-10-07 16:50:11 Connector No Longer Faulted 3…" at bounding box center [1041, 418] width 1022 height 432
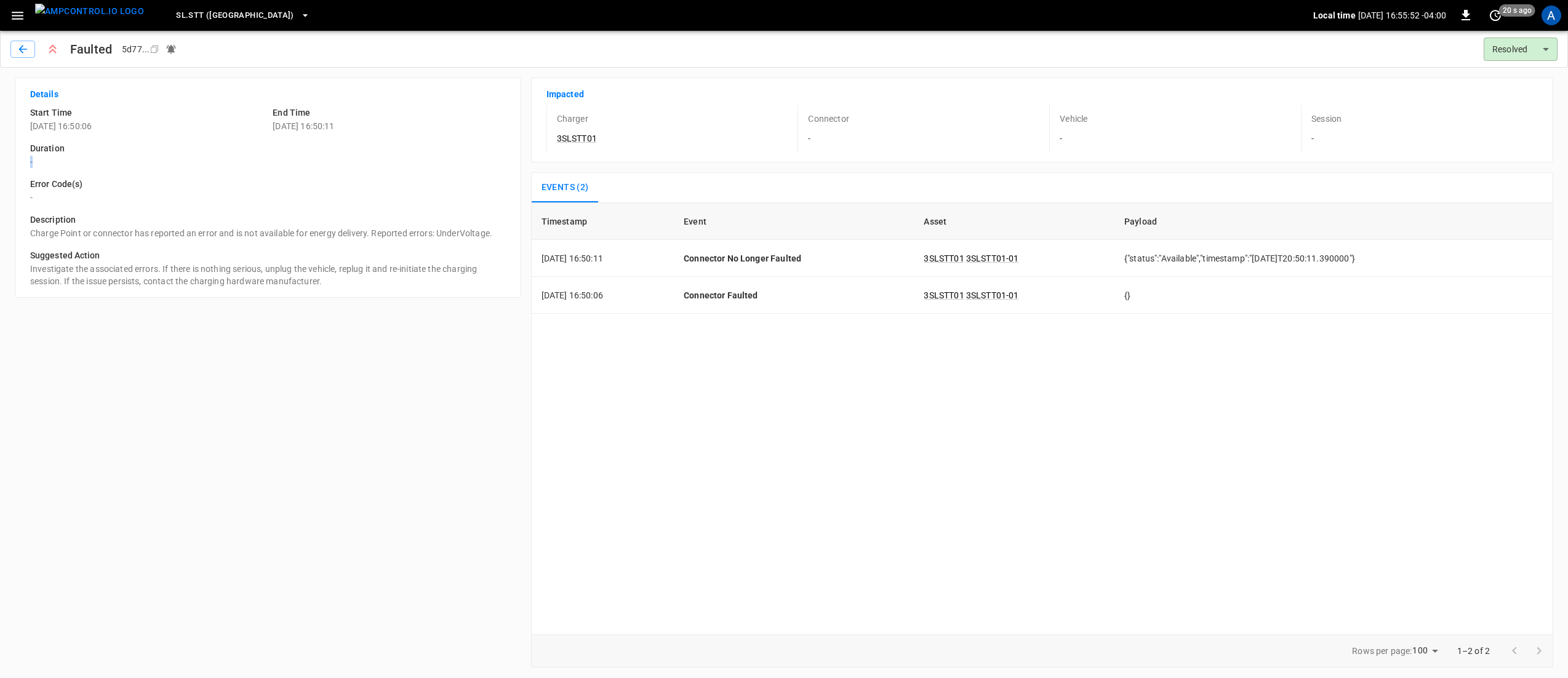
drag, startPoint x: 30, startPoint y: 157, endPoint x: 46, endPoint y: 161, distance: 16.5
click at [46, 161] on div "Duration -" at bounding box center [262, 150] width 485 height 36
click at [48, 161] on p "-" at bounding box center [268, 161] width 476 height 12
drag, startPoint x: 43, startPoint y: 167, endPoint x: 28, endPoint y: 167, distance: 15.0
click at [28, 167] on div "Duration -" at bounding box center [262, 150] width 485 height 36
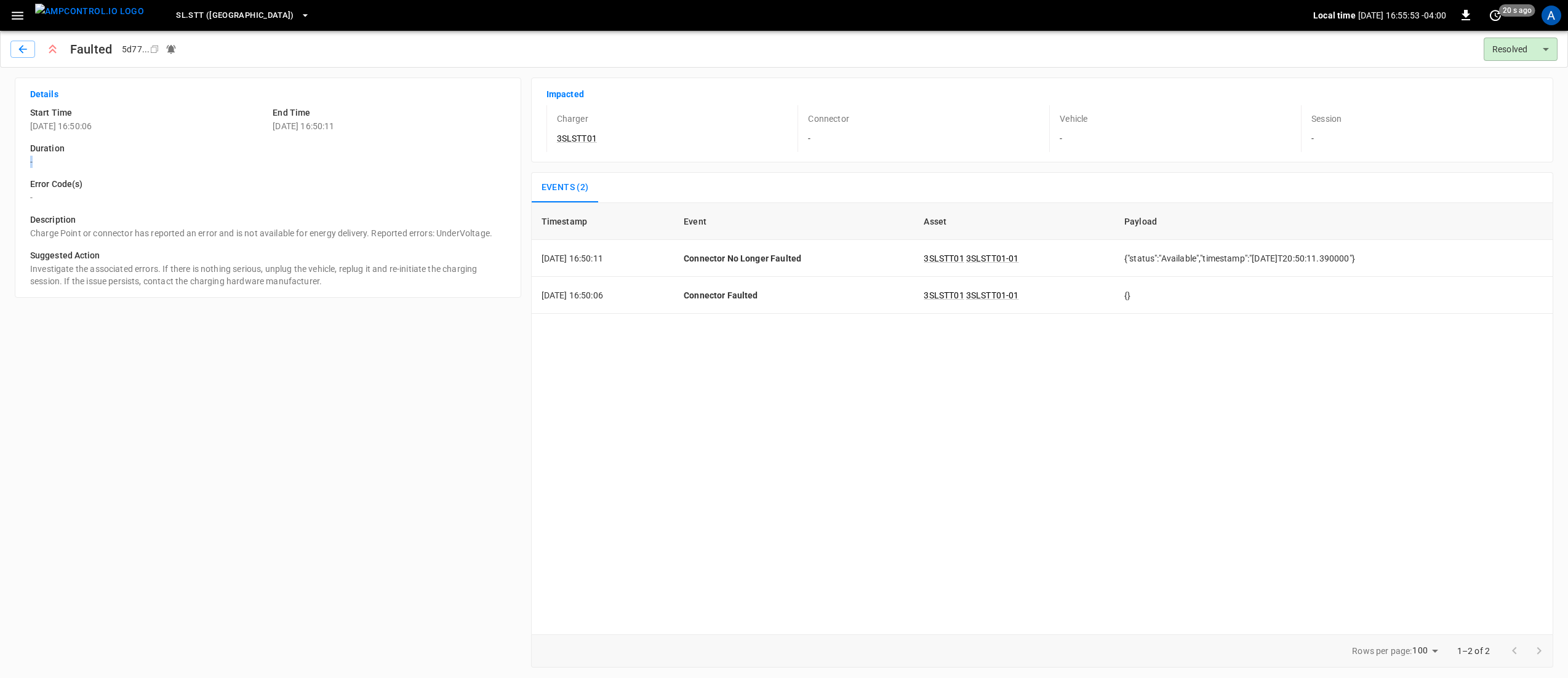
click at [35, 164] on p "-" at bounding box center [268, 161] width 476 height 12
click at [40, 160] on p "-" at bounding box center [268, 161] width 476 height 12
drag, startPoint x: 43, startPoint y: 162, endPoint x: 25, endPoint y: 167, distance: 18.7
click at [25, 167] on div "Duration -" at bounding box center [262, 150] width 485 height 36
click at [374, 304] on div "Details Start Time 2025-10-07 16:50:06 End Time 2025-10-07 16:50:11 Duration - …" at bounding box center [263, 368] width 516 height 600
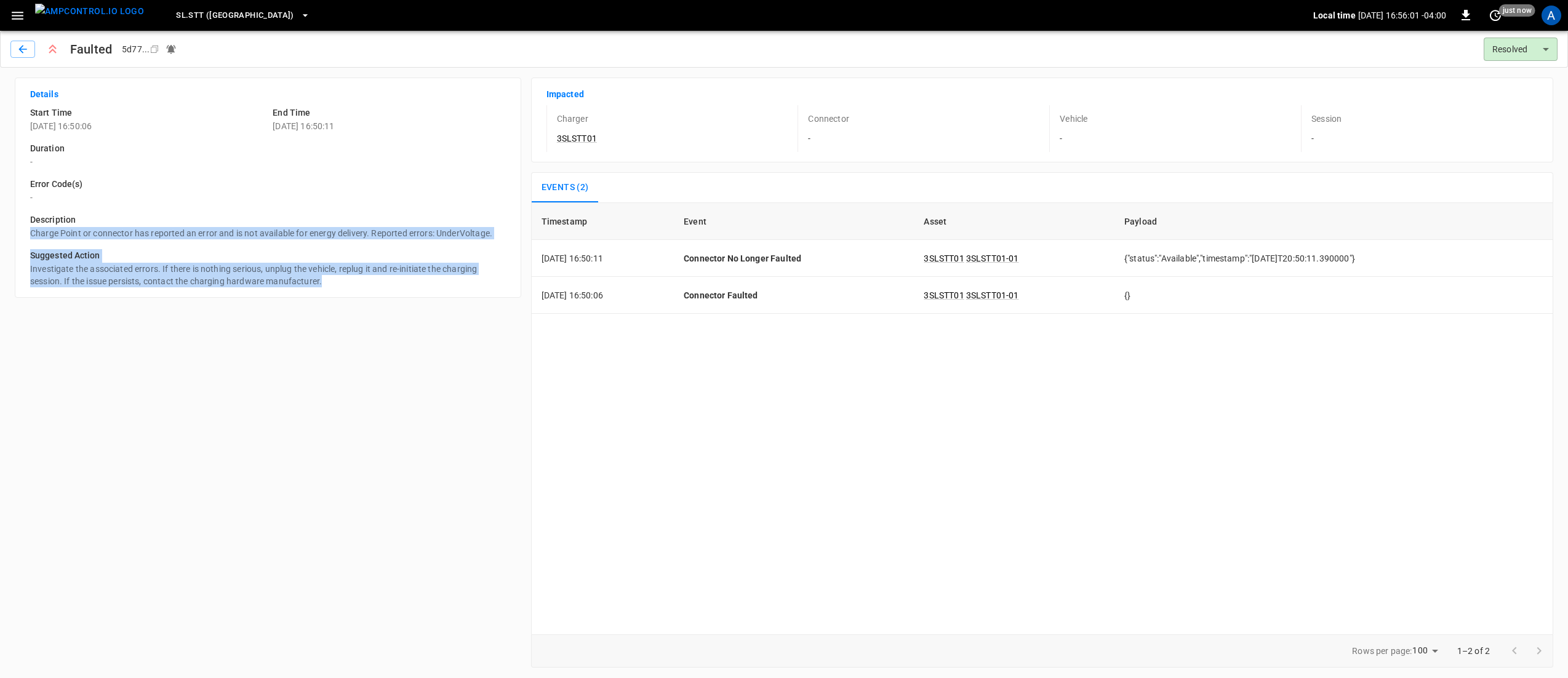
drag, startPoint x: 32, startPoint y: 229, endPoint x: 488, endPoint y: 280, distance: 458.8
click at [488, 280] on div "Start Time 2025-10-07 16:50:06 End Time 2025-10-07 16:50:11 Duration - Error Co…" at bounding box center [262, 192] width 485 height 191
click at [157, 275] on p "Investigate the associated errors. If there is nothing serious, unplug the vehi…" at bounding box center [268, 274] width 476 height 25
